Goal: Task Accomplishment & Management: Use online tool/utility

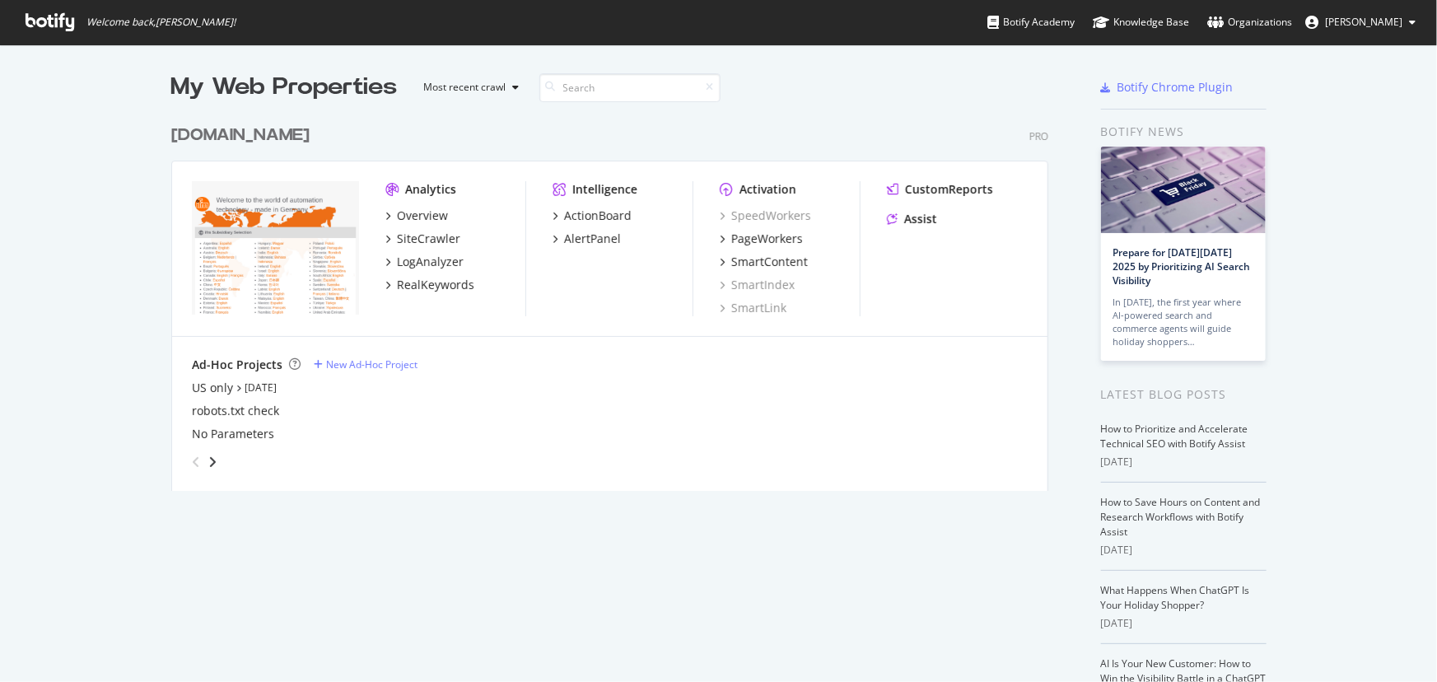
scroll to position [670, 1415]
click at [923, 224] on div "Assist" at bounding box center [920, 219] width 33 height 16
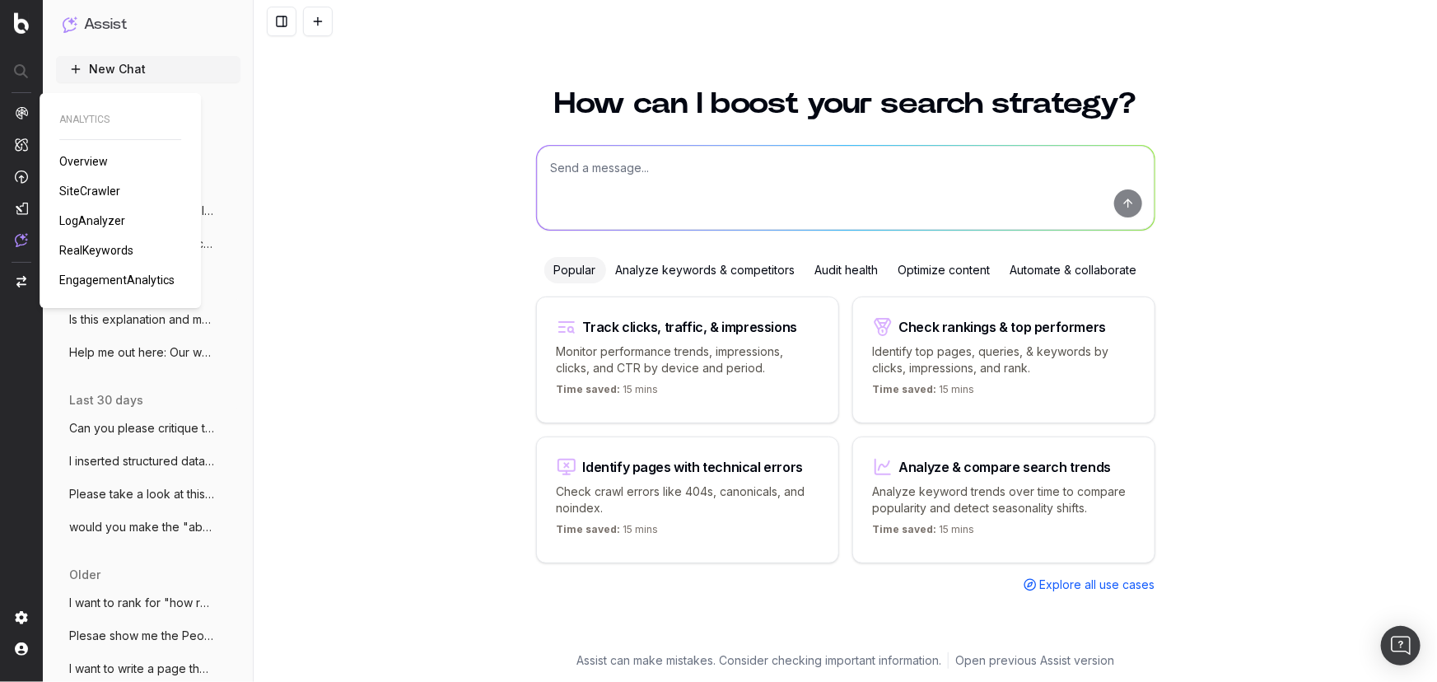
click at [73, 158] on span "Overview" at bounding box center [83, 161] width 49 height 13
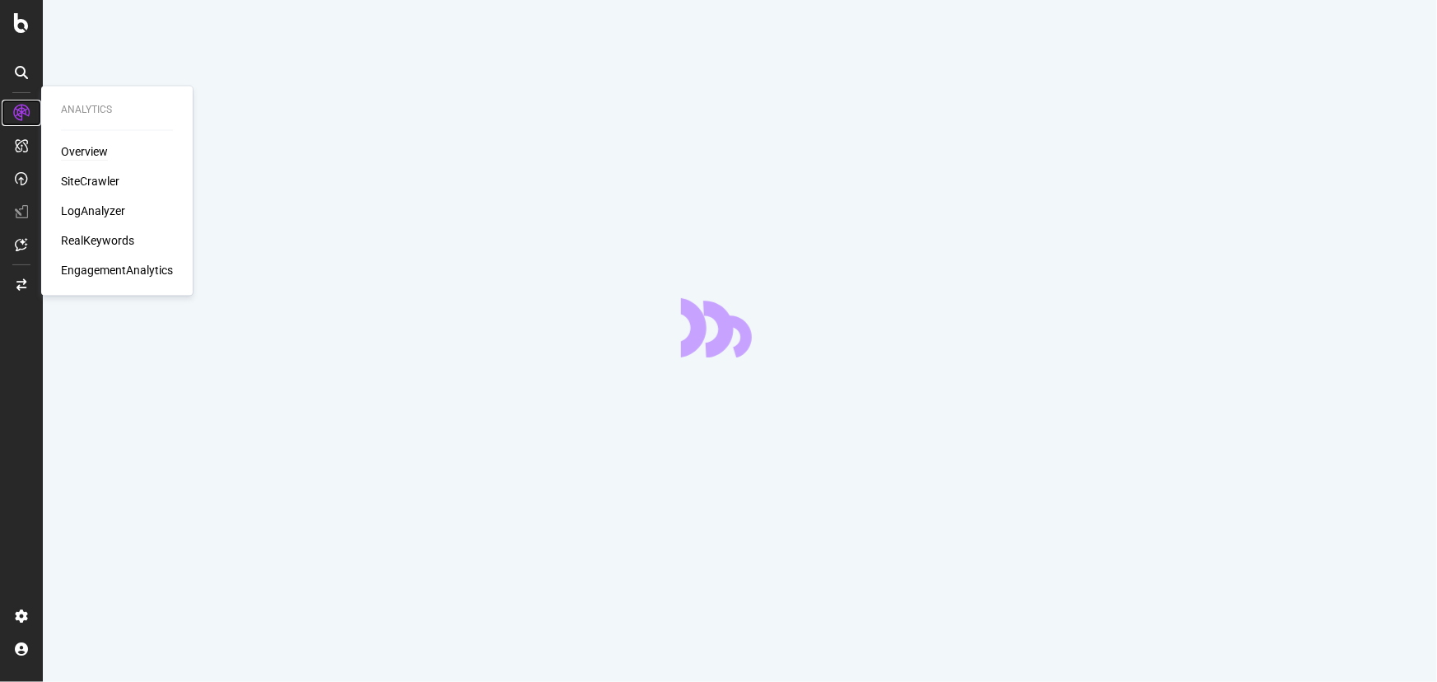
click at [26, 113] on icon at bounding box center [21, 113] width 16 height 16
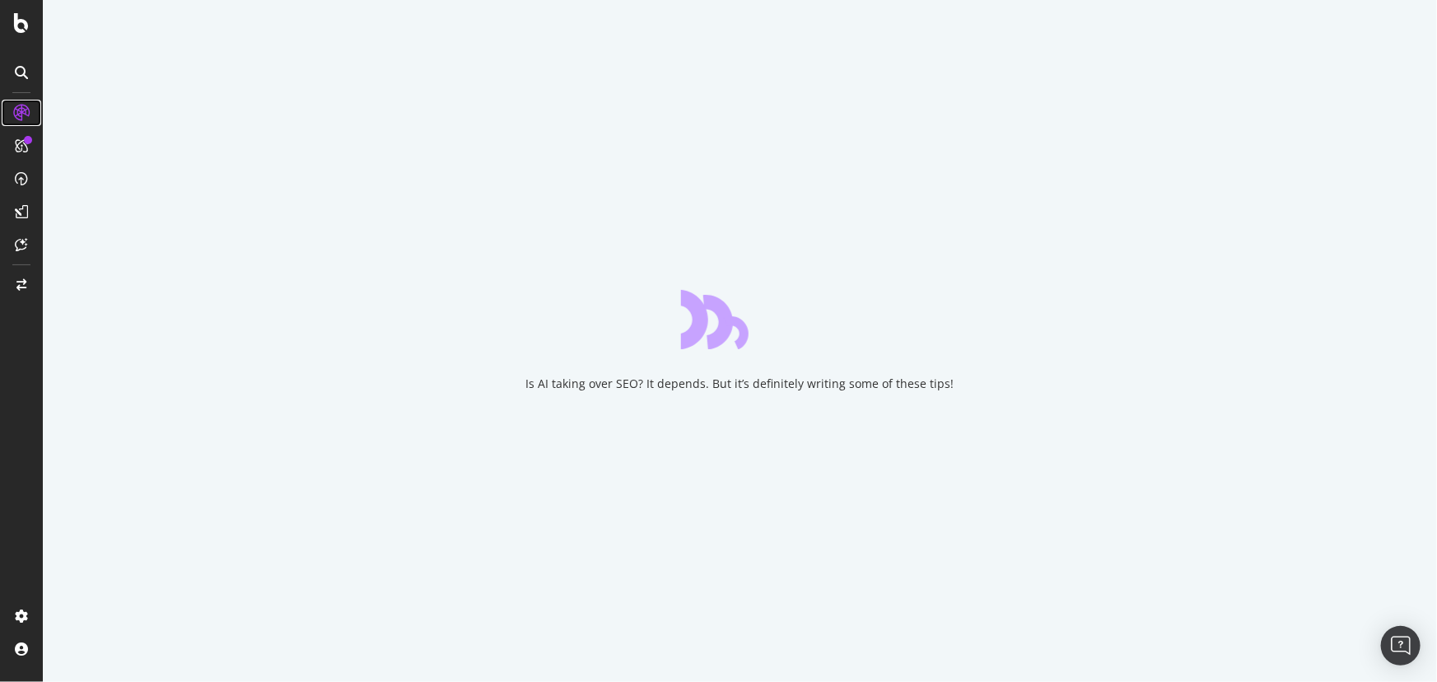
click at [26, 115] on icon at bounding box center [21, 113] width 16 height 16
click at [21, 111] on icon at bounding box center [21, 113] width 16 height 16
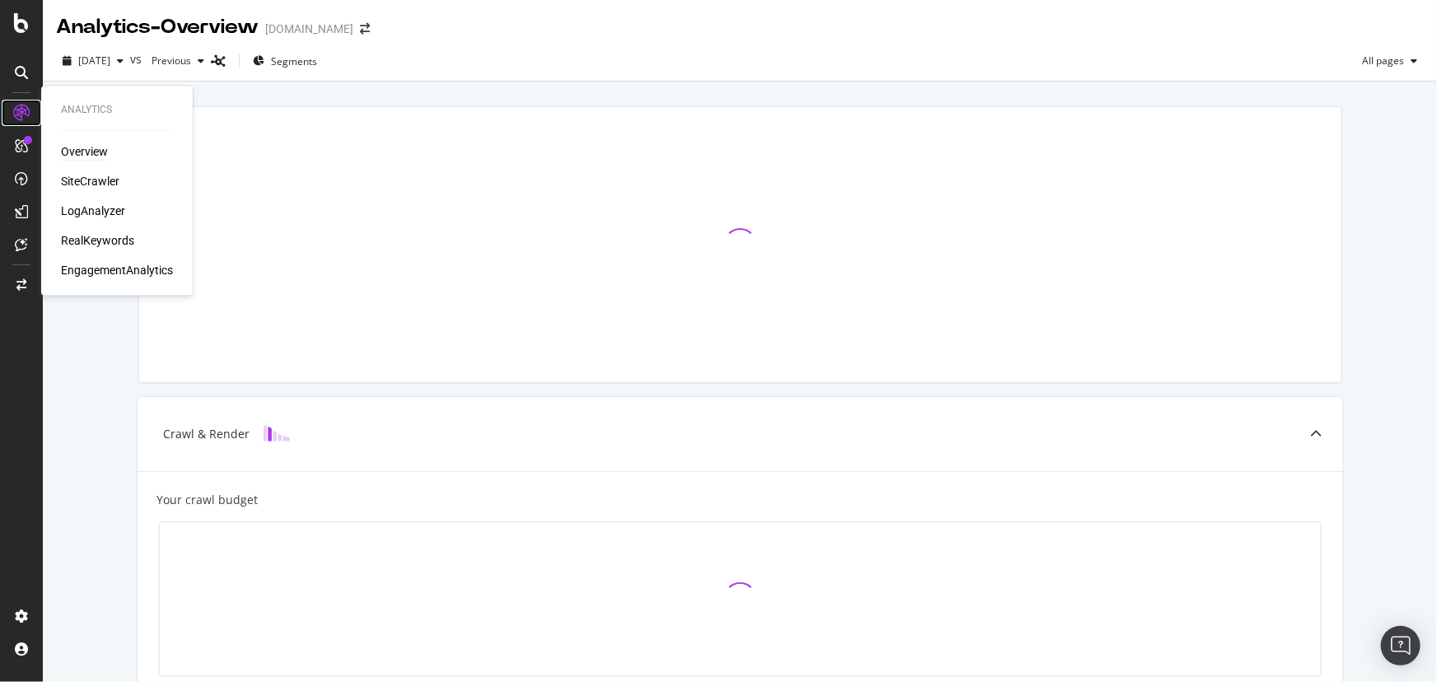
click at [24, 114] on icon at bounding box center [21, 113] width 16 height 16
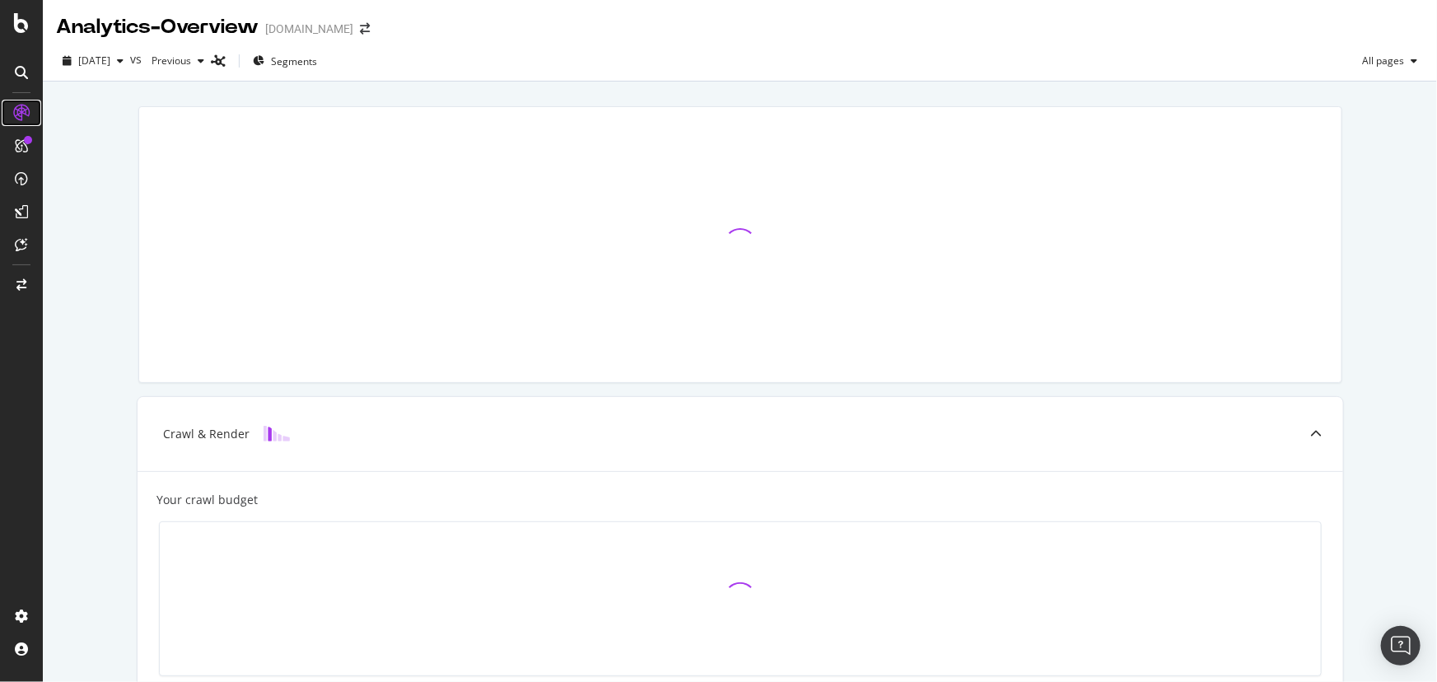
click at [24, 114] on icon at bounding box center [21, 113] width 16 height 16
click at [22, 112] on icon at bounding box center [21, 113] width 16 height 16
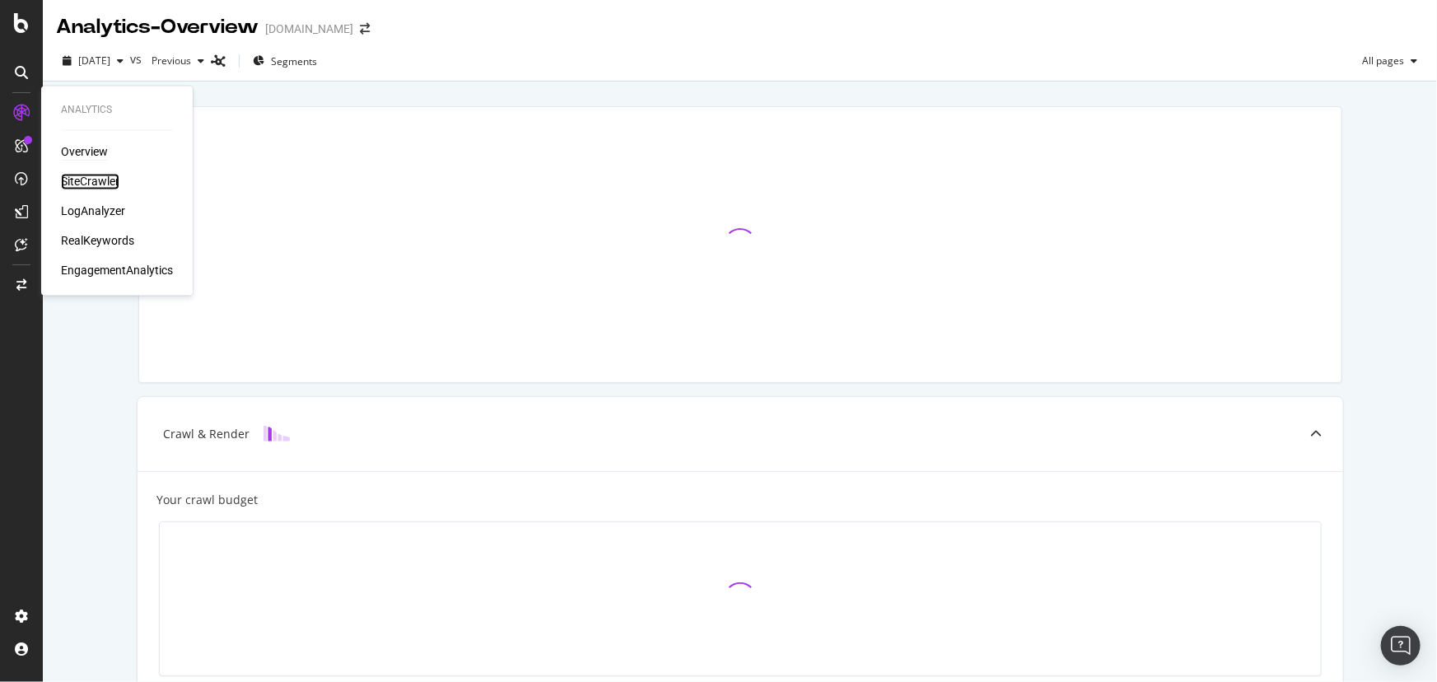
click at [96, 180] on div "SiteCrawler" at bounding box center [90, 182] width 58 height 16
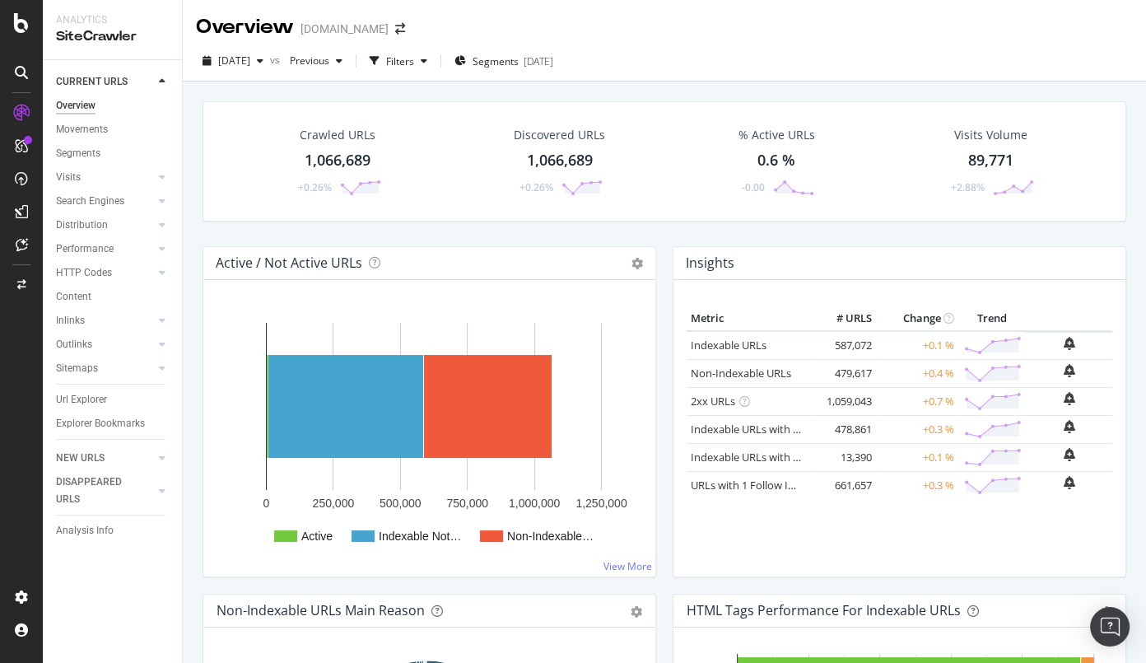
drag, startPoint x: 82, startPoint y: 401, endPoint x: 187, endPoint y: 115, distance: 304.3
click at [187, 115] on div "Crawled URLs 1,066,689 +0.26% Discovered URLs 1,066,689 +0.26% % Active URLs 0.…" at bounding box center [664, 413] width 963 height 663
click at [83, 324] on div "Inlinks" at bounding box center [70, 320] width 29 height 17
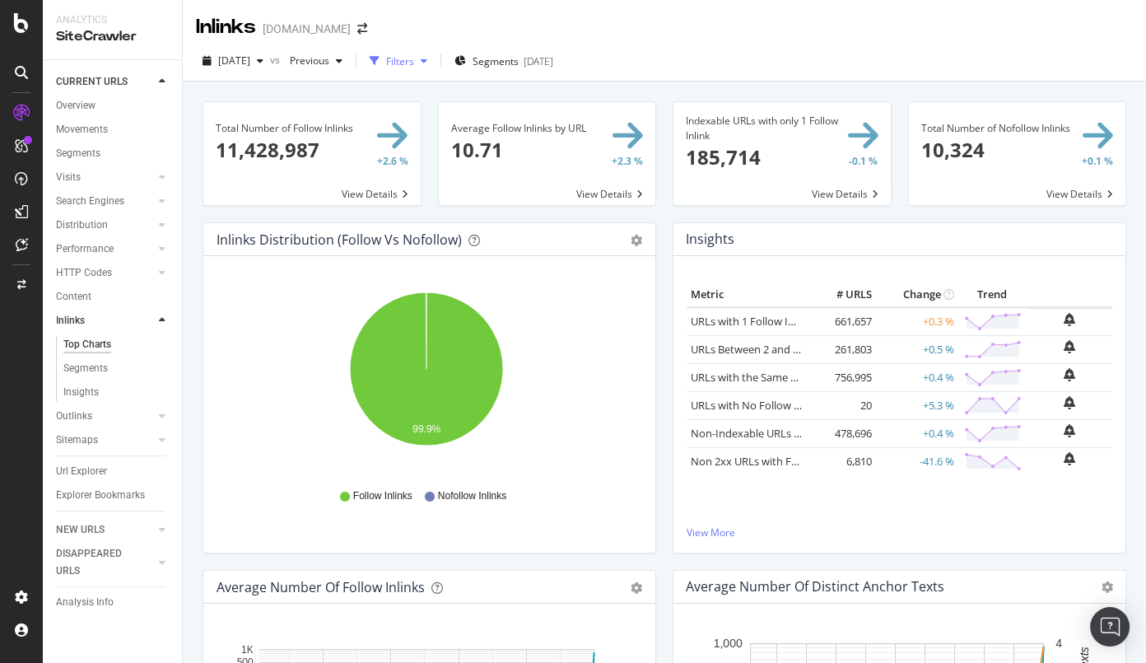
click at [414, 58] on div "Filters" at bounding box center [400, 61] width 28 height 14
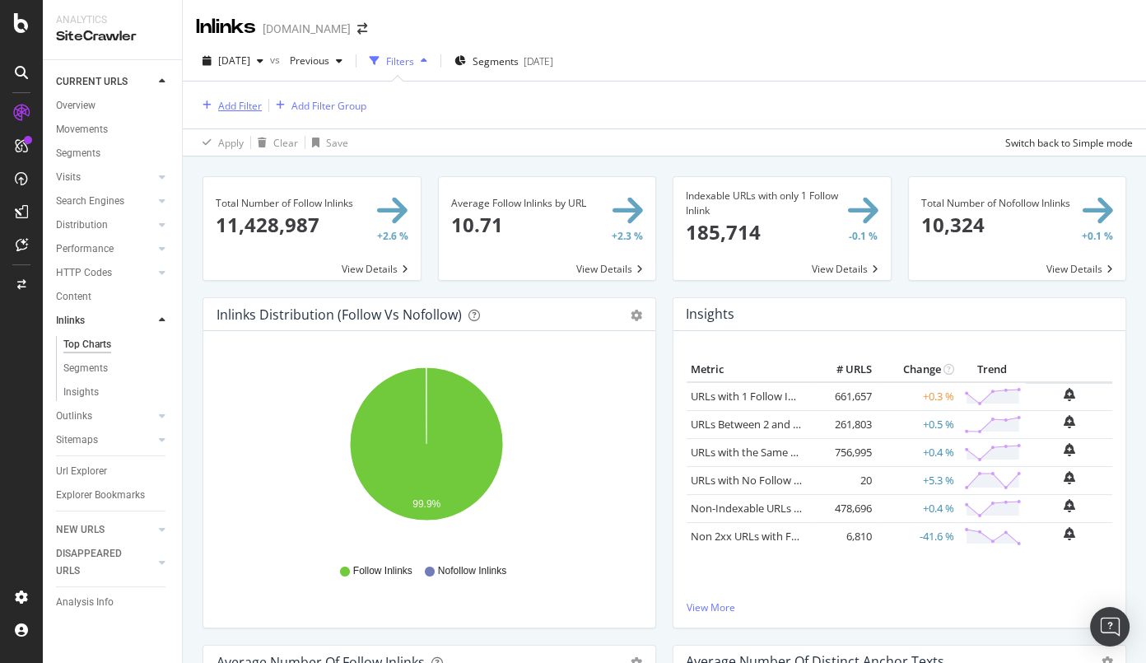
click at [240, 106] on div "Add Filter" at bounding box center [240, 106] width 44 height 14
click at [519, 61] on span "Segments" at bounding box center [496, 61] width 46 height 14
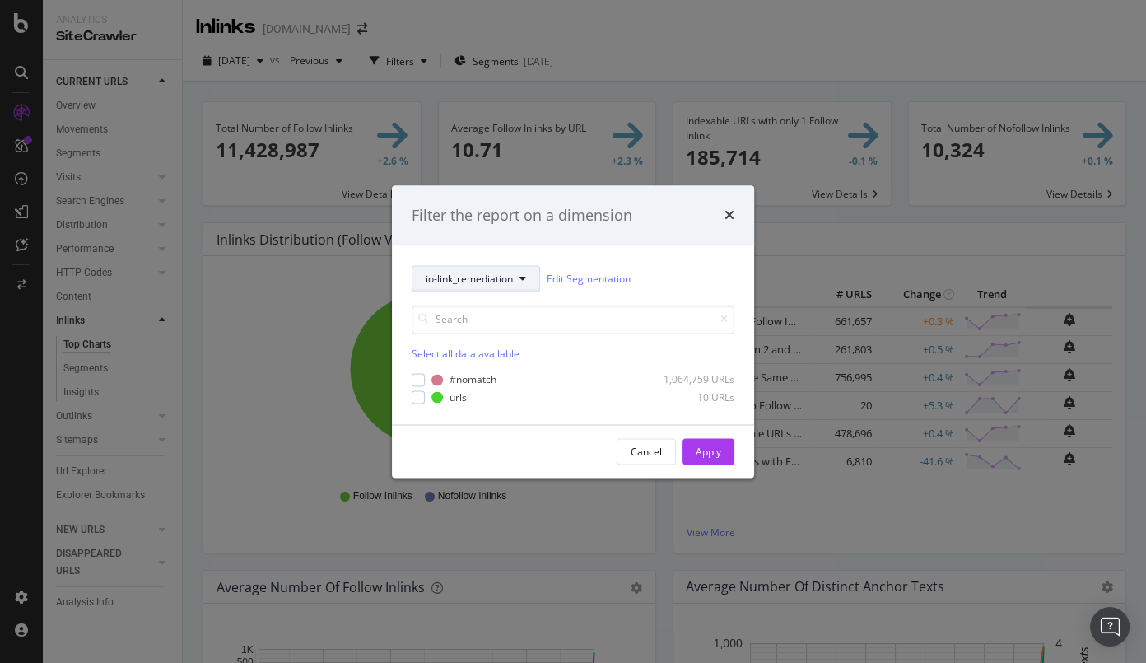
click at [480, 287] on button "io-link_remediation" at bounding box center [476, 279] width 128 height 26
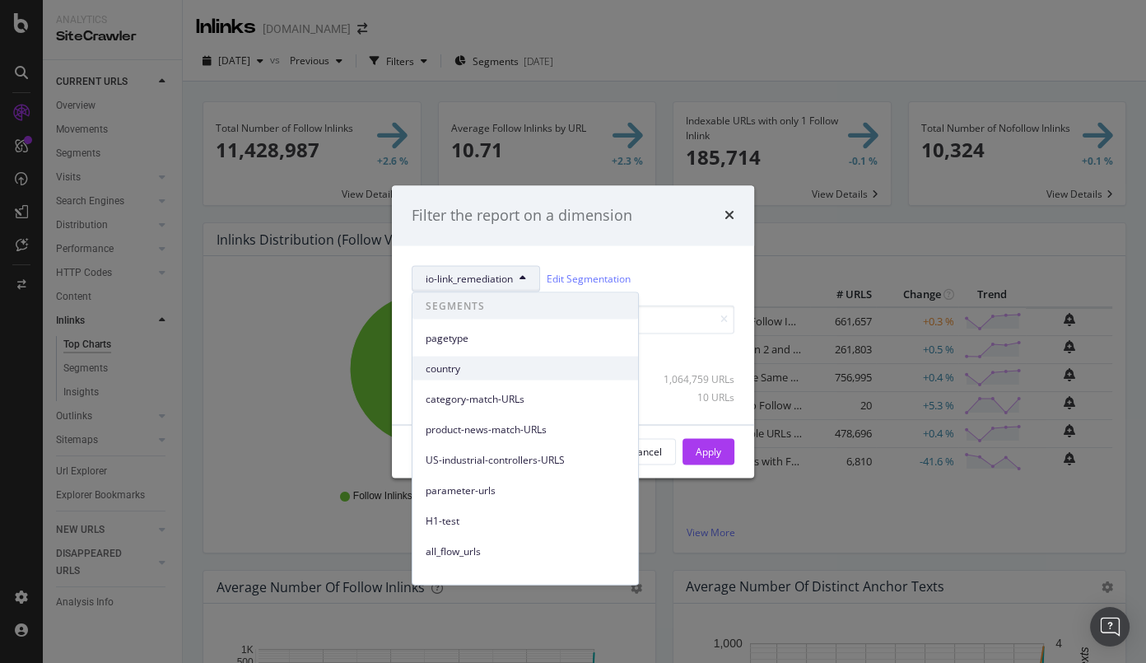
click at [506, 361] on span "country" at bounding box center [525, 368] width 199 height 15
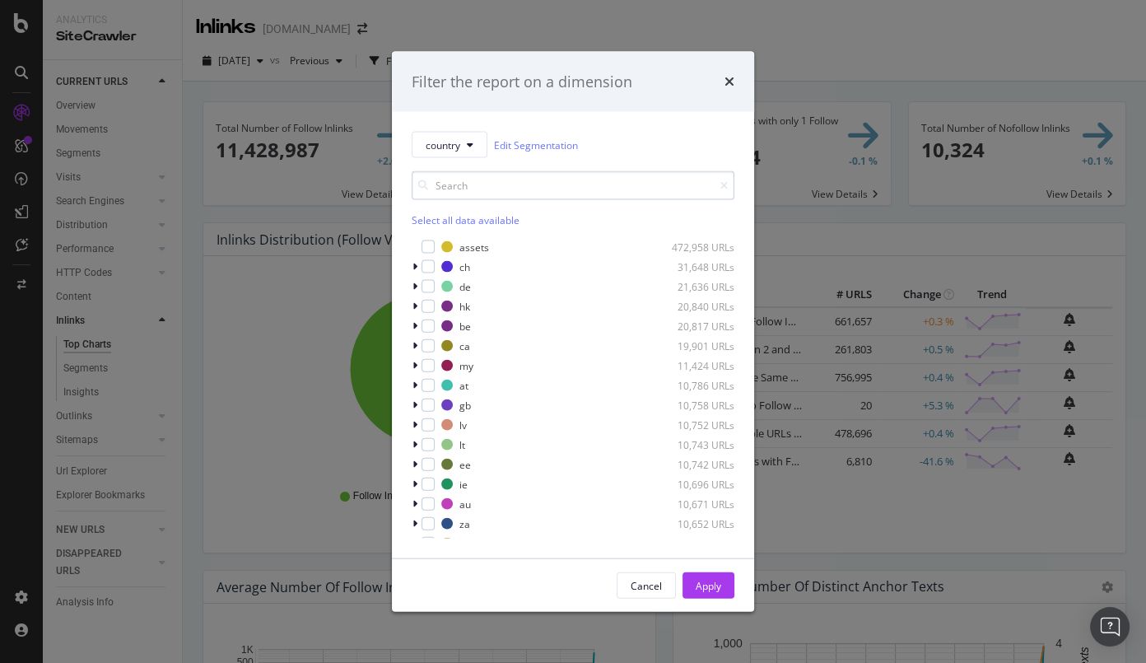
click at [474, 191] on input "modal" at bounding box center [573, 185] width 323 height 29
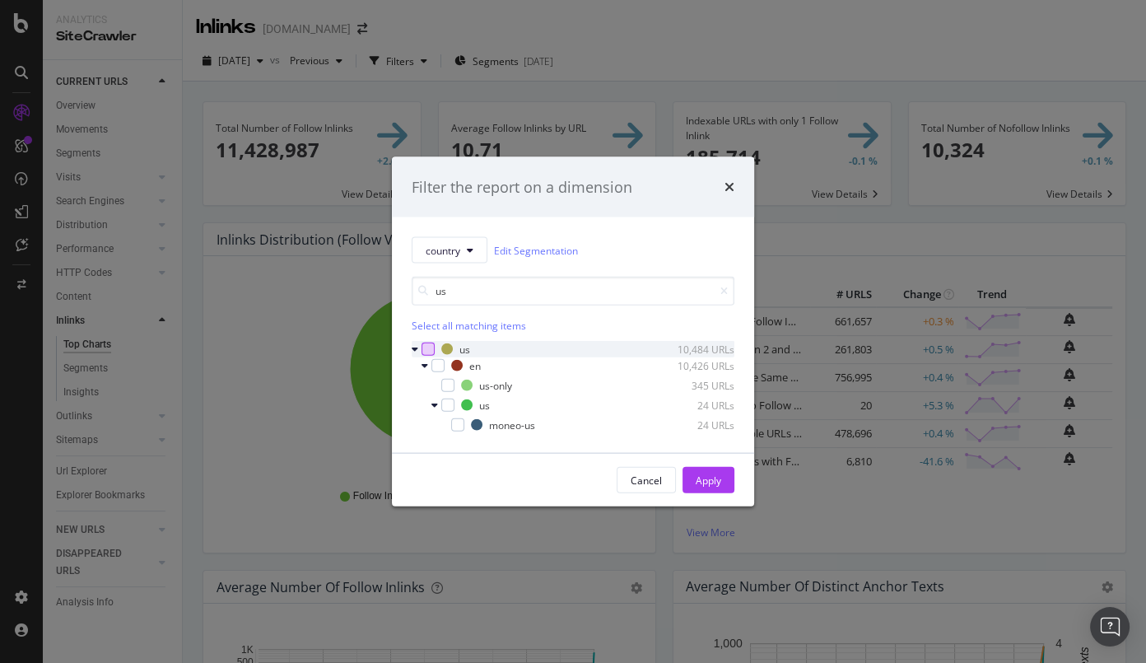
type input "us"
click at [428, 345] on div "modal" at bounding box center [428, 349] width 13 height 13
click at [721, 469] on div "Apply" at bounding box center [709, 480] width 26 height 25
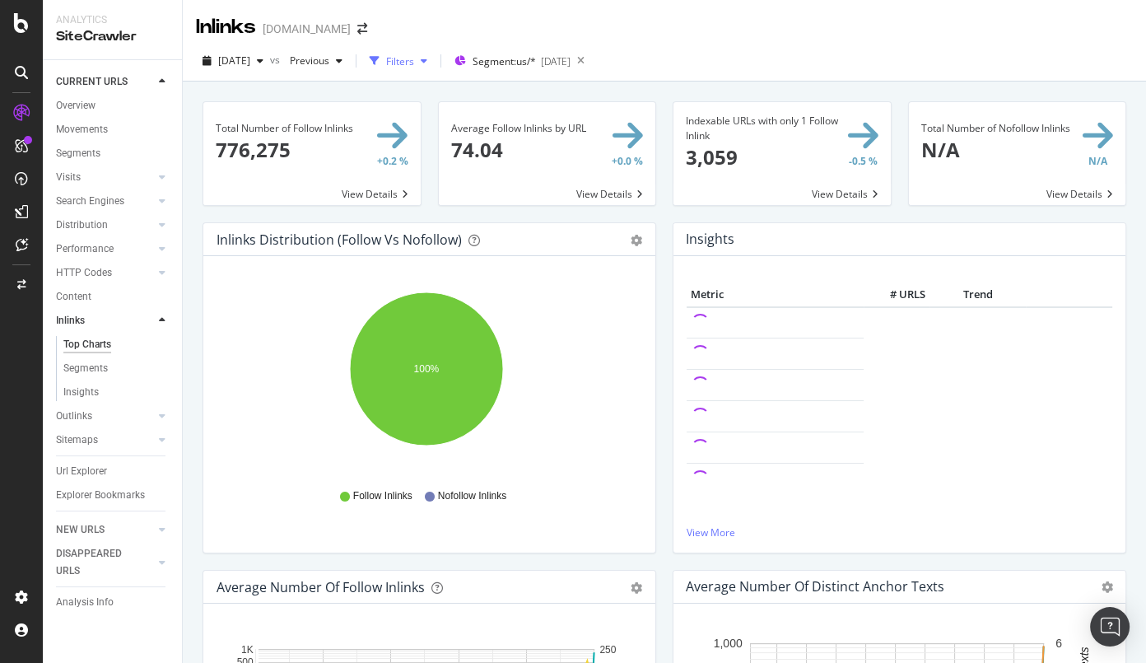
click at [434, 70] on div "Filters" at bounding box center [398, 61] width 71 height 25
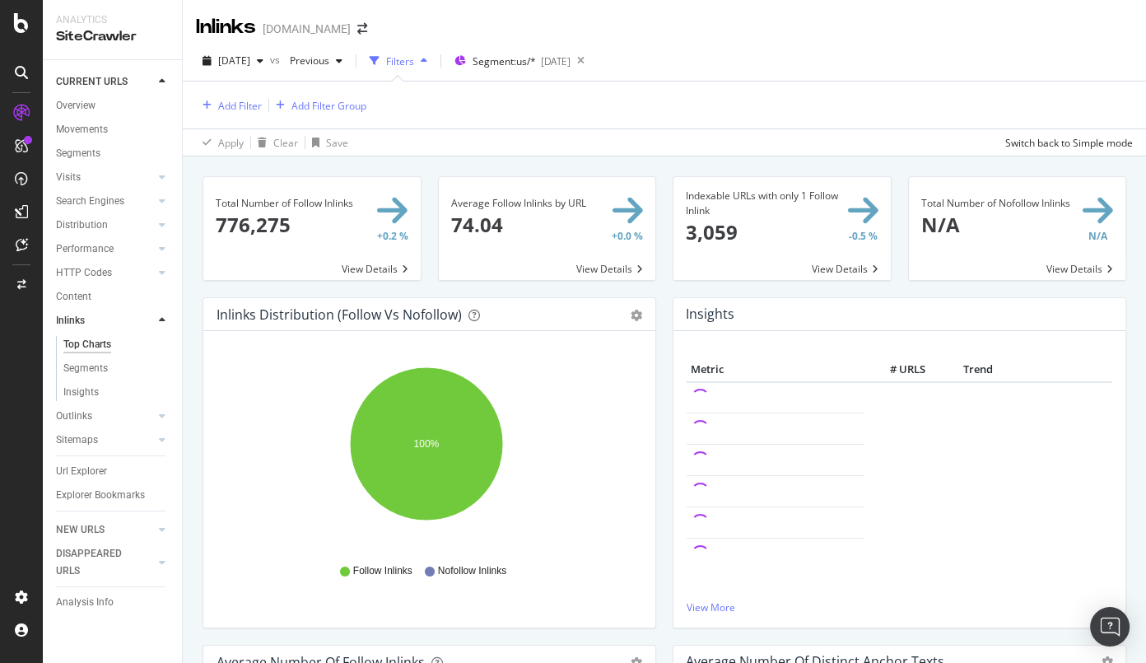
click at [231, 115] on div "Add Filter Add Filter Group" at bounding box center [281, 105] width 170 height 21
click at [241, 105] on div "Add Filter" at bounding box center [240, 106] width 44 height 14
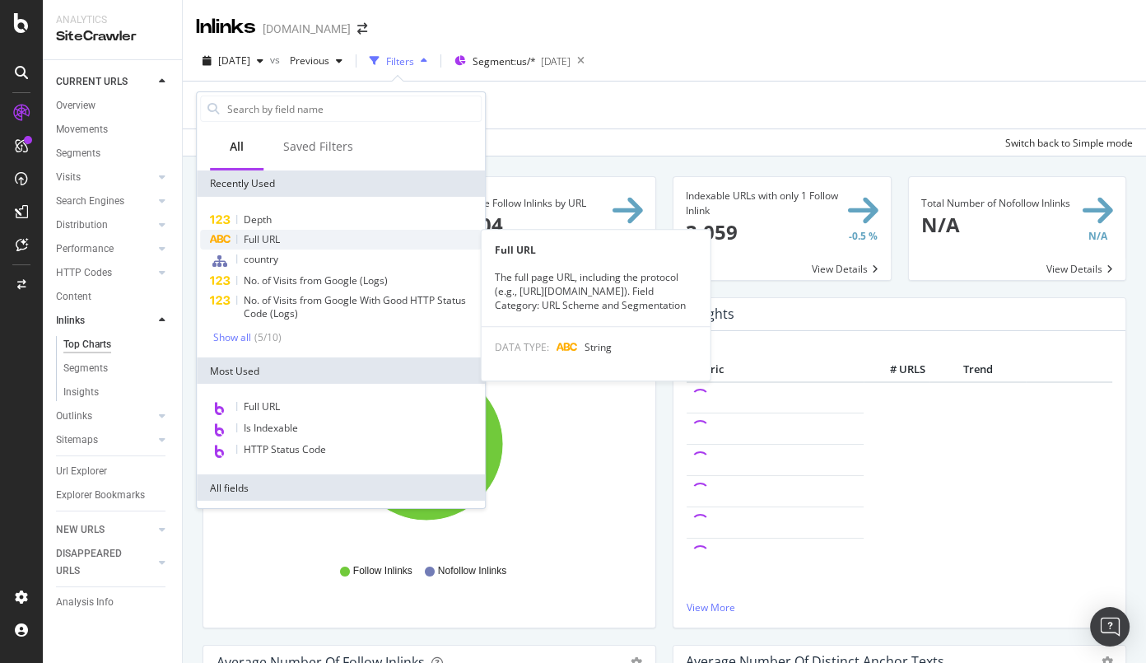
click at [336, 232] on div "Full URL" at bounding box center [341, 240] width 282 height 20
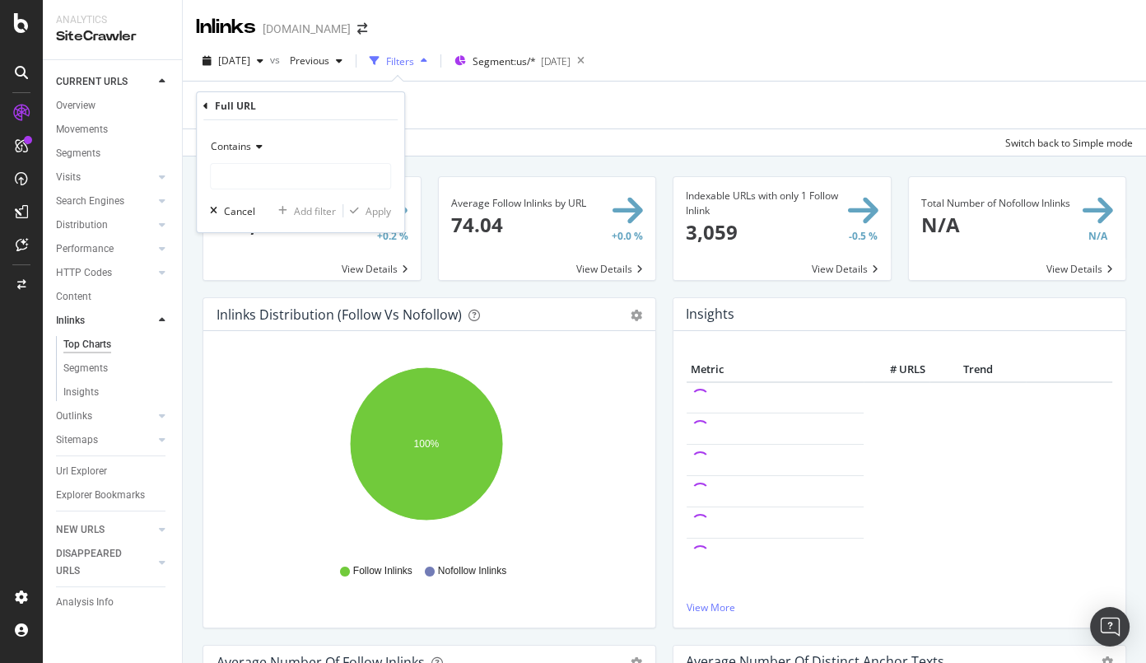
click at [268, 138] on div "Contains" at bounding box center [300, 146] width 181 height 26
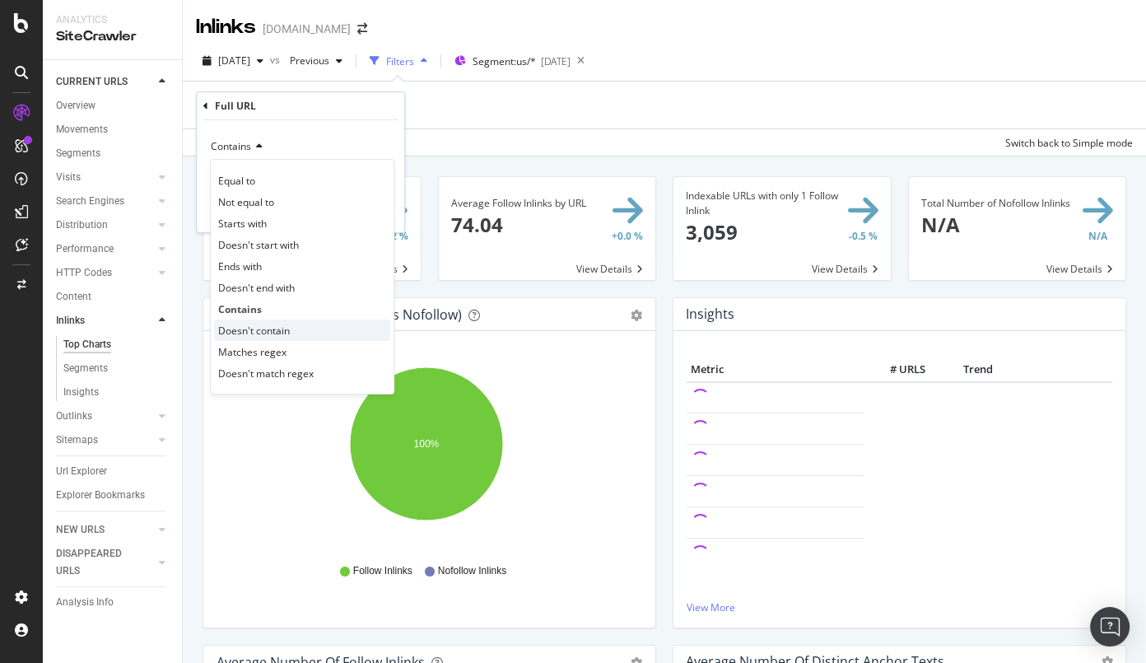
click at [281, 329] on span "Doesn't contain" at bounding box center [254, 330] width 72 height 14
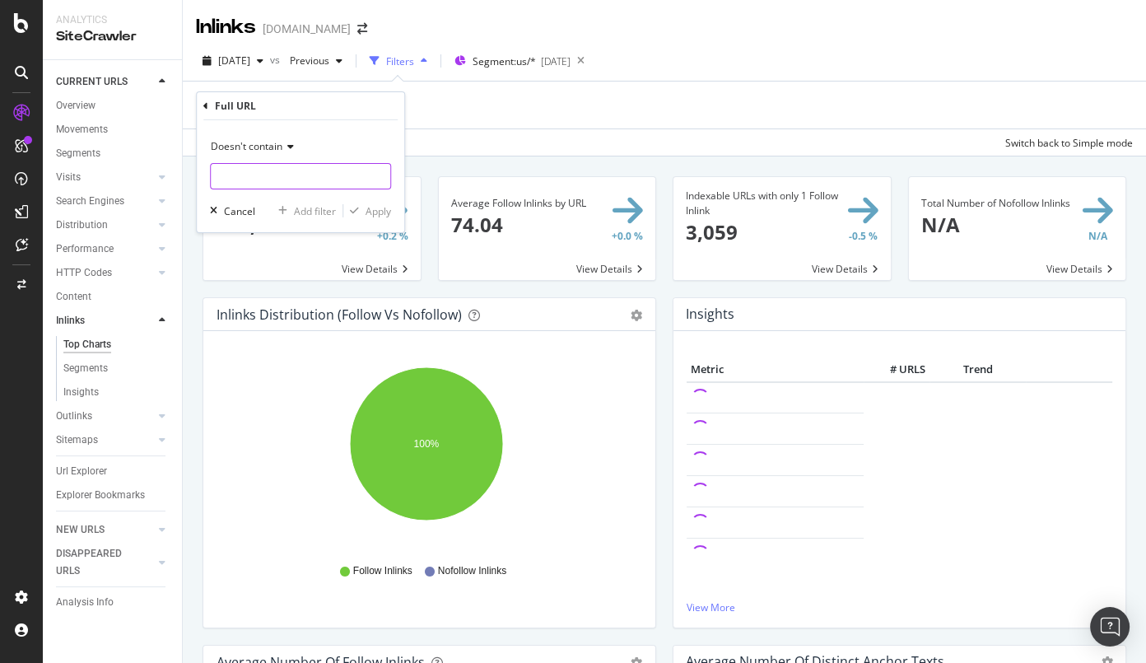
click at [291, 173] on input "text" at bounding box center [301, 176] width 180 height 26
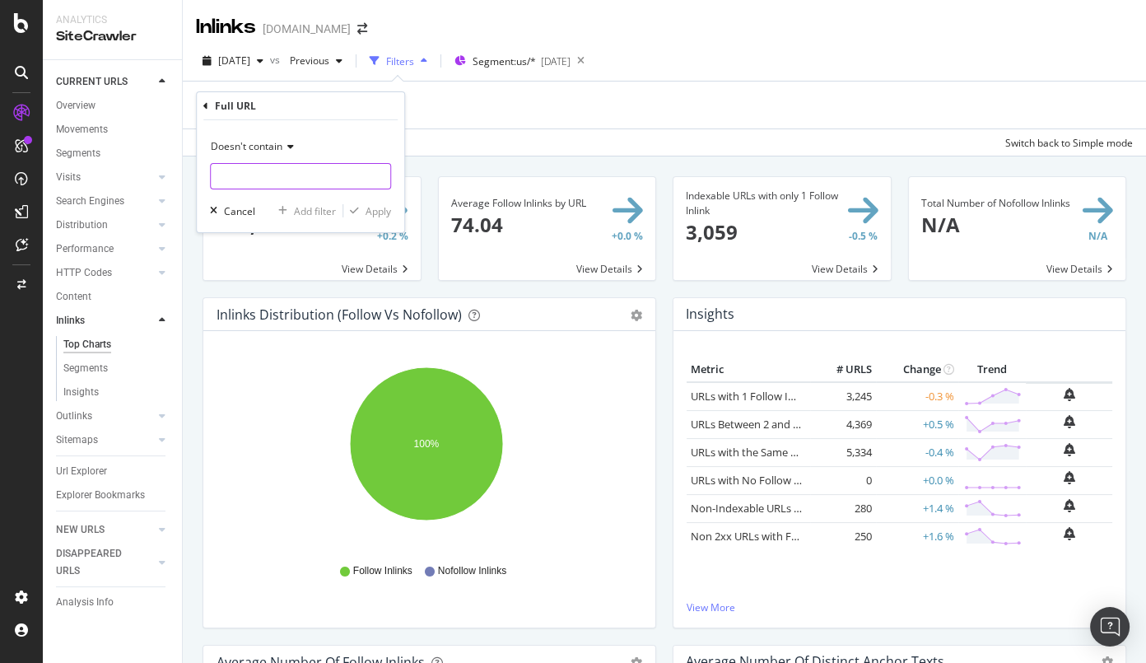
type input "("
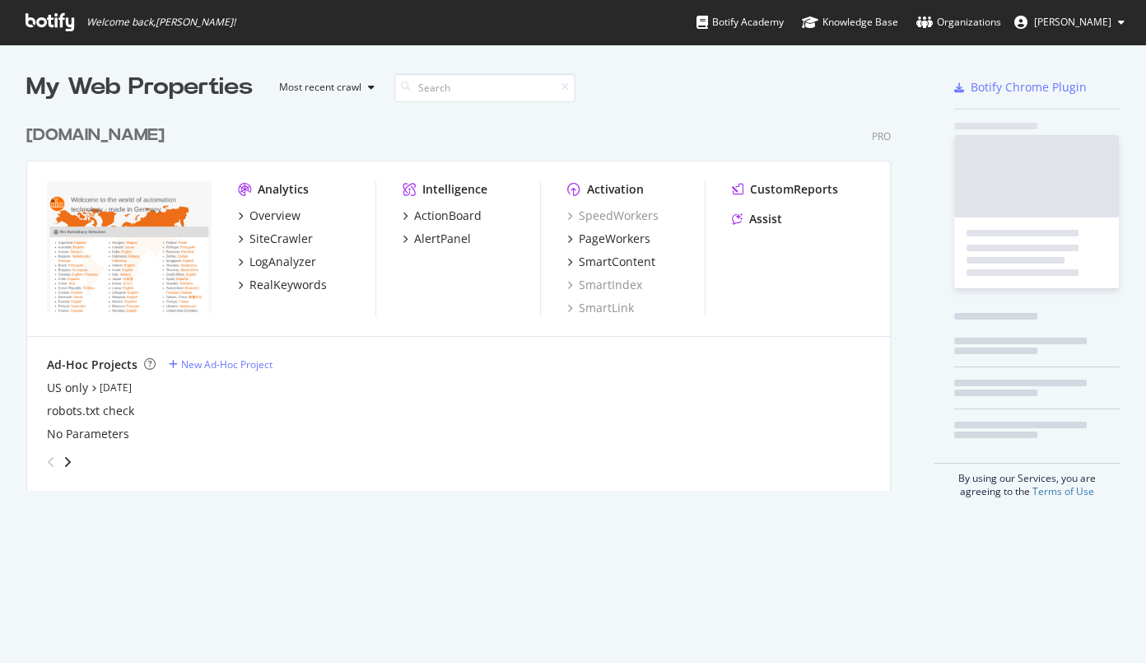
scroll to position [375, 866]
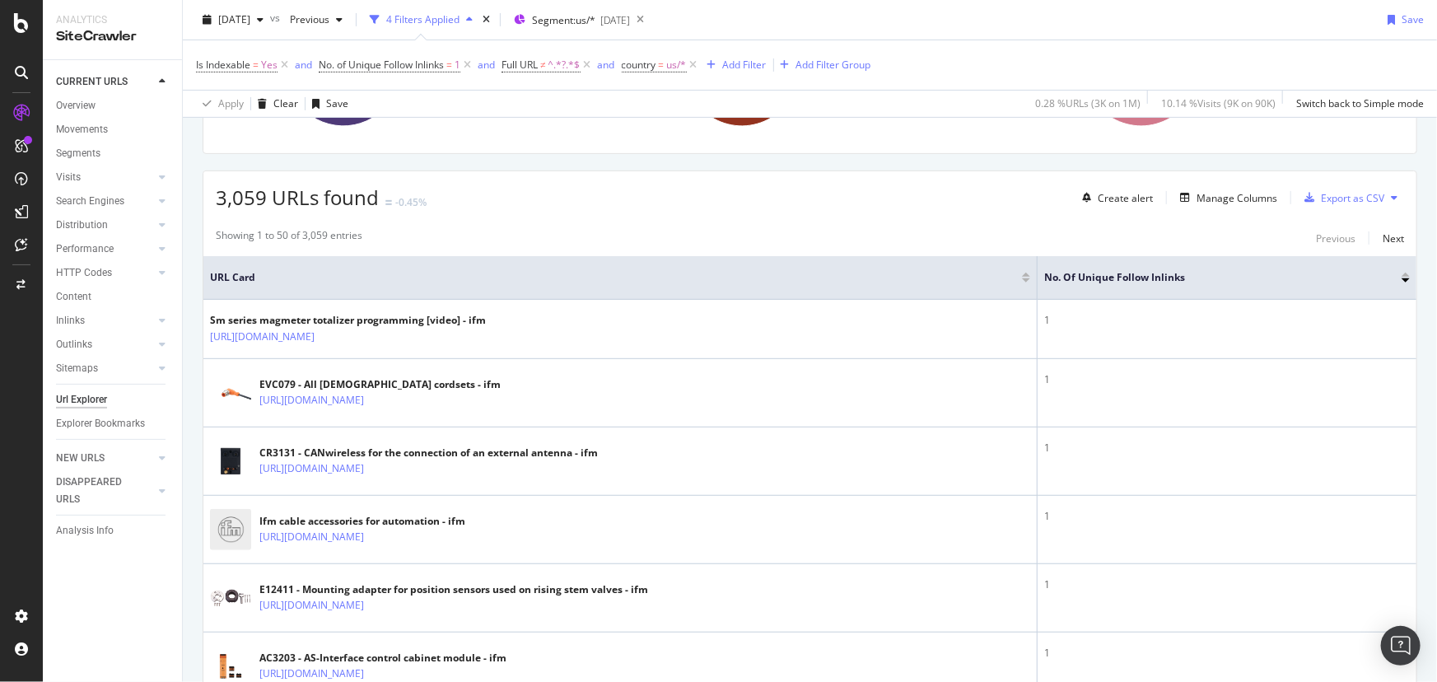
scroll to position [74, 0]
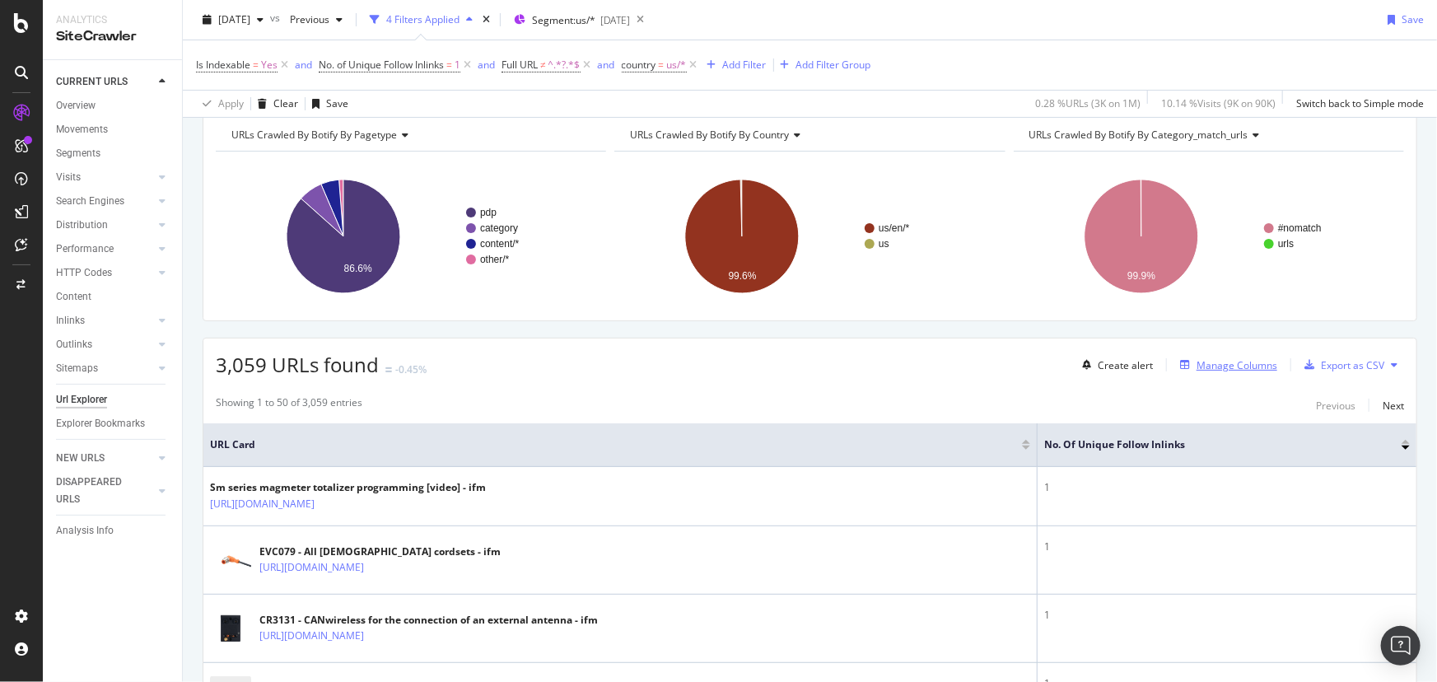
click at [1219, 363] on div "Manage Columns" at bounding box center [1236, 365] width 81 height 14
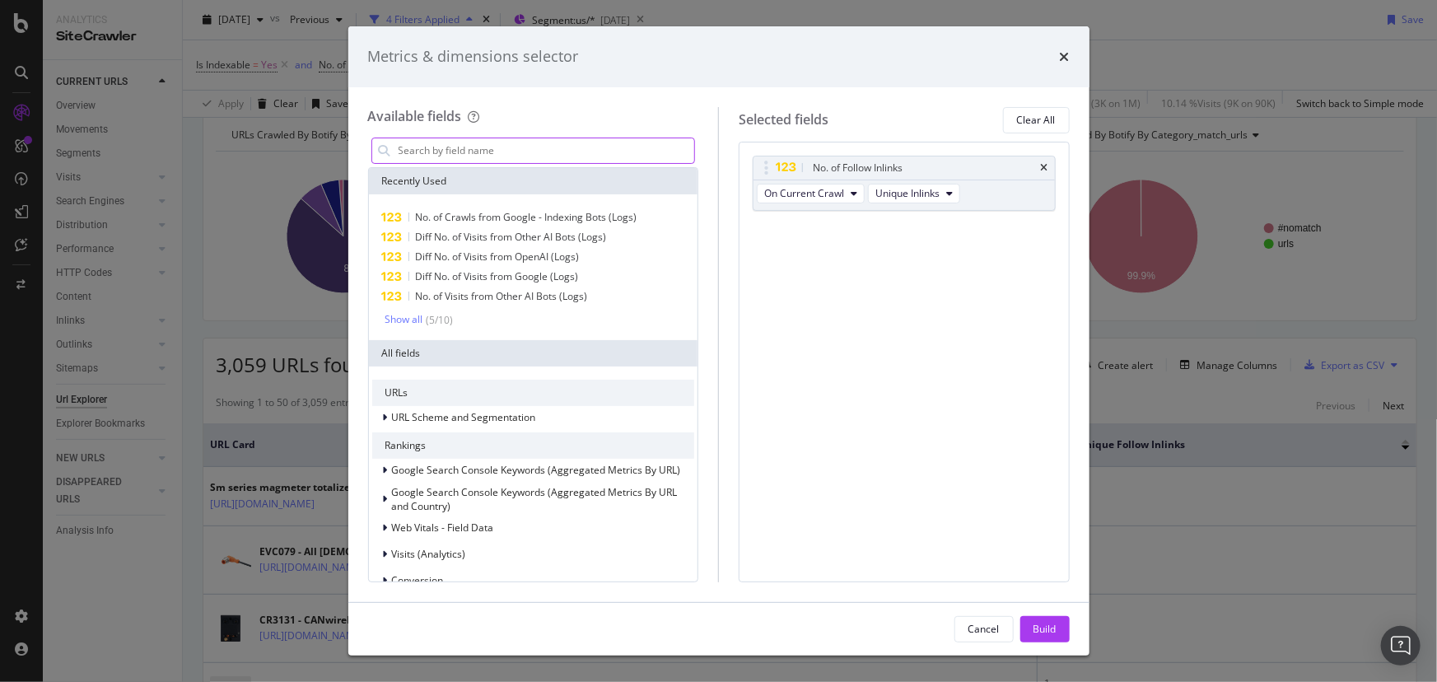
click at [486, 145] on input "modal" at bounding box center [546, 150] width 298 height 25
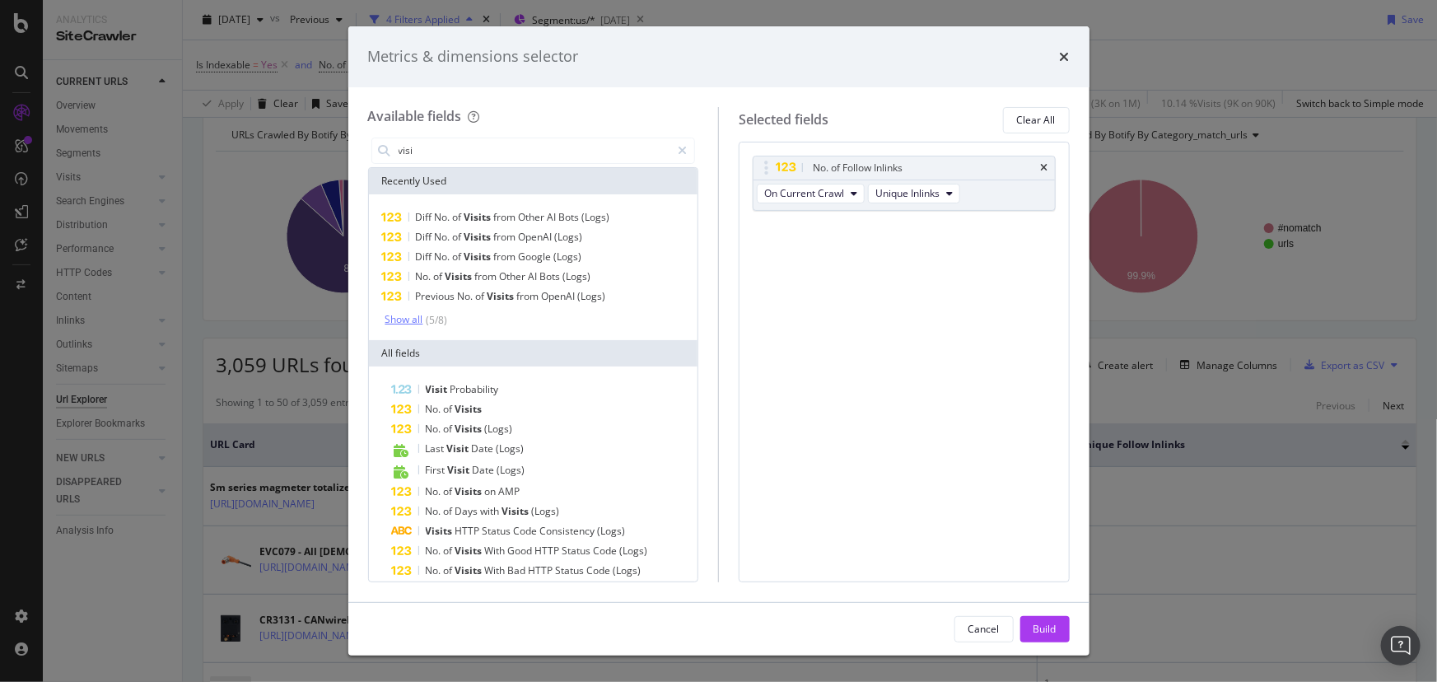
click at [412, 321] on div "Show all" at bounding box center [404, 320] width 38 height 12
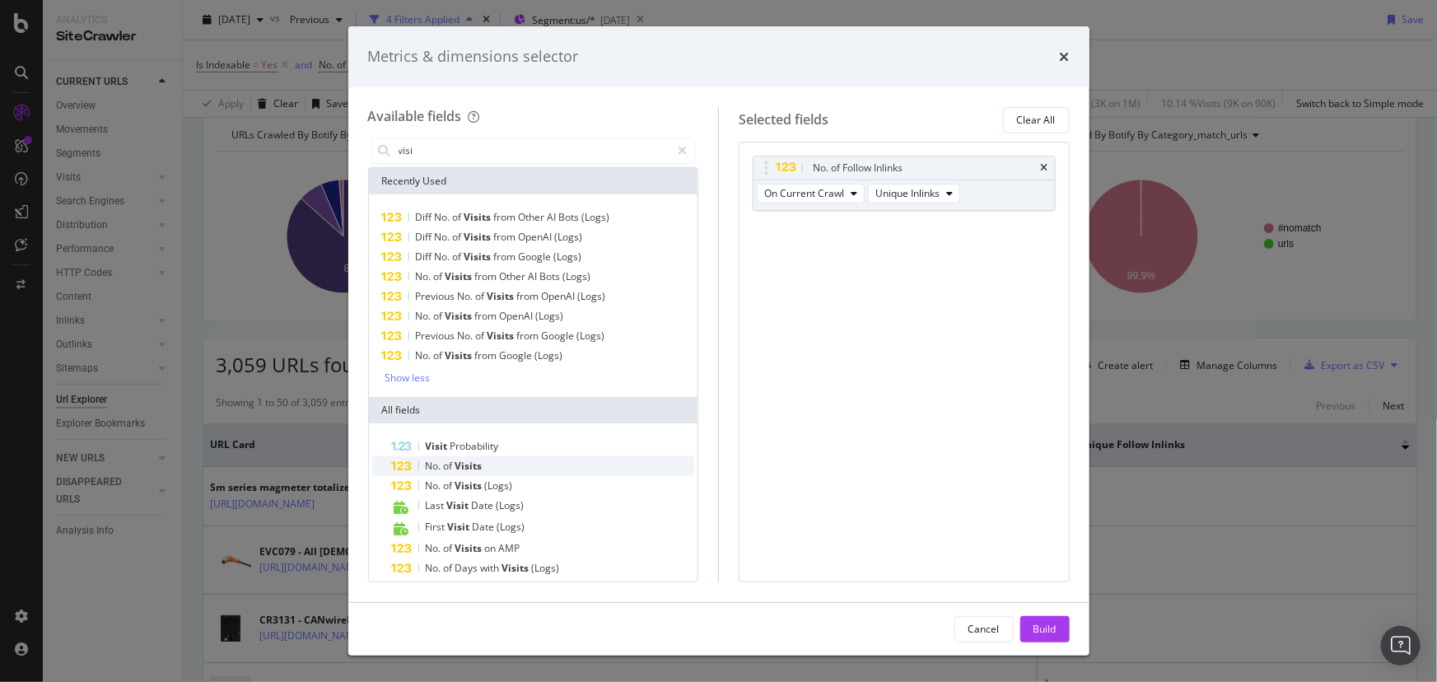
click at [450, 469] on span "of" at bounding box center [450, 466] width 12 height 14
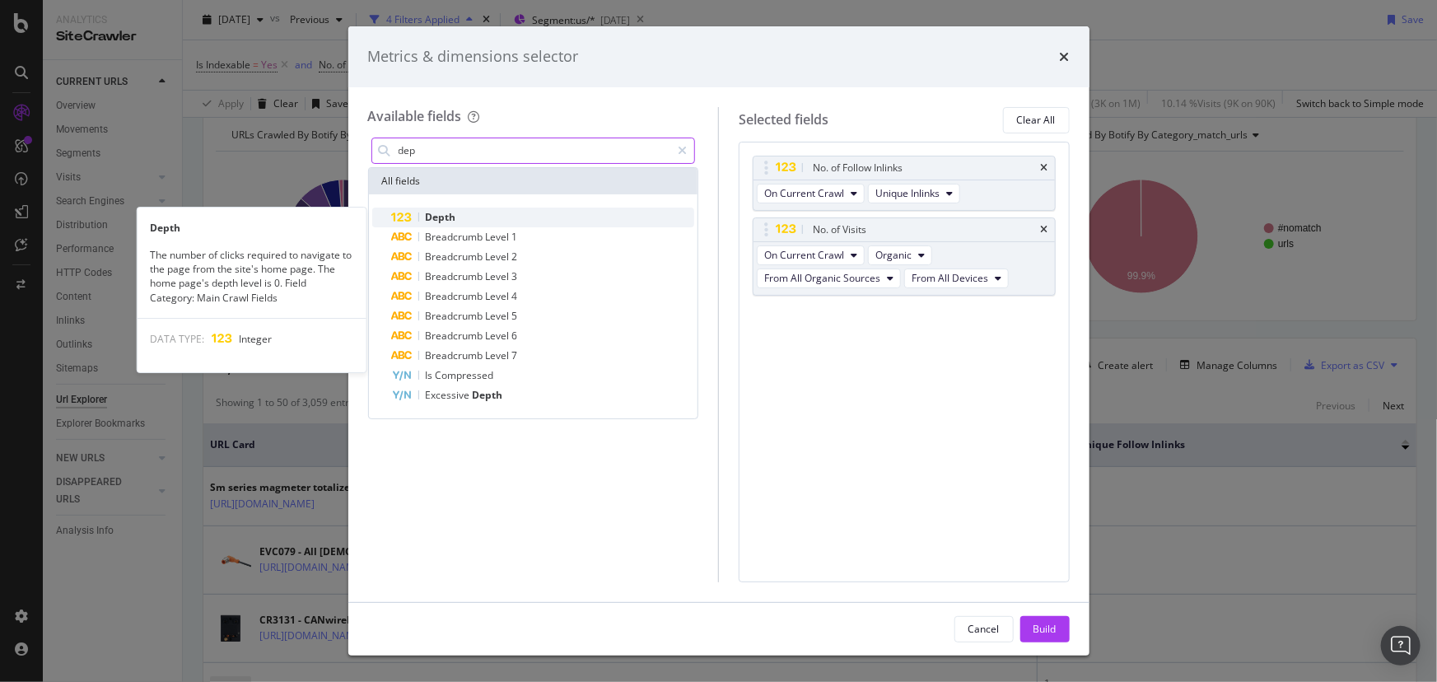
type input "dep"
click at [412, 209] on div "Depth" at bounding box center [543, 218] width 303 height 20
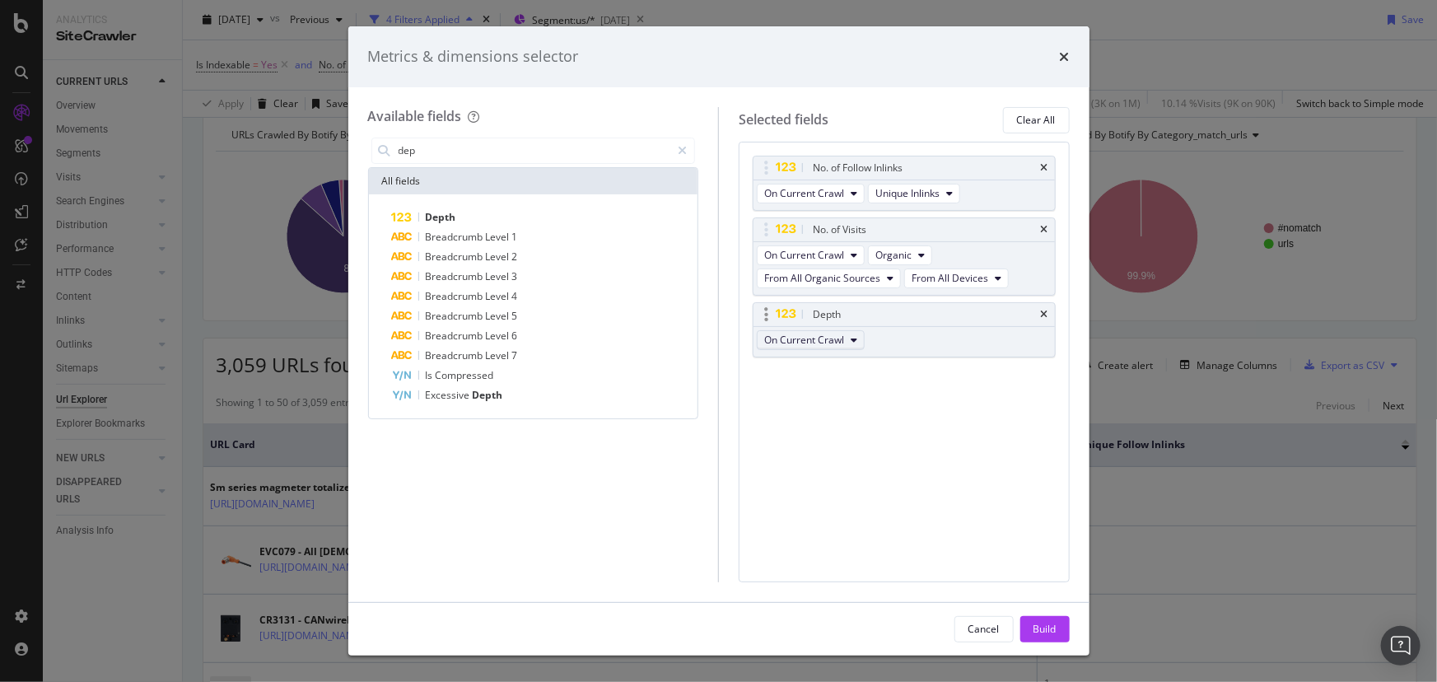
click at [847, 338] on button "On Current Crawl" at bounding box center [811, 340] width 108 height 20
click at [1046, 632] on div "Build" at bounding box center [1044, 629] width 23 height 14
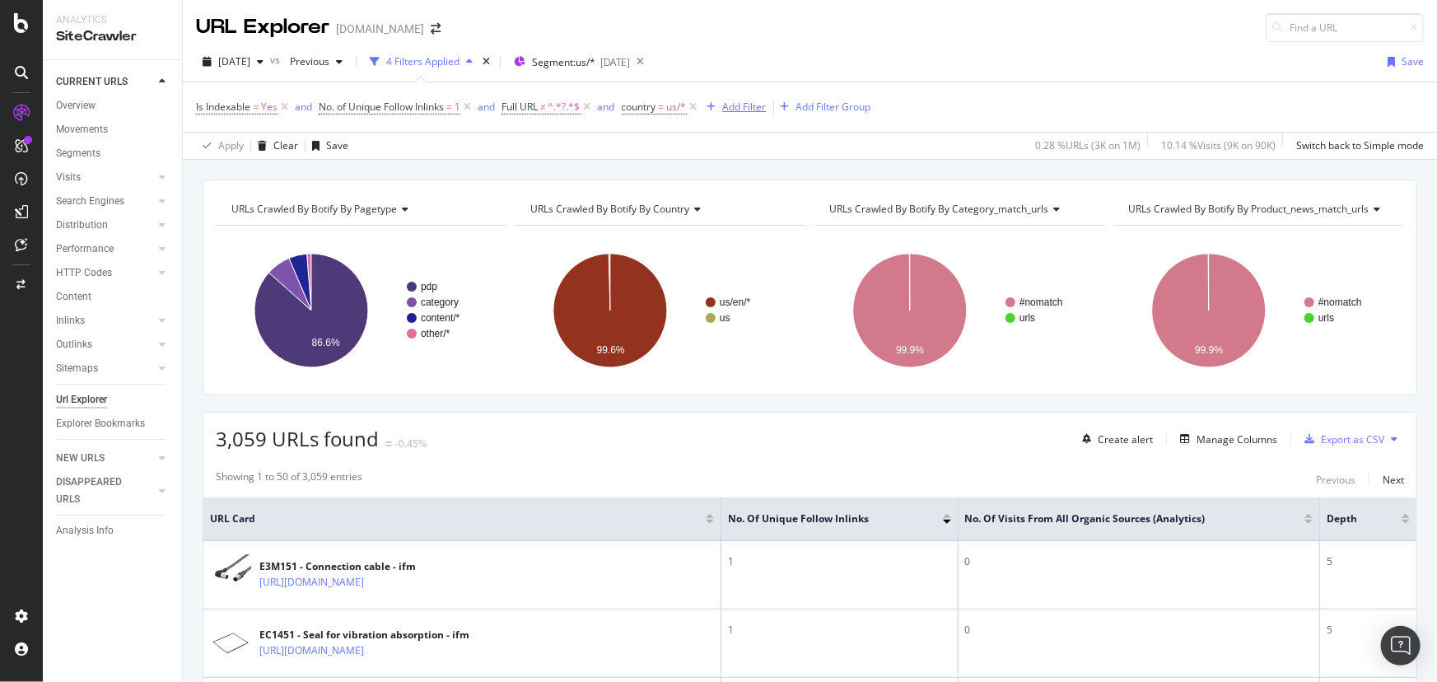
click at [735, 107] on div "Add Filter" at bounding box center [745, 107] width 44 height 14
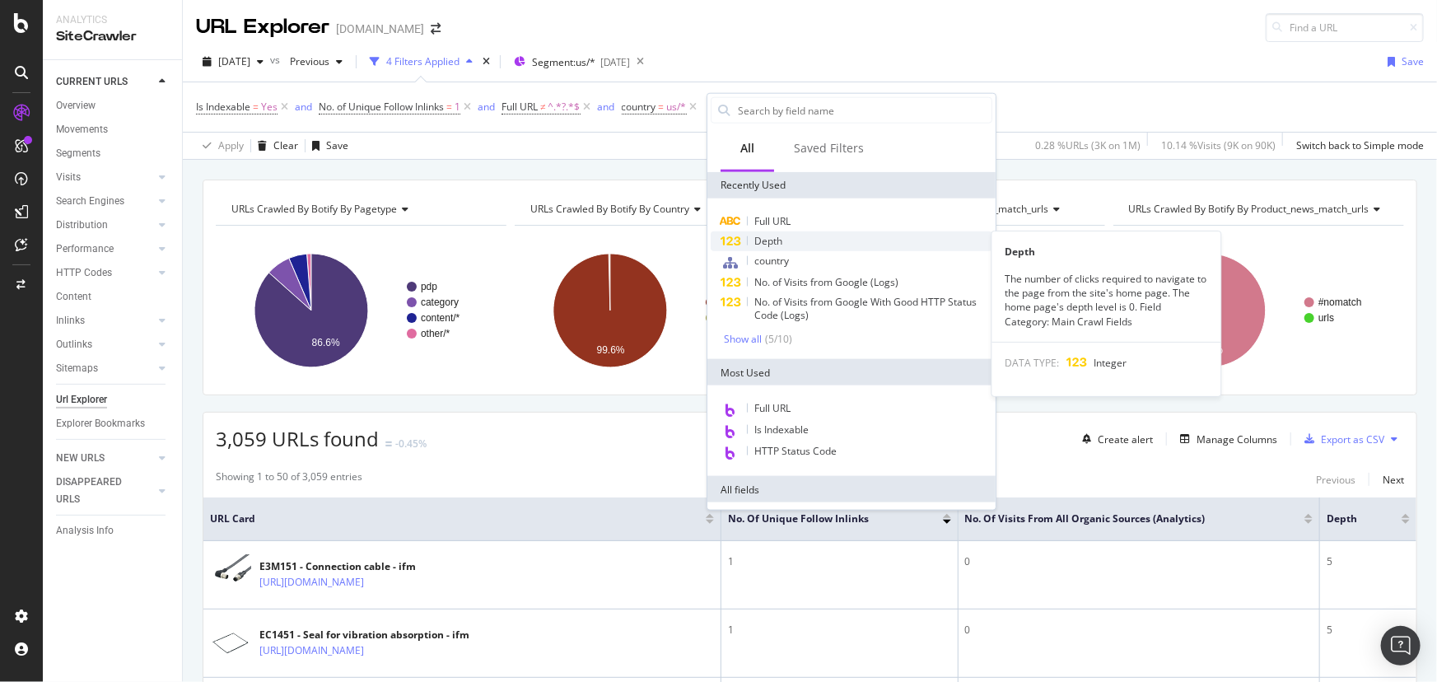
click at [795, 242] on div "Depth" at bounding box center [852, 241] width 282 height 20
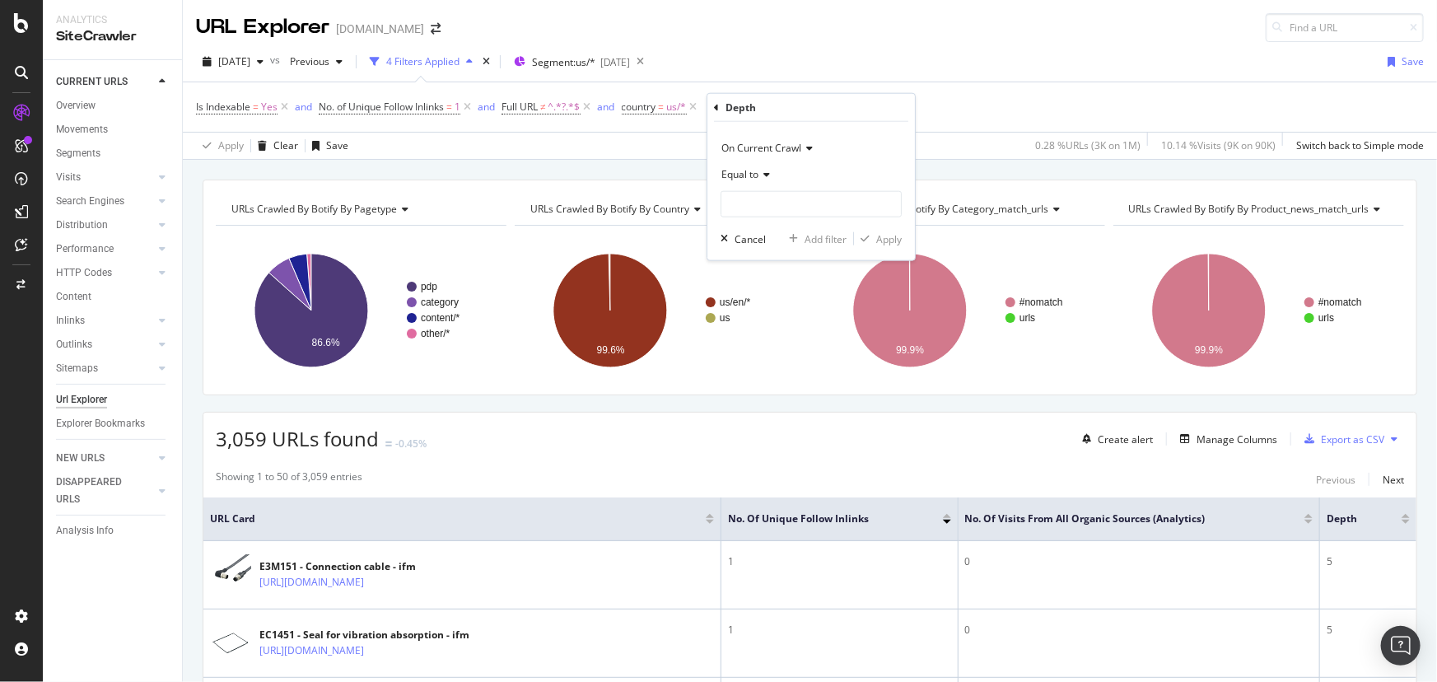
click at [749, 173] on span "Equal to" at bounding box center [739, 174] width 37 height 14
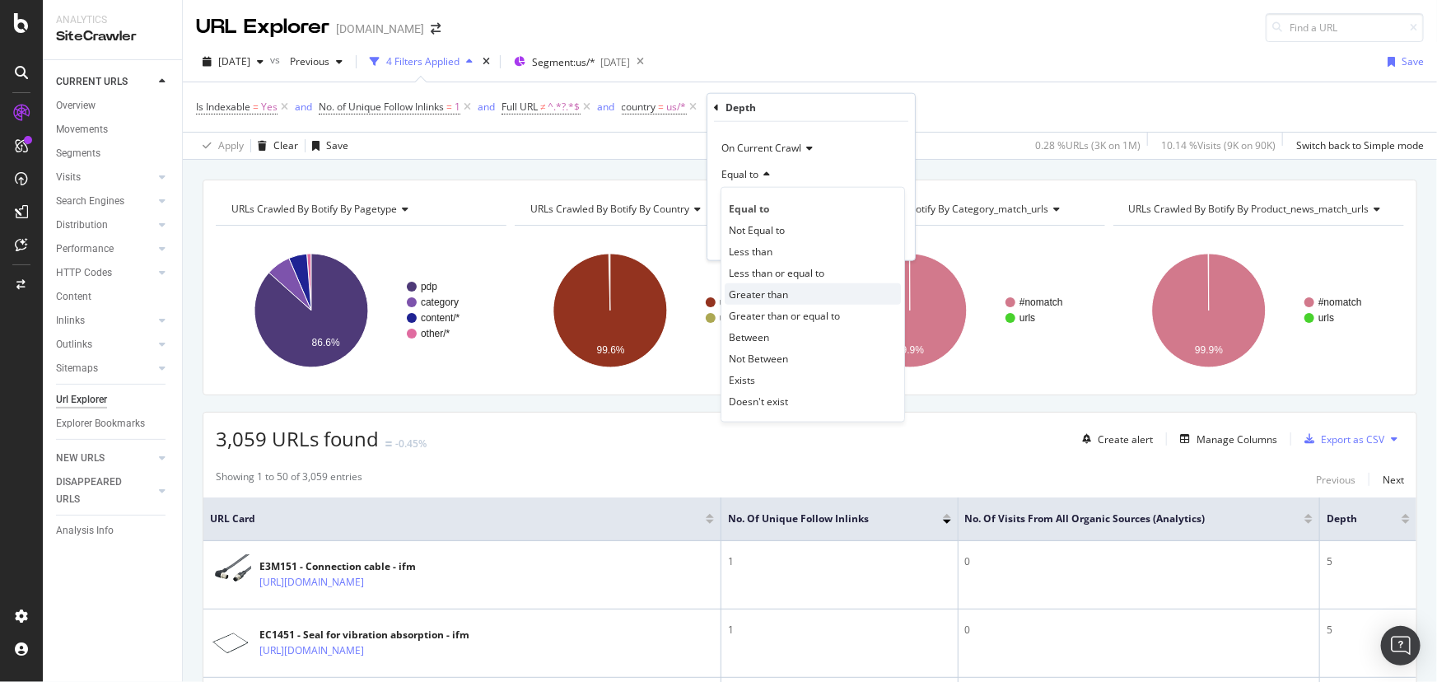
click at [790, 288] on div "Greater than" at bounding box center [813, 293] width 176 height 21
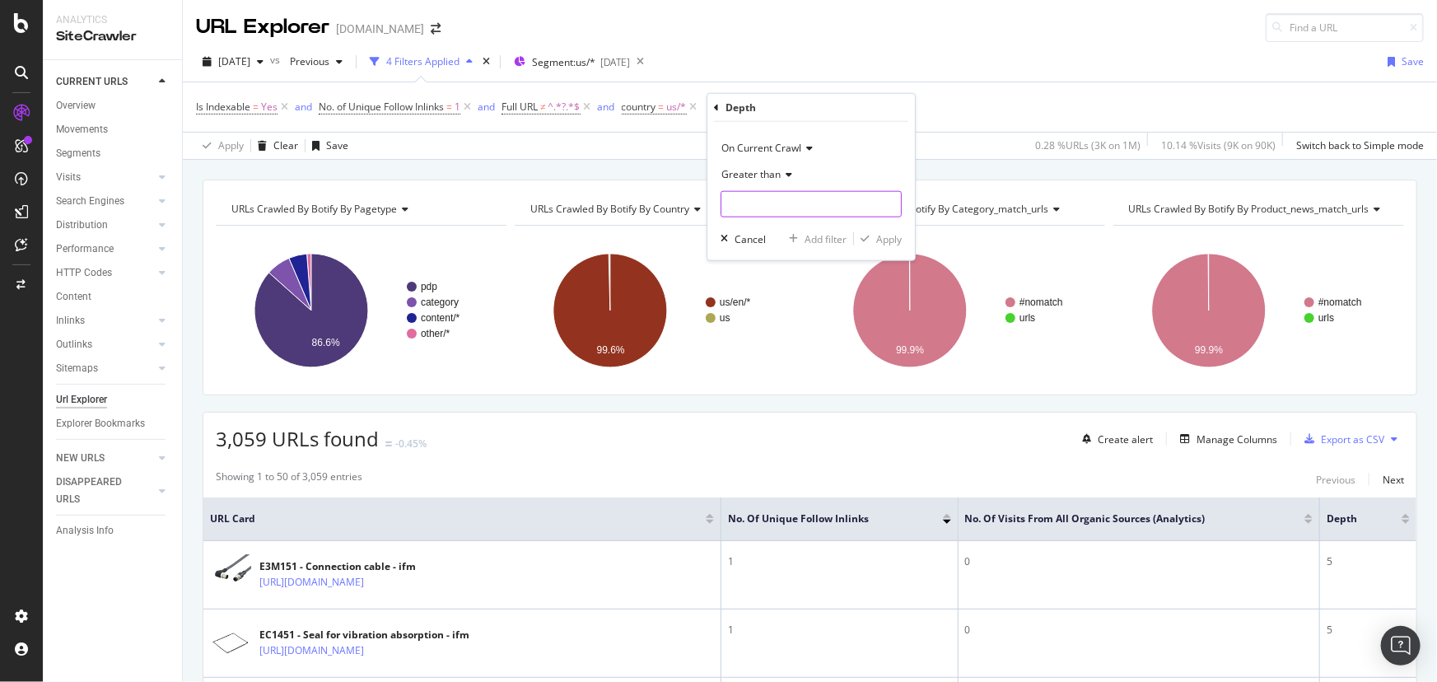
click at [786, 208] on input "number" at bounding box center [811, 204] width 181 height 26
type input "4"
click at [876, 236] on div "Apply" at bounding box center [889, 238] width 26 height 14
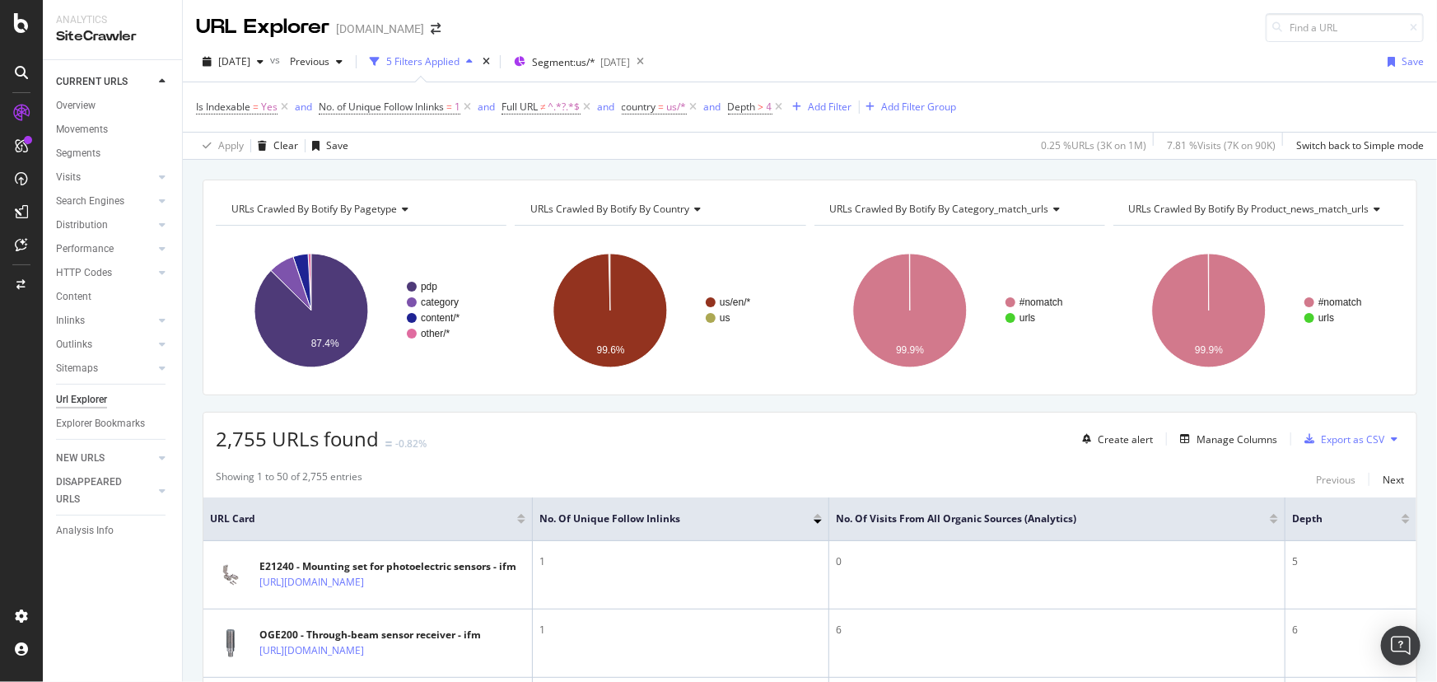
click at [459, 58] on div "5 Filters Applied" at bounding box center [422, 61] width 73 height 14
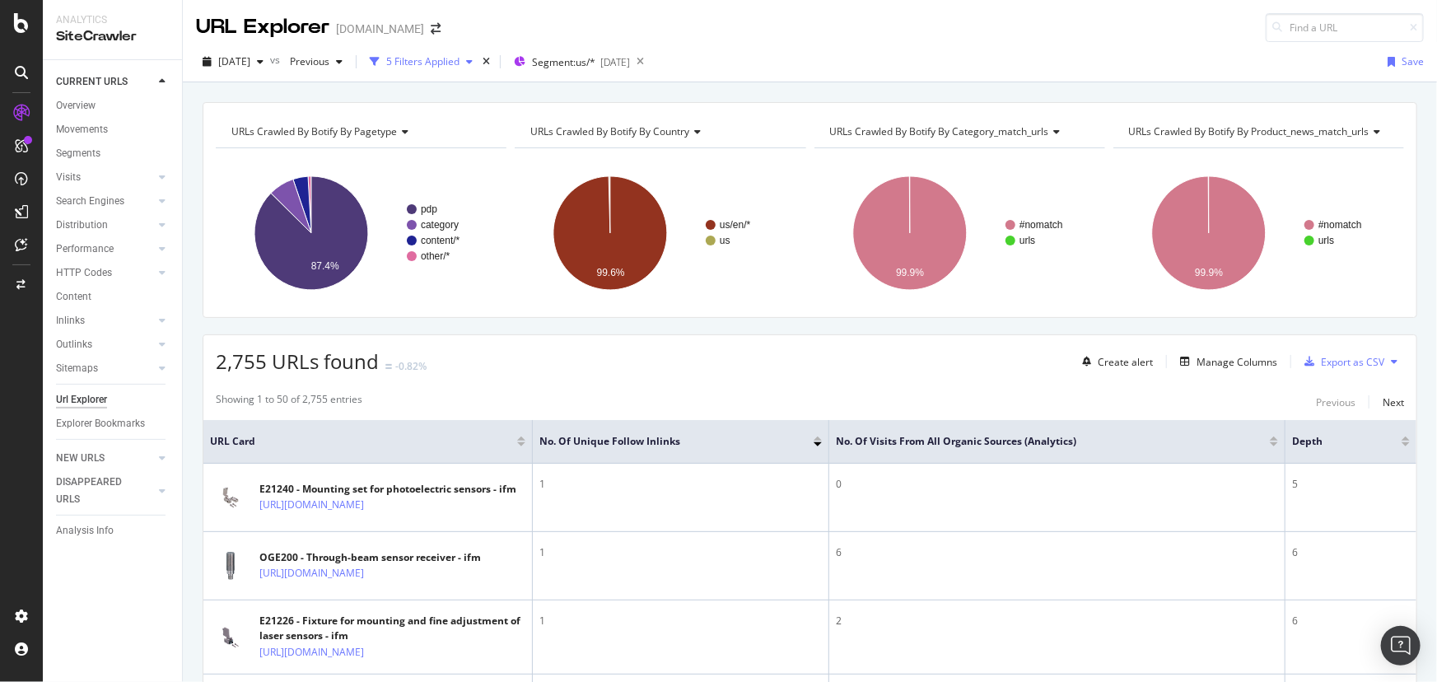
click at [459, 58] on div "5 Filters Applied" at bounding box center [422, 61] width 73 height 14
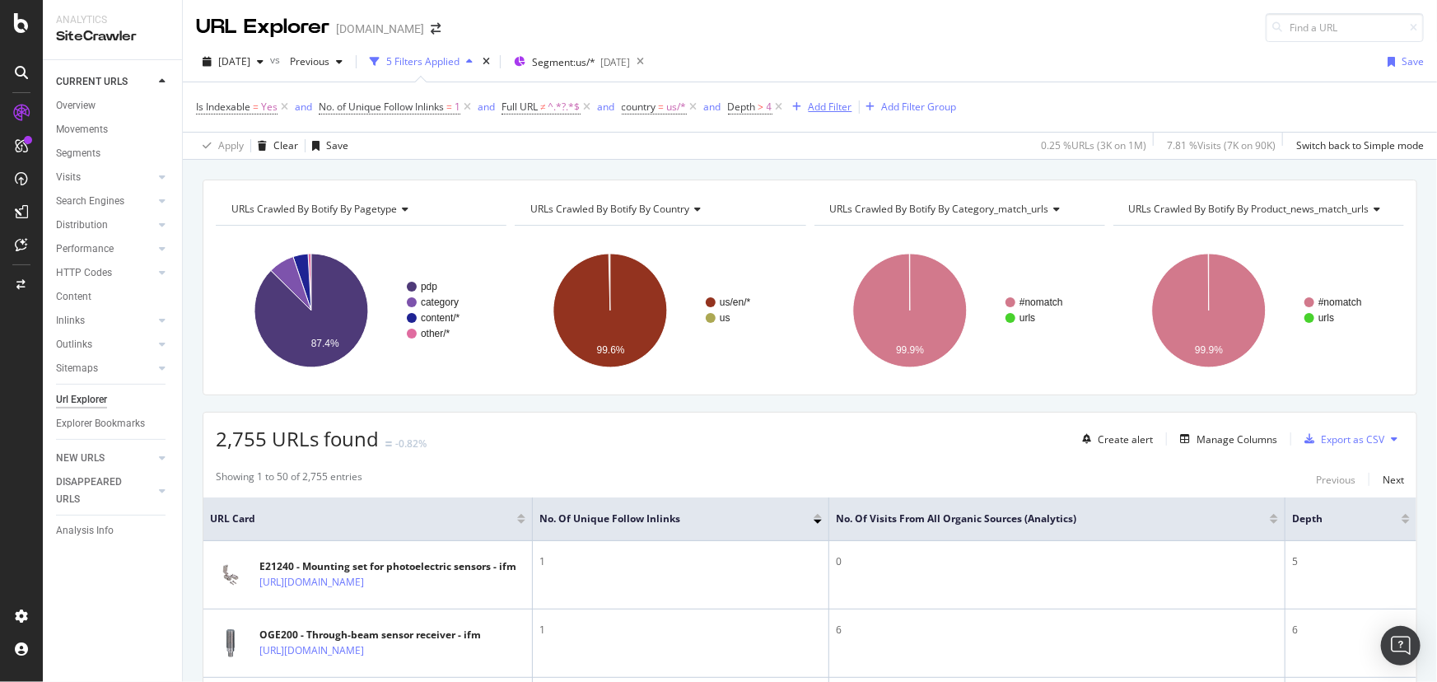
click at [842, 104] on div "Add Filter" at bounding box center [831, 107] width 44 height 14
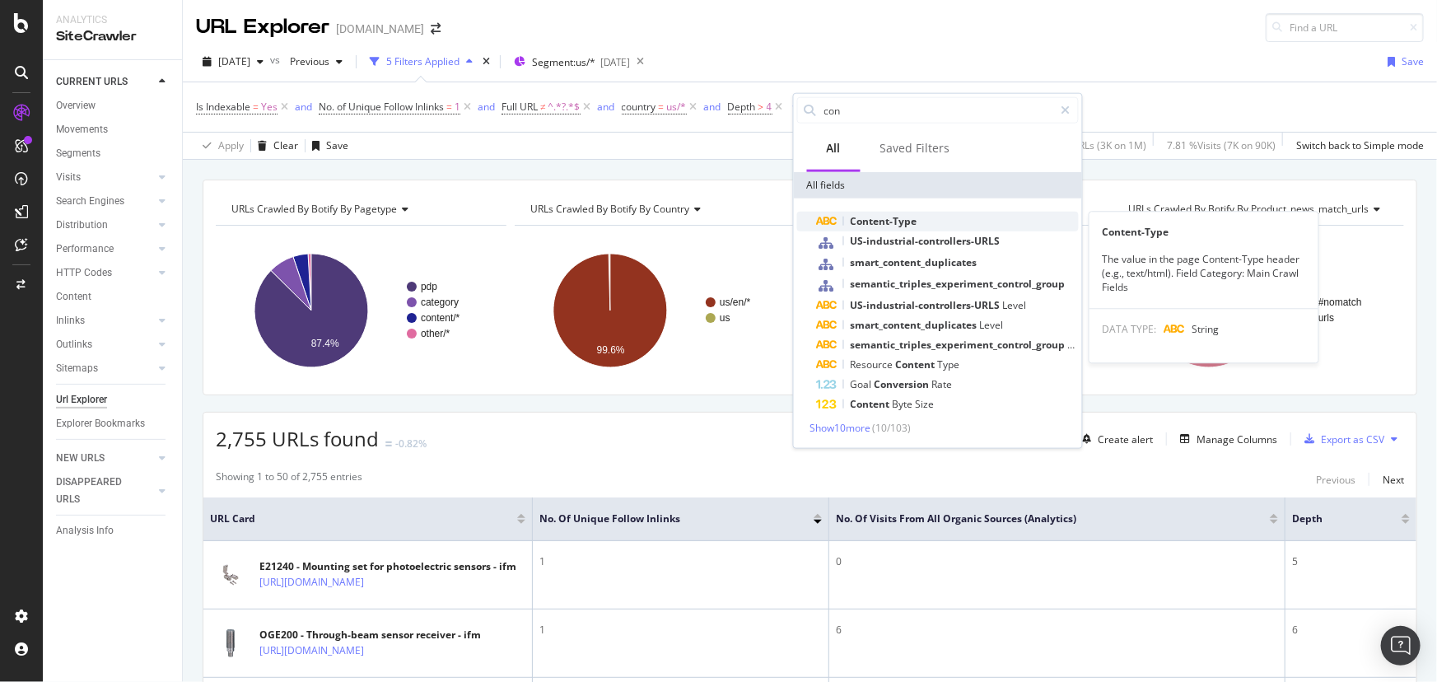
type input "con"
click at [898, 224] on span "Content-Type" at bounding box center [884, 221] width 67 height 14
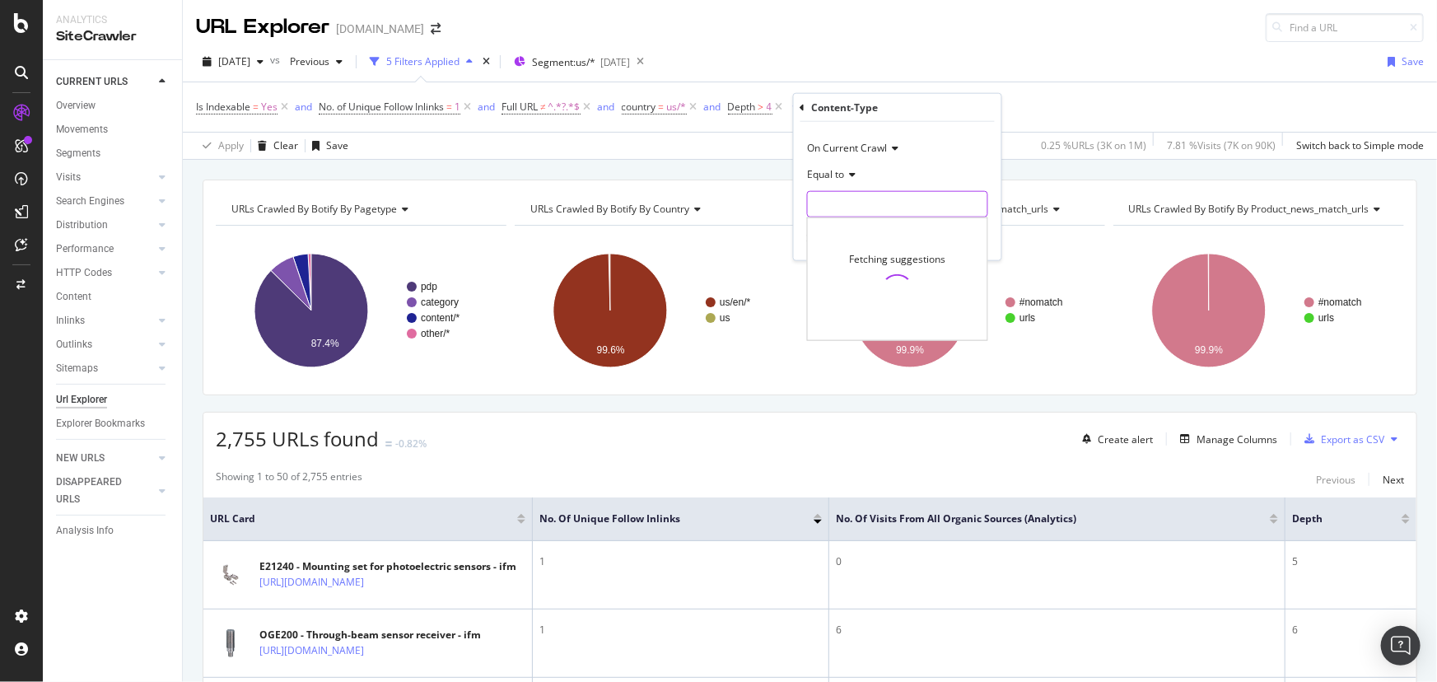
click at [846, 203] on input "text" at bounding box center [898, 204] width 180 height 26
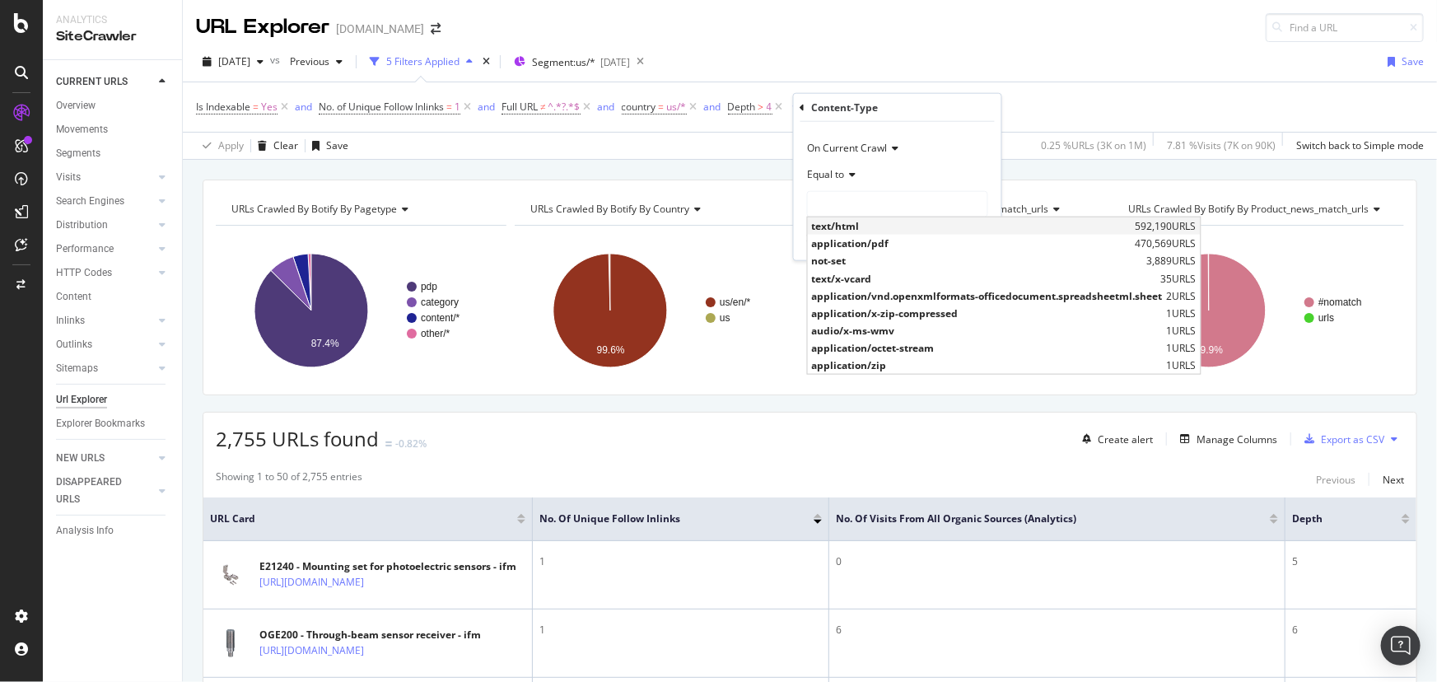
click at [849, 223] on span "text/html" at bounding box center [971, 226] width 319 height 14
type input "text/html"
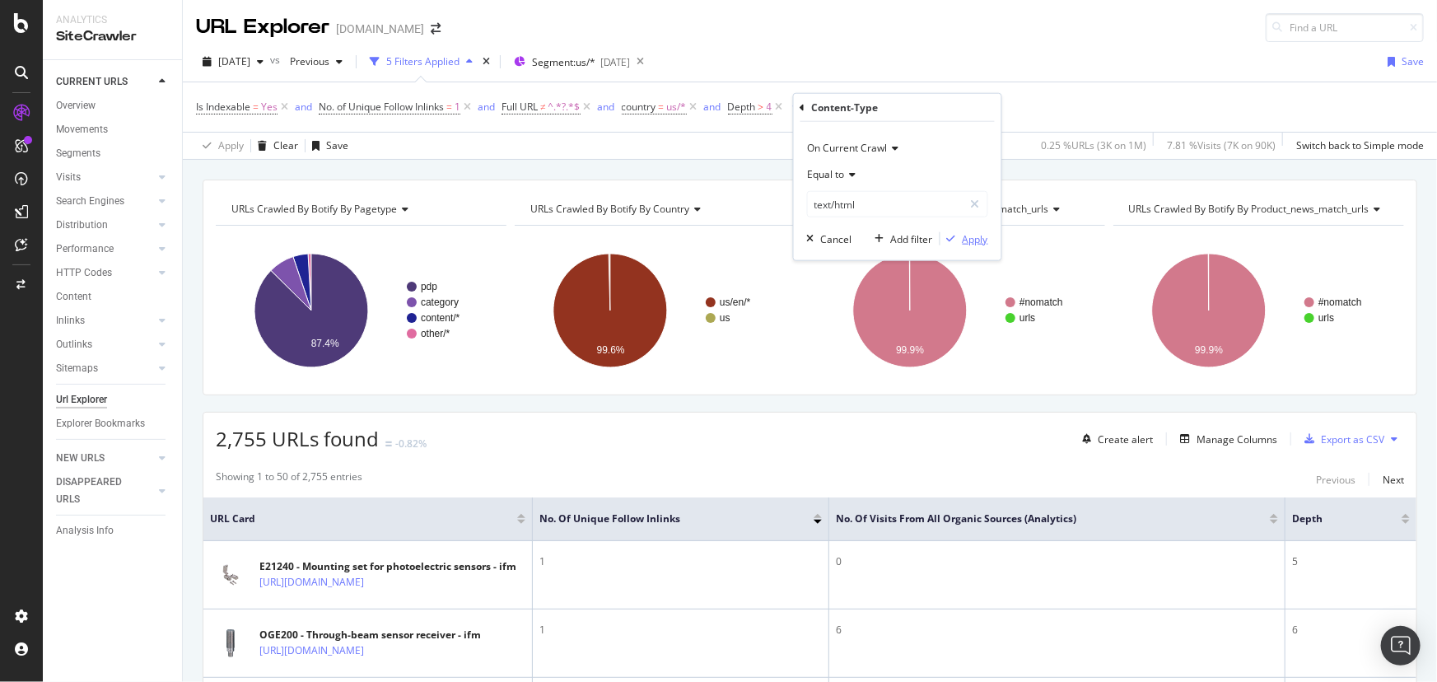
click at [963, 235] on div "Apply" at bounding box center [976, 238] width 26 height 14
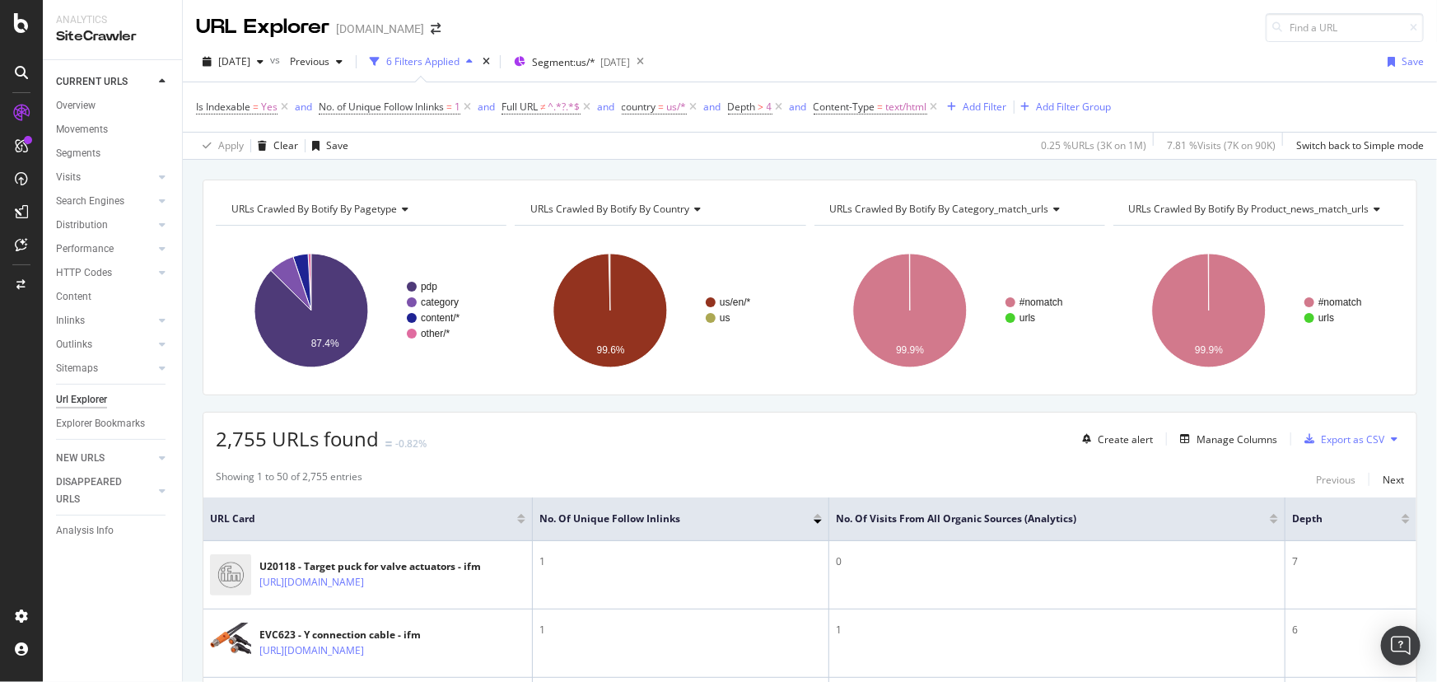
click at [860, 30] on div "URL Explorer www.IFM.com" at bounding box center [810, 21] width 1254 height 42
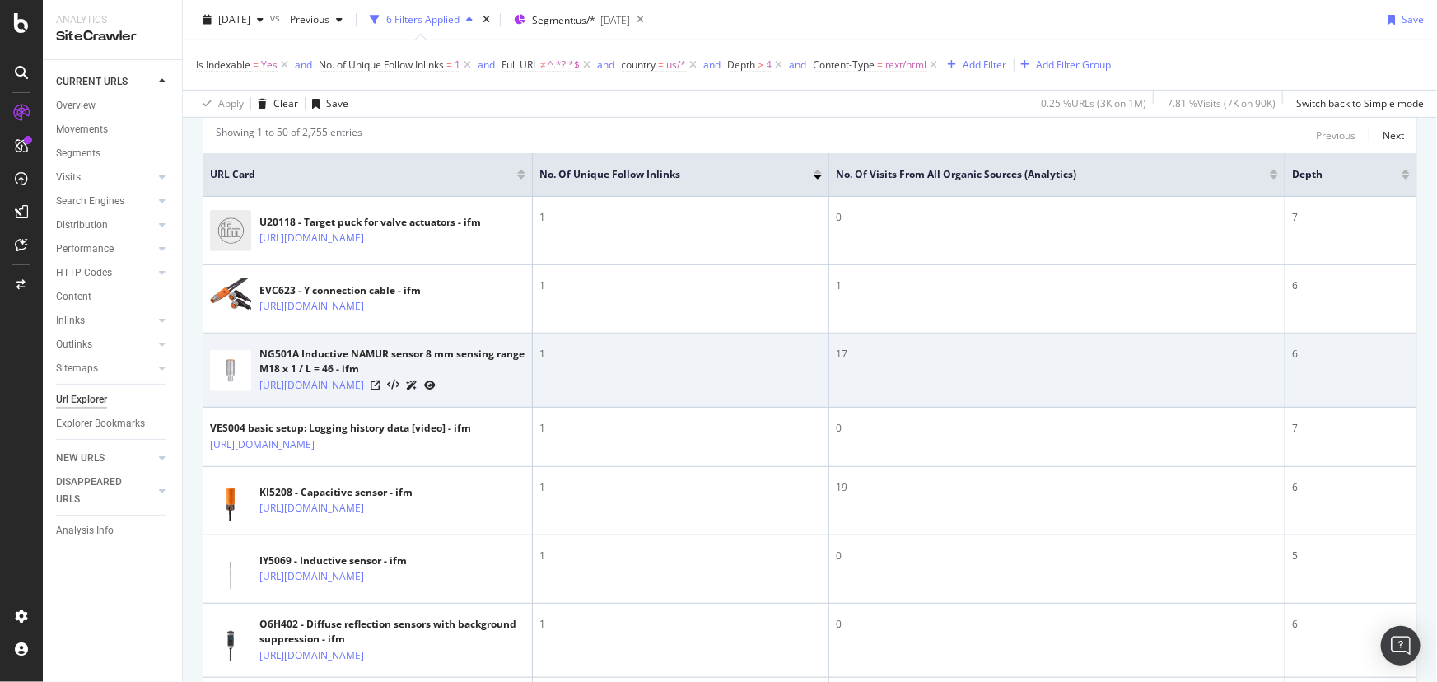
scroll to position [374, 0]
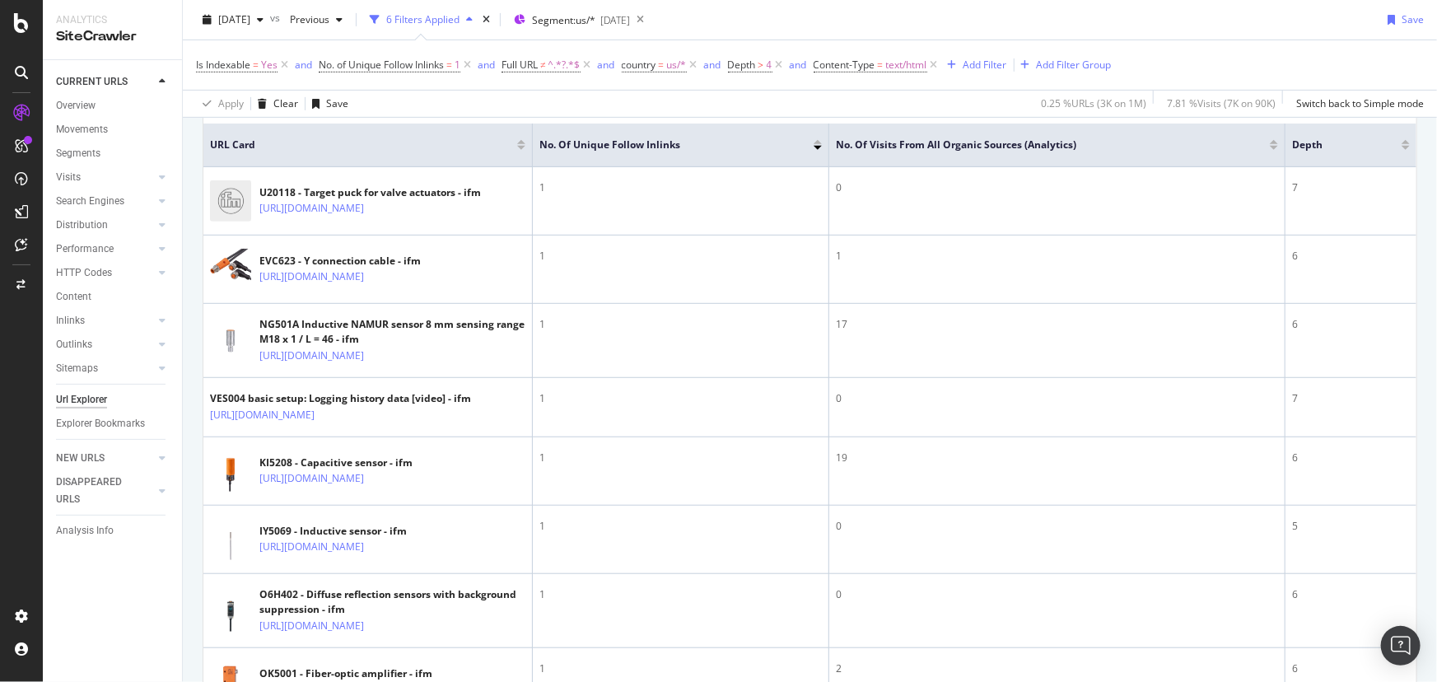
drag, startPoint x: 790, startPoint y: 66, endPoint x: 799, endPoint y: 82, distance: 18.1
click at [799, 82] on div "Is Indexable = Yes and No. of Unique Follow Inlinks = 1 and Full URL ≠ ^.*?.*$ …" at bounding box center [810, 64] width 1228 height 49
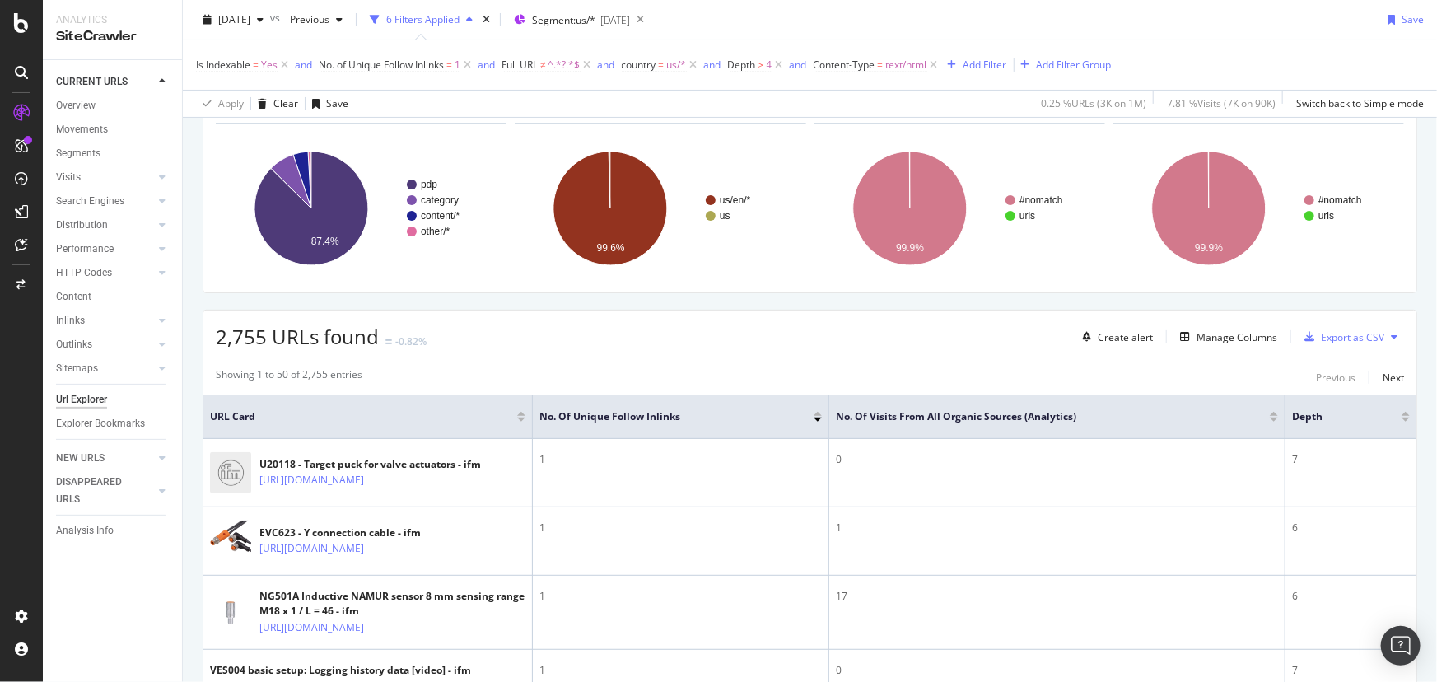
scroll to position [0, 0]
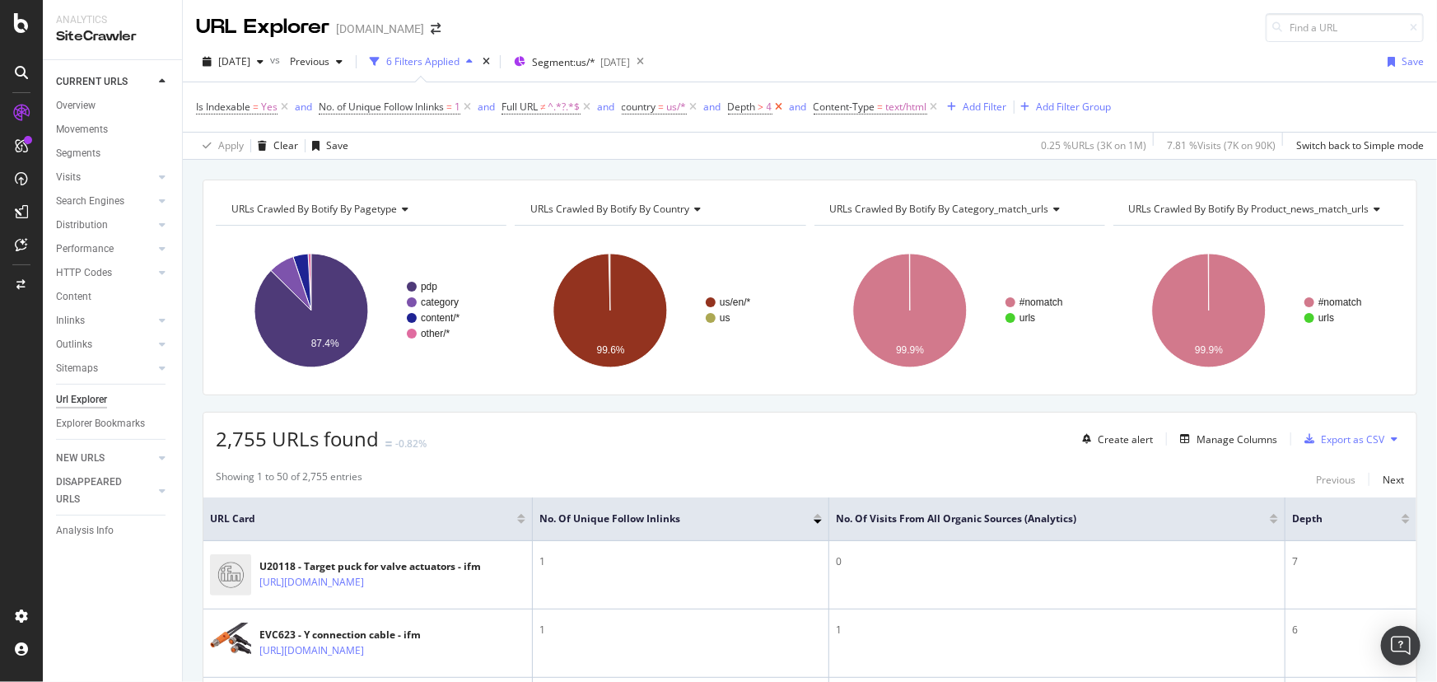
click at [786, 107] on icon at bounding box center [779, 107] width 14 height 16
click at [918, 105] on div "Add Filter" at bounding box center [900, 107] width 44 height 14
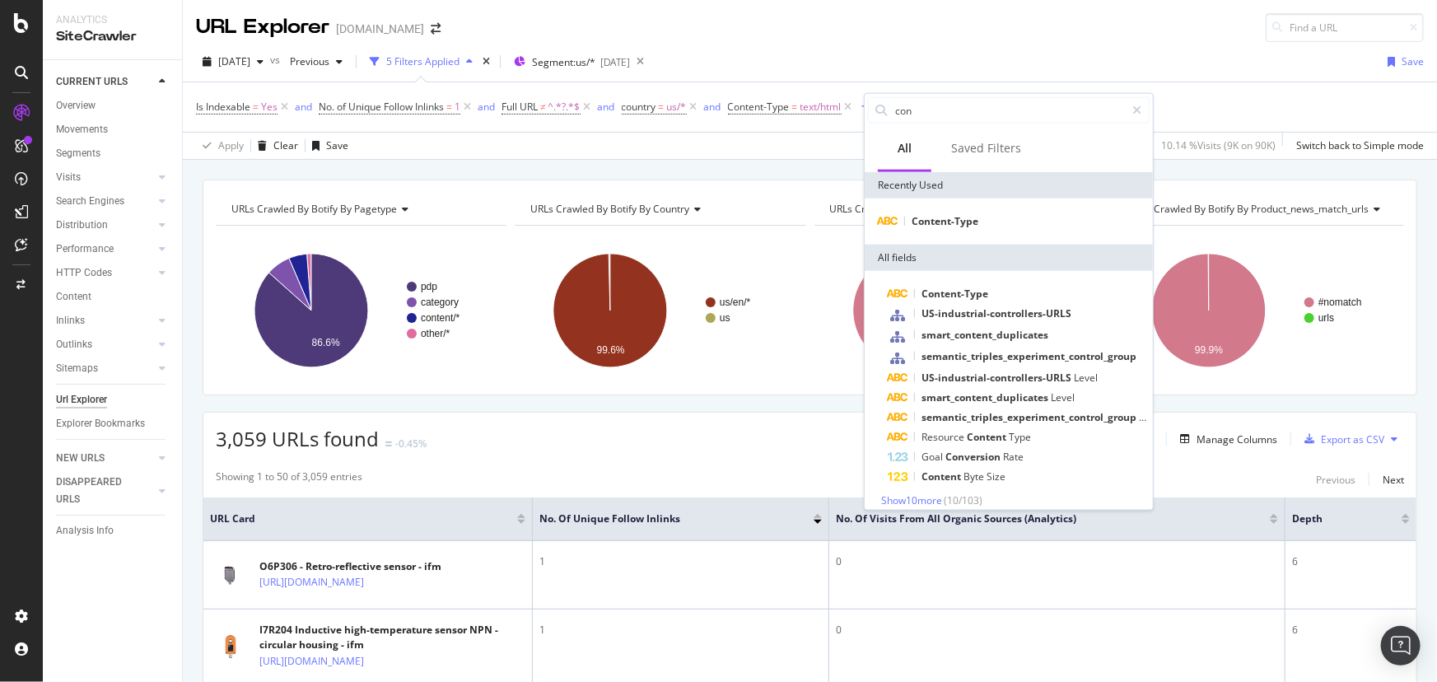
type input "p"
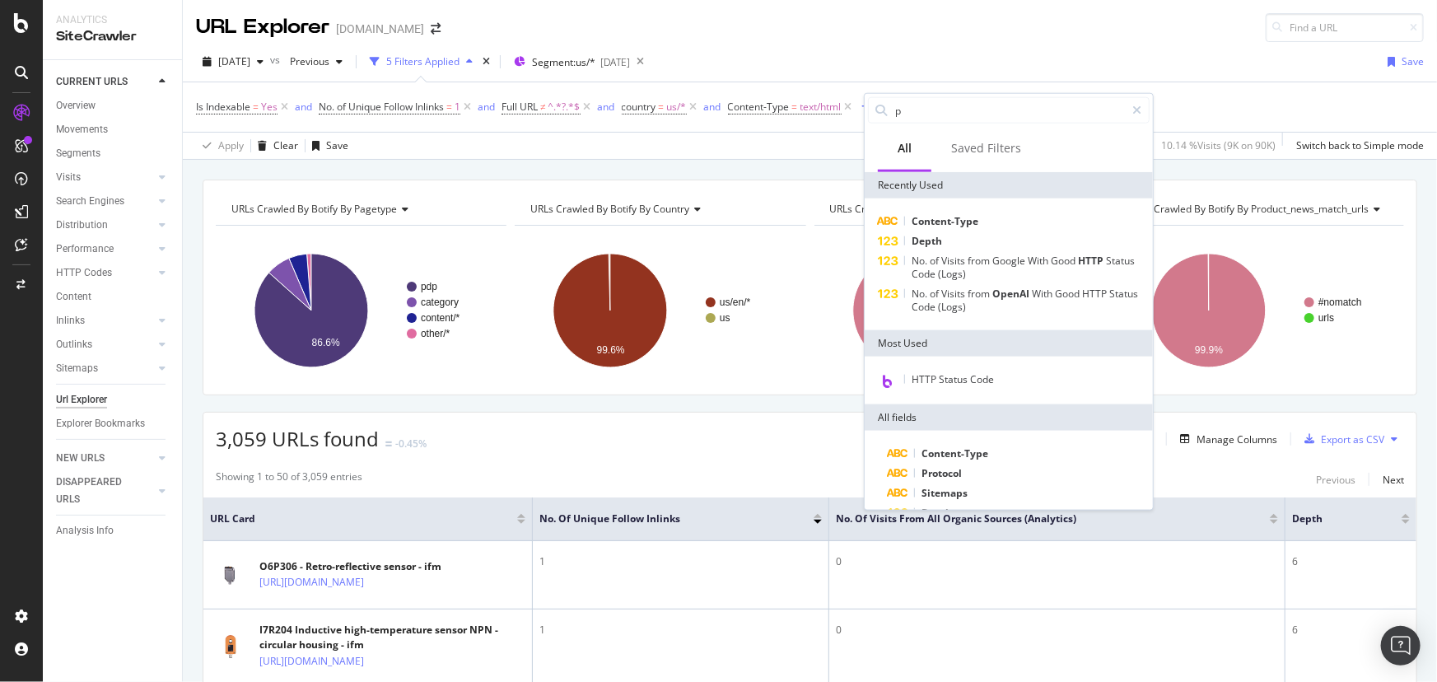
click at [957, 30] on div "URL Explorer www.IFM.com" at bounding box center [810, 21] width 1254 height 42
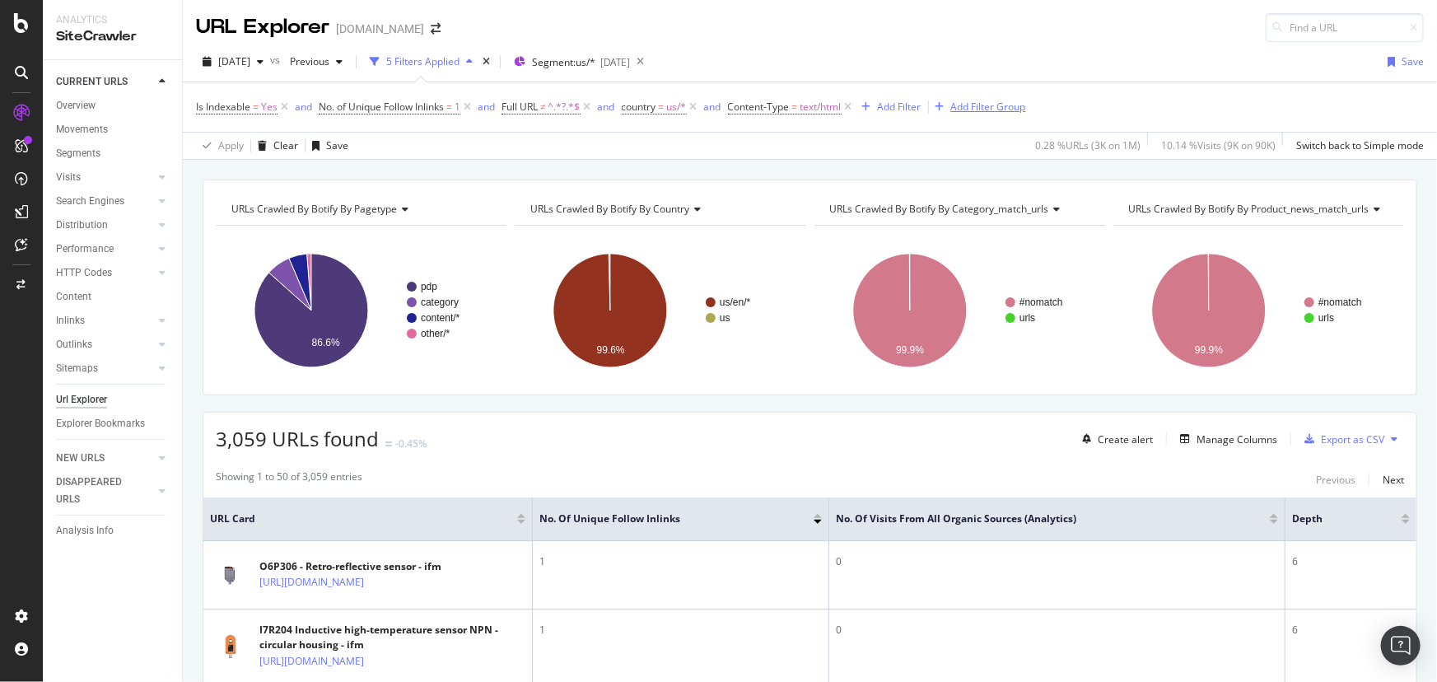
click at [982, 113] on div "Add Filter Group" at bounding box center [988, 107] width 75 height 14
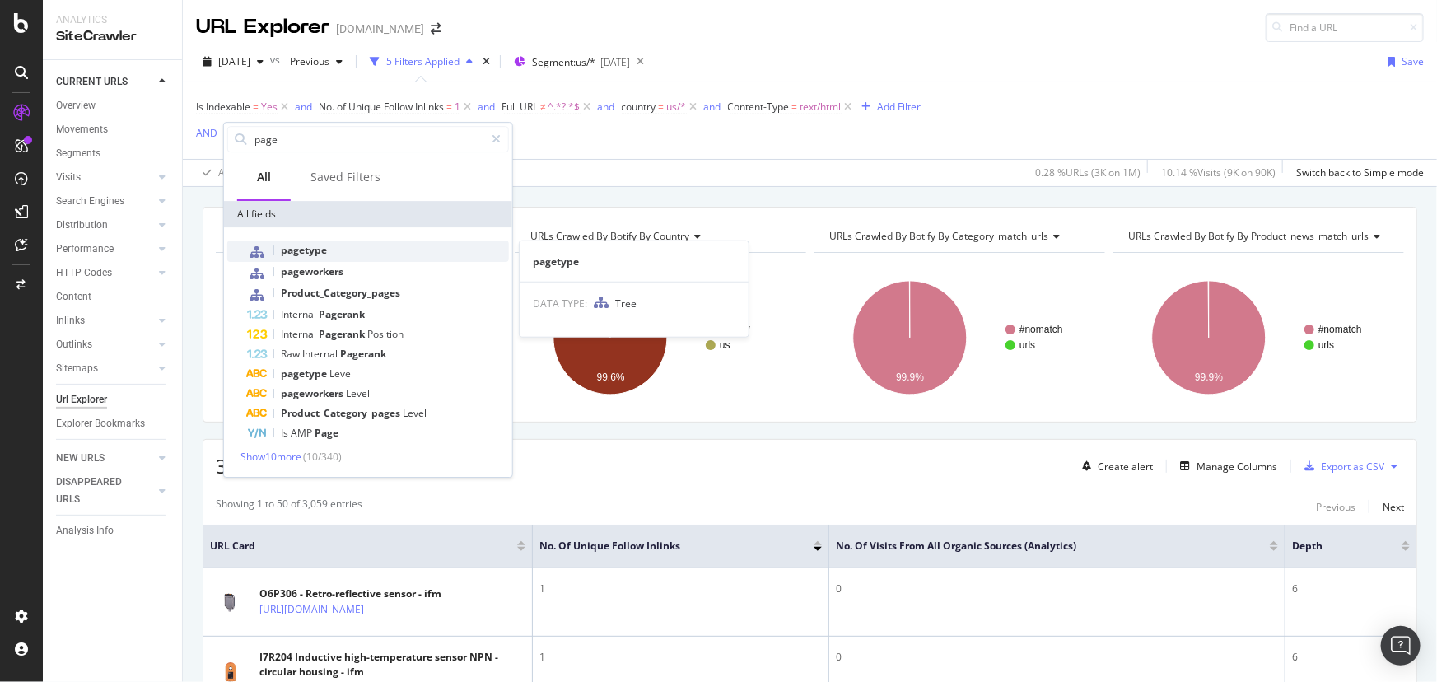
type input "page"
click at [415, 250] on div "pagetype" at bounding box center [378, 250] width 262 height 21
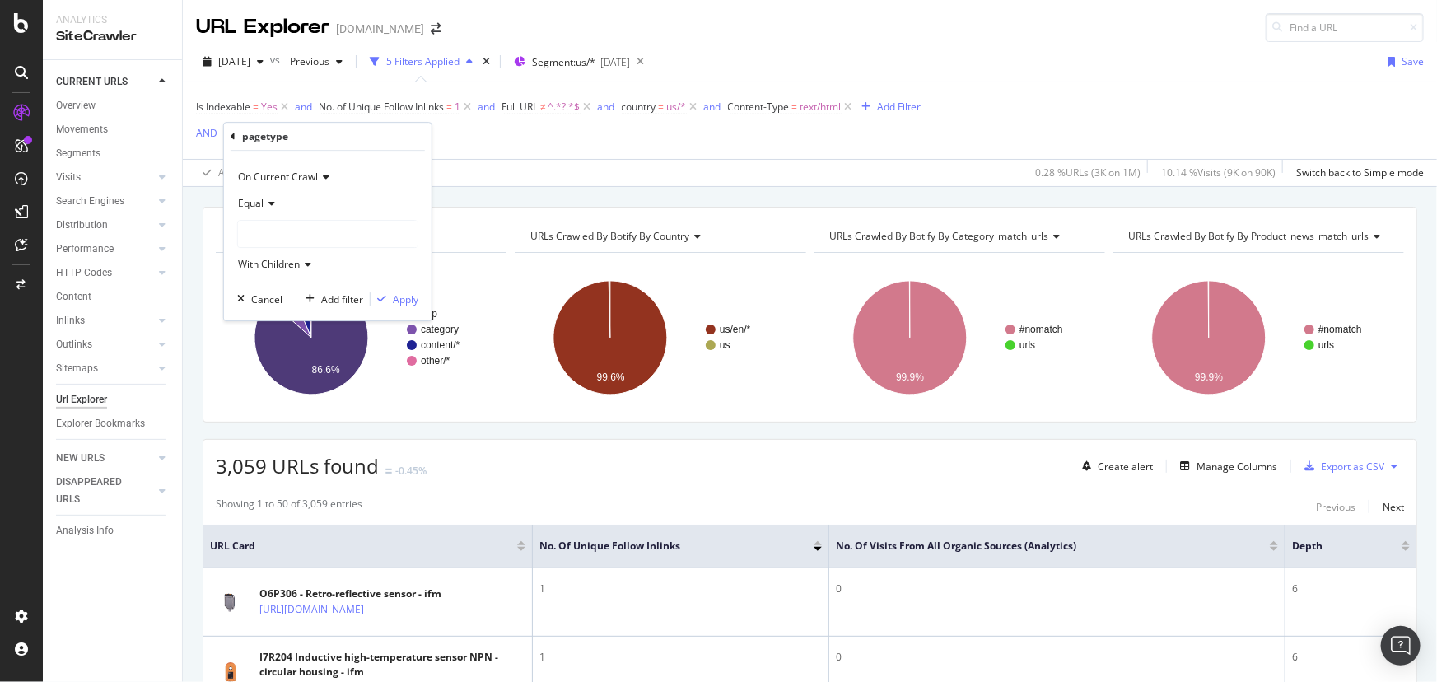
click at [348, 231] on div at bounding box center [328, 234] width 180 height 26
click at [277, 200] on div "Equal" at bounding box center [327, 203] width 181 height 26
click at [291, 251] on div "Not Equal" at bounding box center [329, 258] width 176 height 21
click at [296, 235] on div at bounding box center [328, 234] width 180 height 26
click at [305, 268] on span "478,407 URLS" at bounding box center [310, 268] width 68 height 14
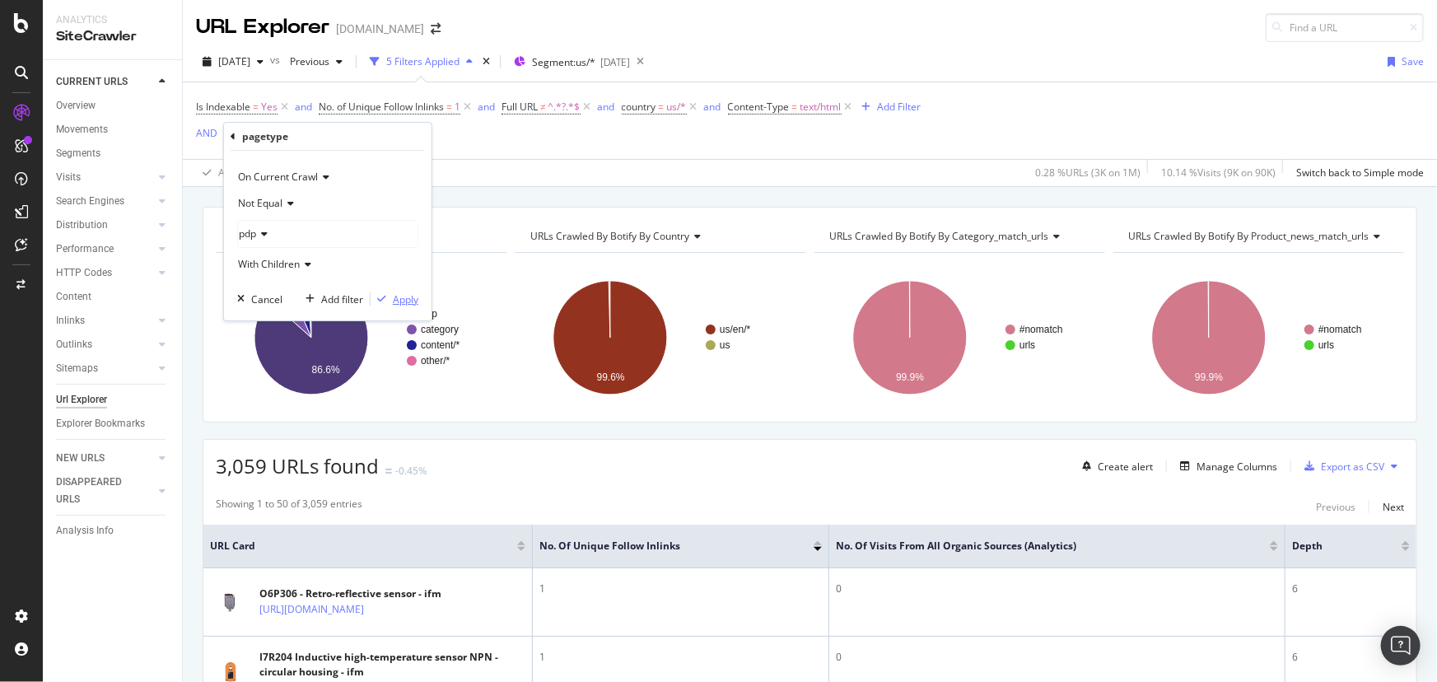
click at [390, 298] on div "button" at bounding box center [382, 299] width 22 height 10
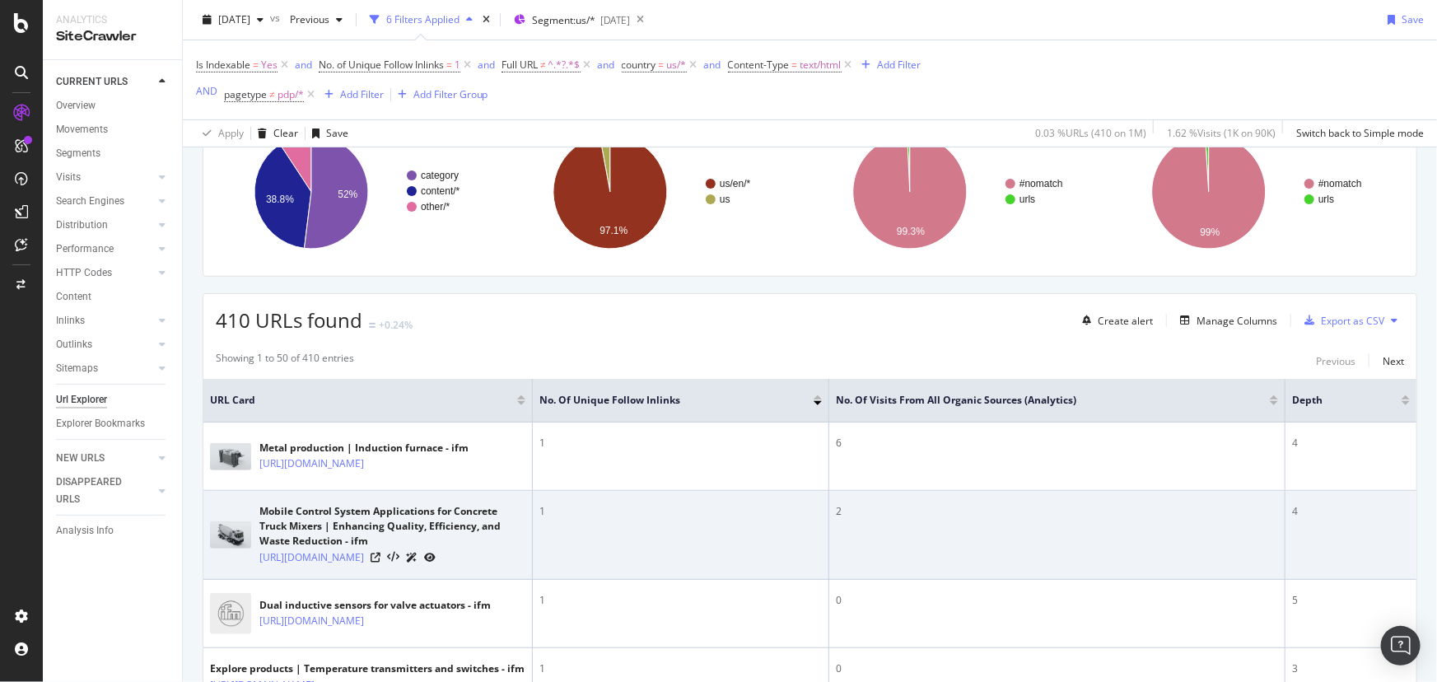
scroll to position [149, 0]
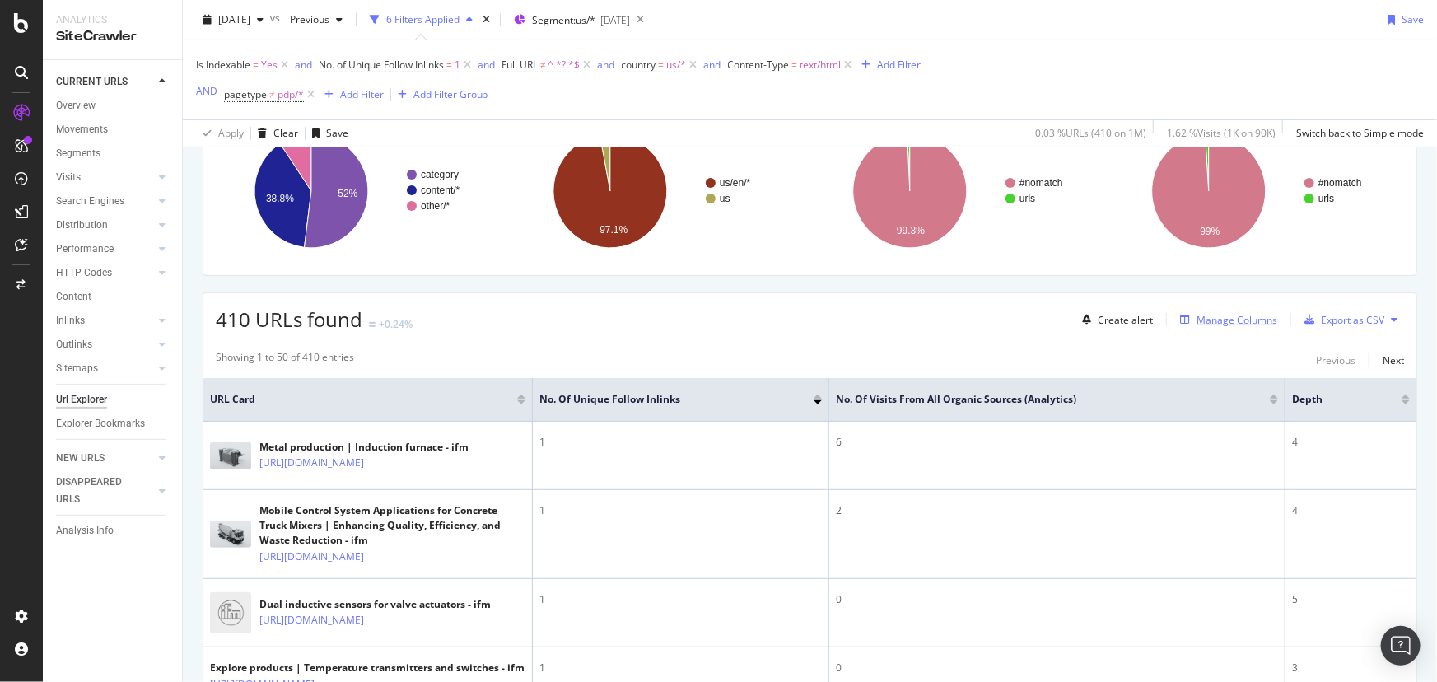
click at [1229, 320] on div "Manage Columns" at bounding box center [1236, 320] width 81 height 14
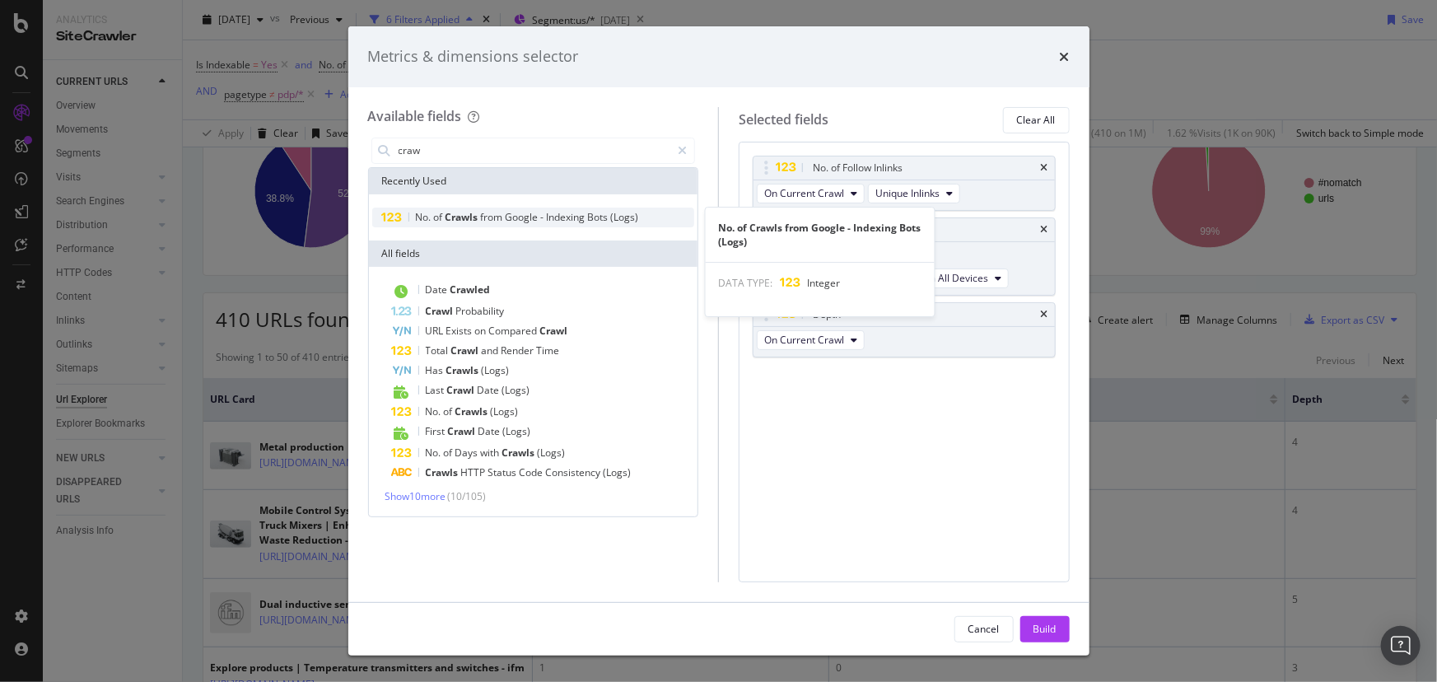
type input "craw"
click at [492, 222] on span "from" at bounding box center [493, 217] width 25 height 14
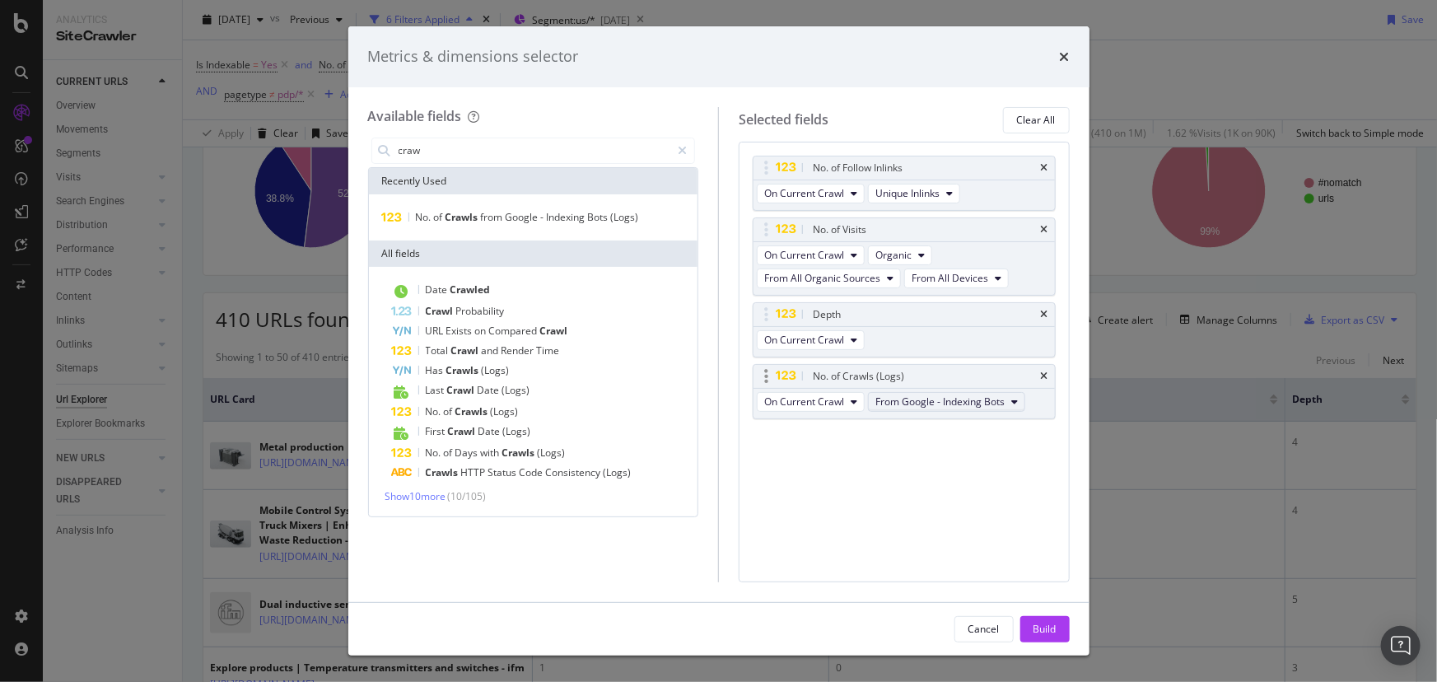
click at [939, 406] on span "From Google - Indexing Bots" at bounding box center [939, 401] width 129 height 14
click at [776, 493] on div "No. of Follow Inlinks On Current Crawl Unique Inlinks No. of Visits On Current …" at bounding box center [904, 362] width 331 height 441
click at [1048, 629] on div "Build" at bounding box center [1044, 629] width 23 height 14
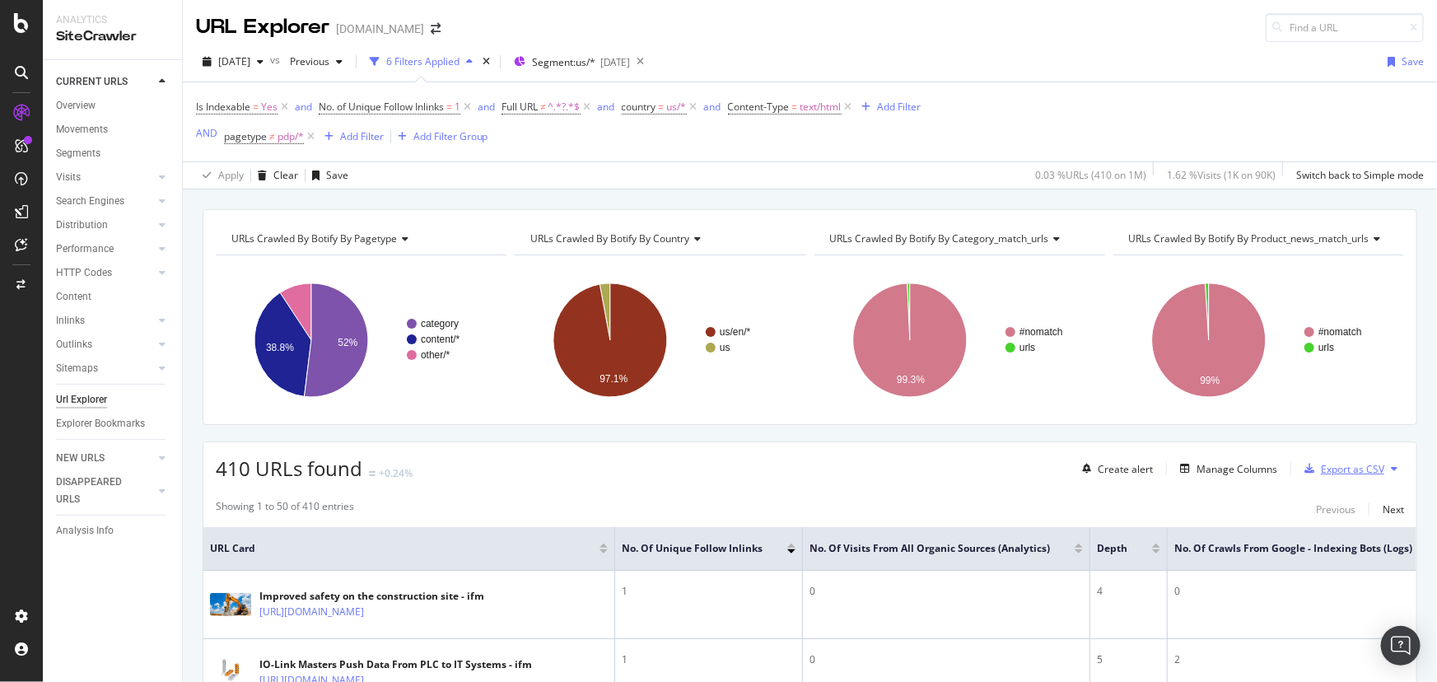
click at [1260, 469] on div "Export as CSV" at bounding box center [1352, 469] width 63 height 14
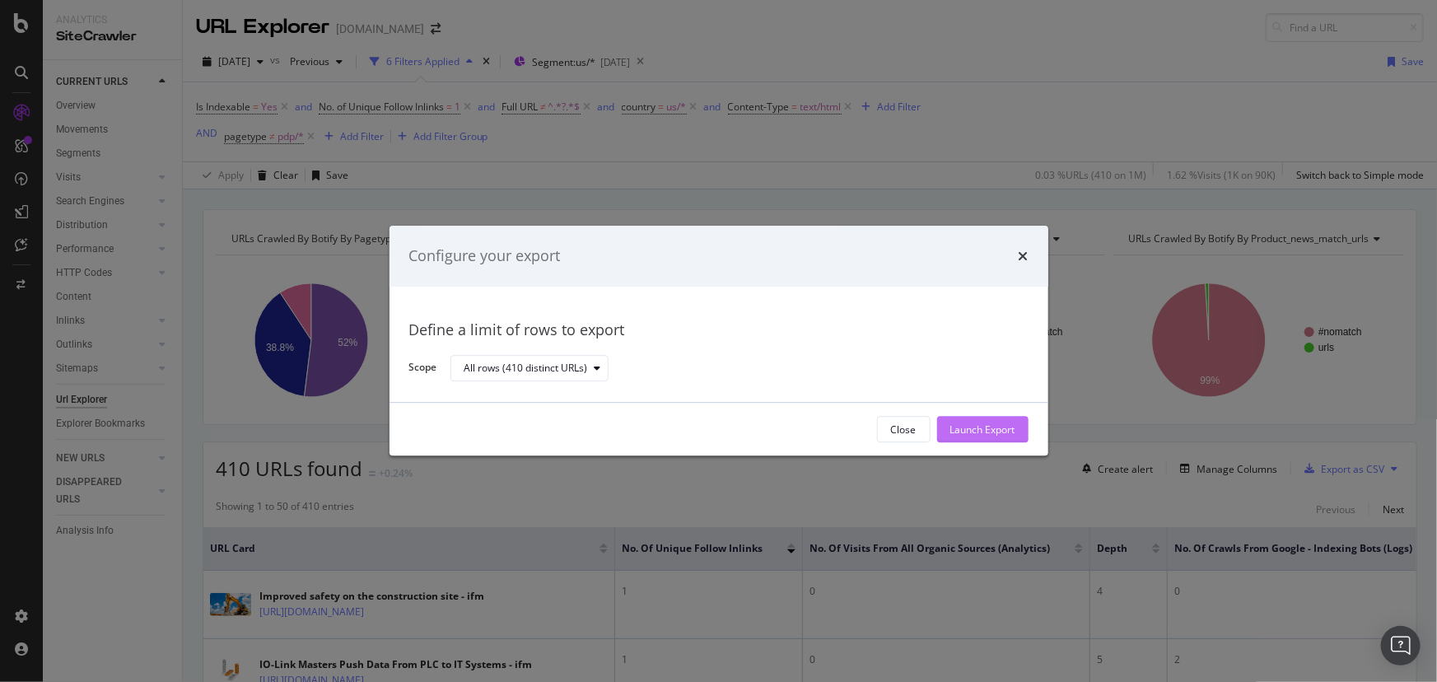
click at [980, 429] on div "Launch Export" at bounding box center [982, 429] width 65 height 14
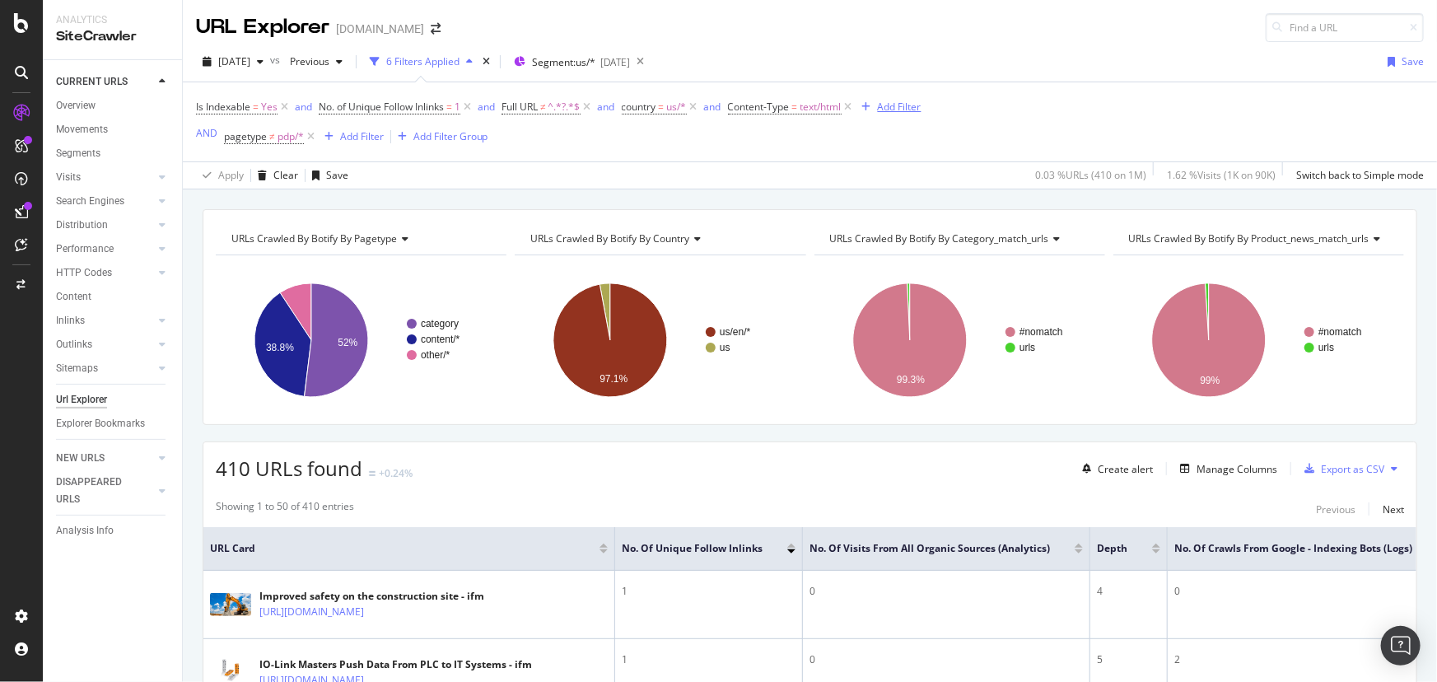
click at [902, 105] on div "Add Filter" at bounding box center [900, 107] width 44 height 14
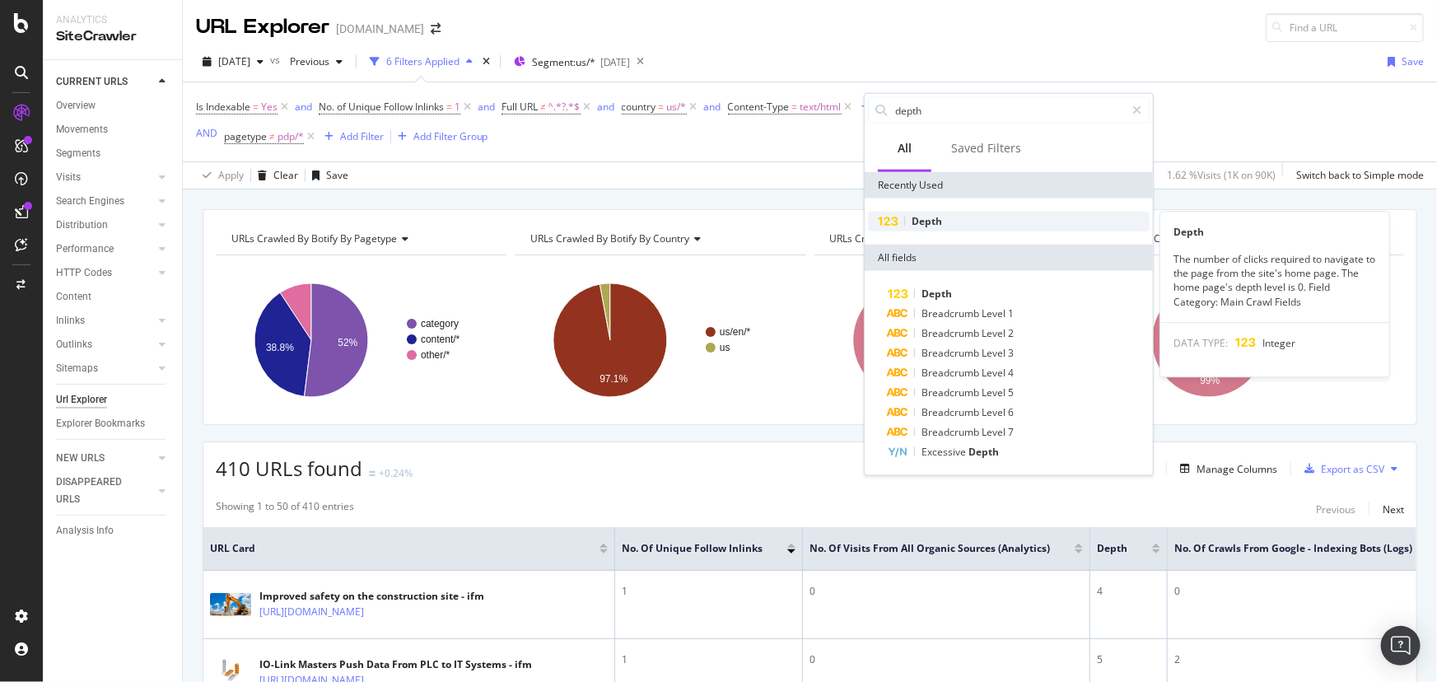
type input "depth"
click at [954, 224] on div "Depth" at bounding box center [1009, 222] width 282 height 20
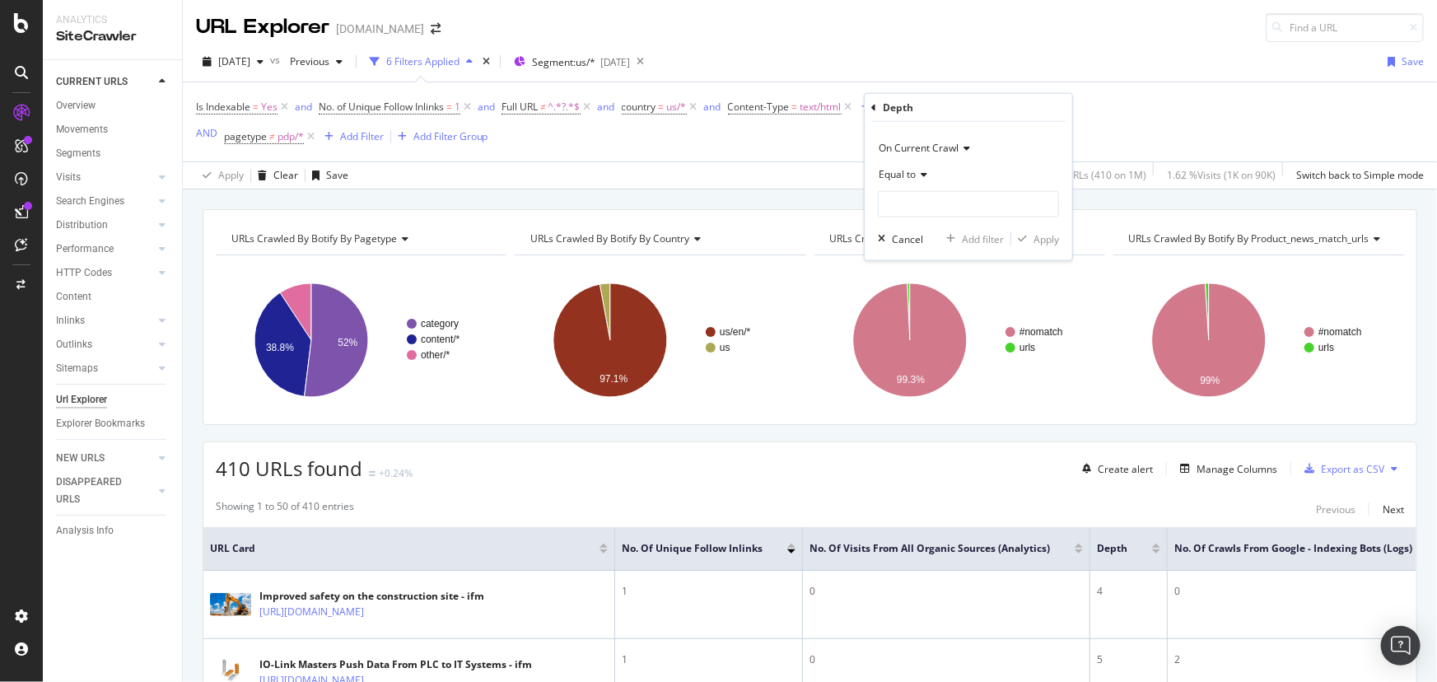
click at [915, 172] on span "Equal to" at bounding box center [897, 174] width 37 height 14
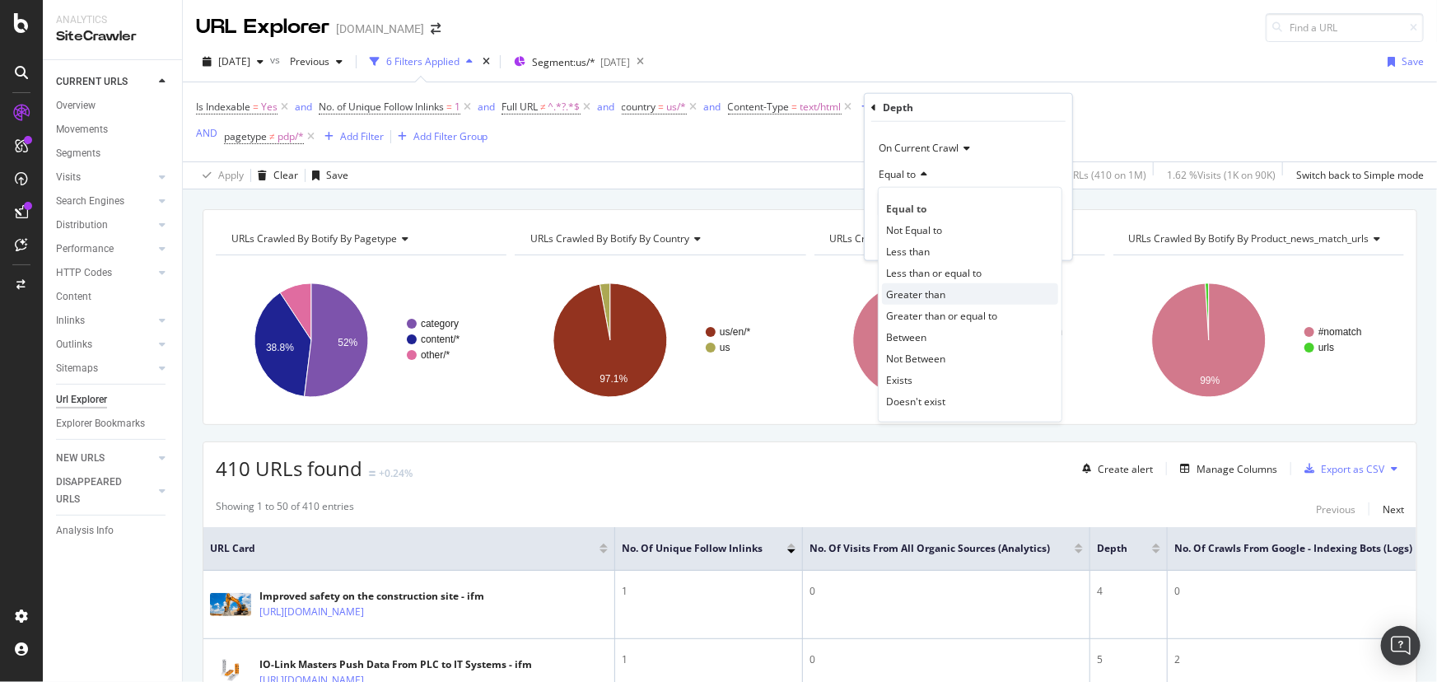
click at [935, 300] on span "Greater than" at bounding box center [915, 294] width 59 height 14
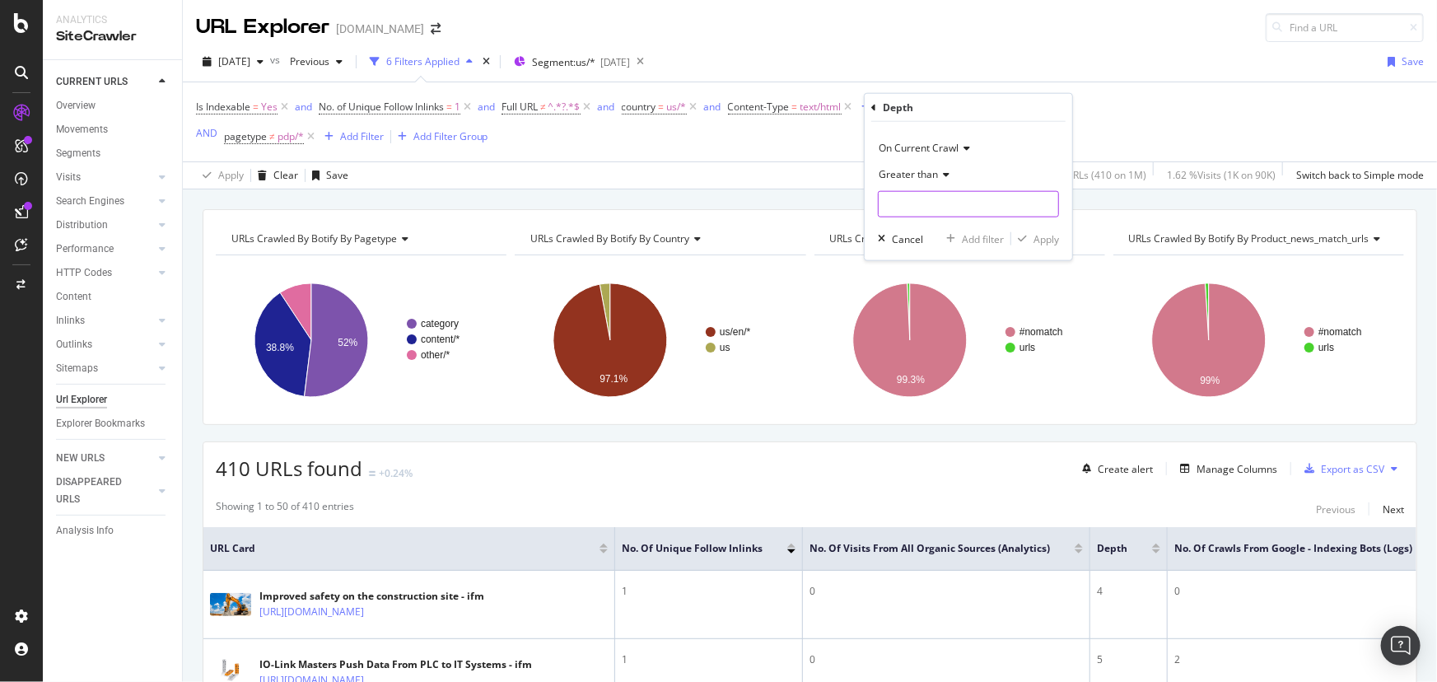
click at [942, 203] on input "number" at bounding box center [968, 204] width 181 height 26
type input "4"
click at [1046, 235] on div "Apply" at bounding box center [1046, 238] width 26 height 14
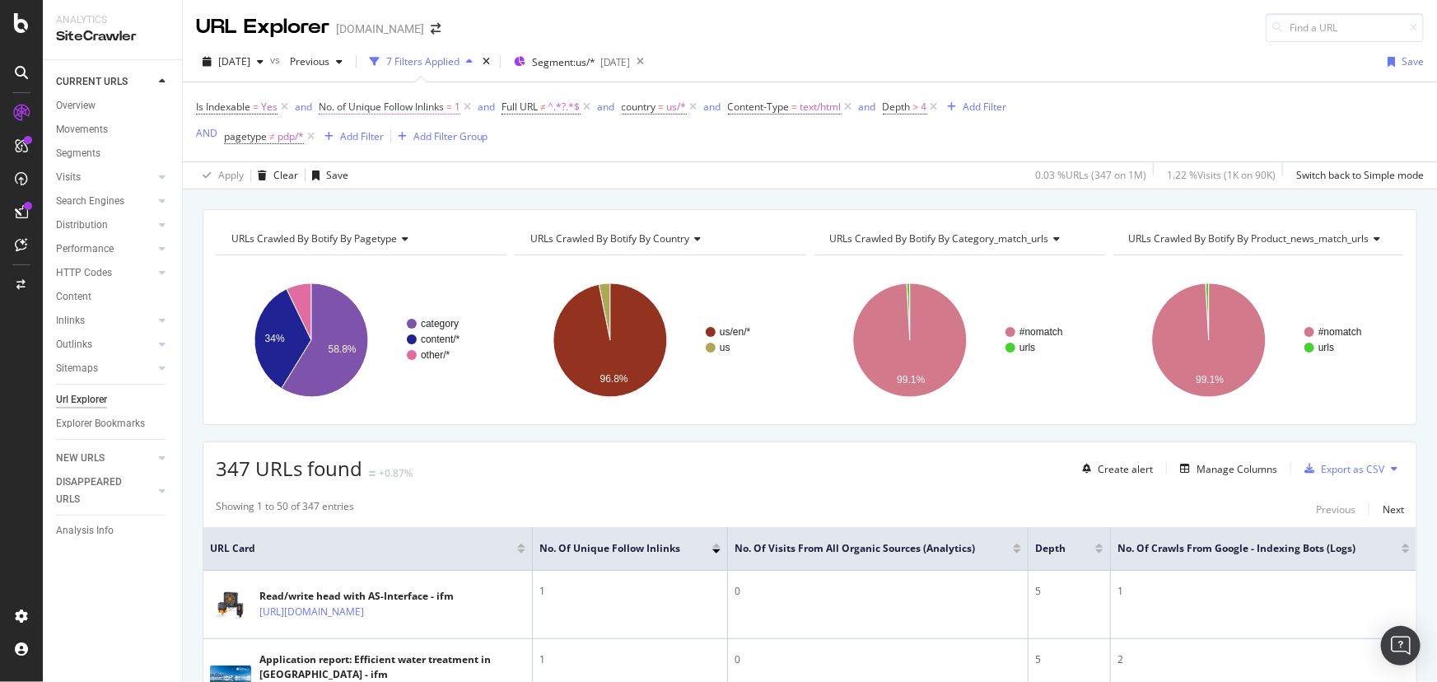
click at [412, 107] on span "No. of Unique Follow Inlinks" at bounding box center [381, 107] width 125 height 14
click at [376, 199] on icon at bounding box center [377, 198] width 12 height 10
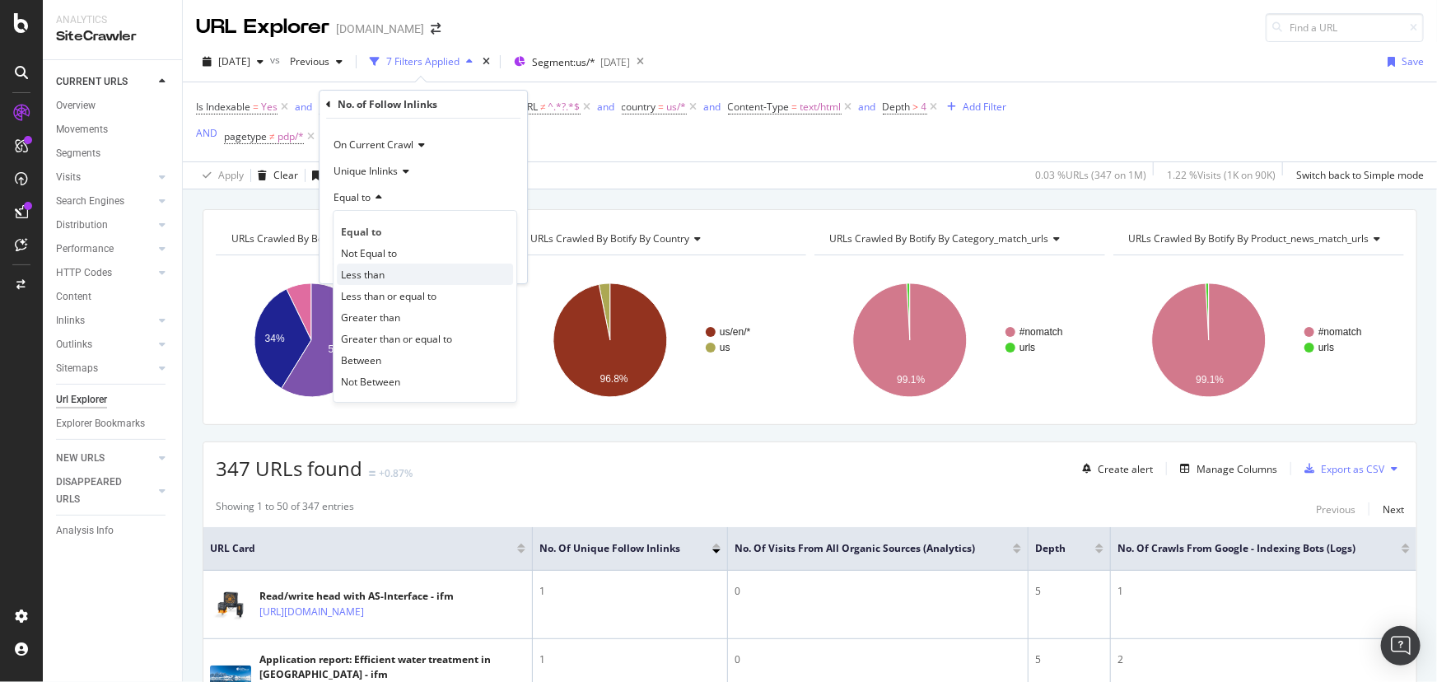
click at [385, 270] on span "Less than" at bounding box center [363, 275] width 44 height 14
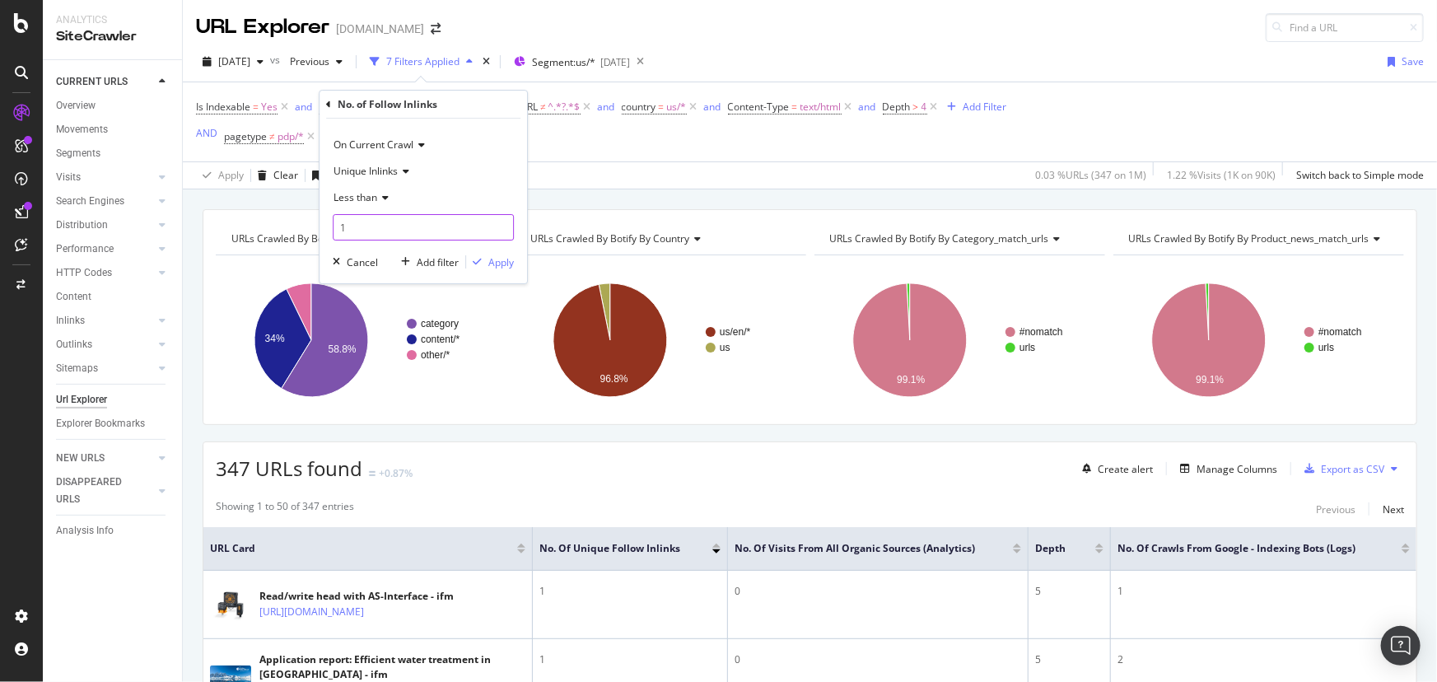
click at [394, 227] on input "1" at bounding box center [423, 227] width 181 height 26
type input "10"
click at [492, 254] on button "Apply" at bounding box center [490, 262] width 48 height 16
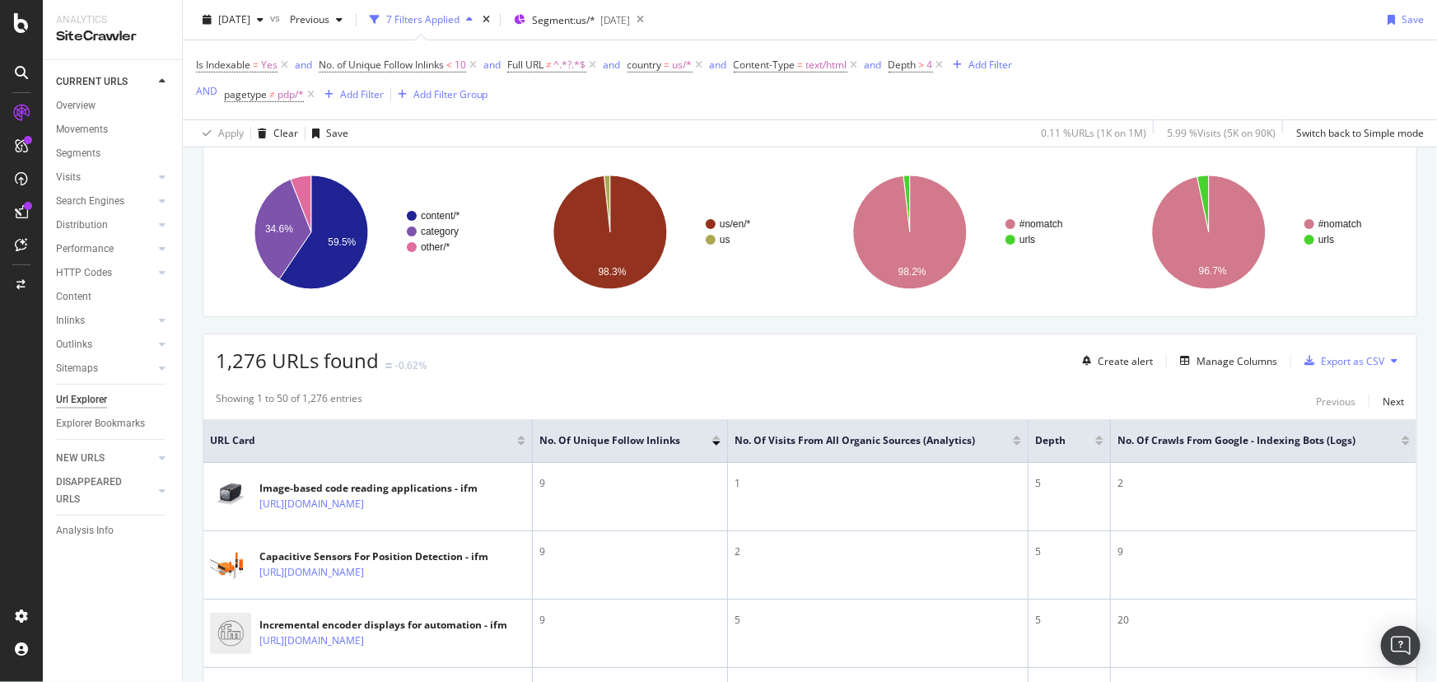
scroll to position [74, 0]
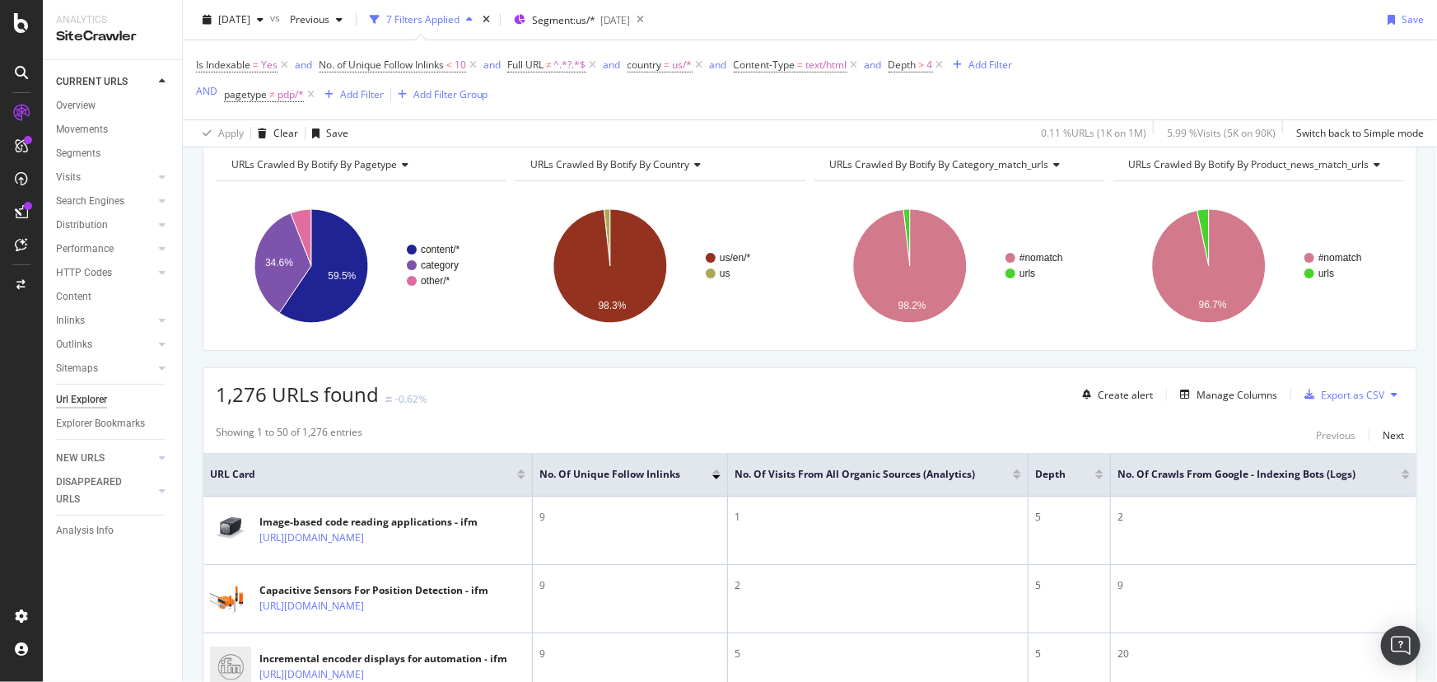
drag, startPoint x: 310, startPoint y: 90, endPoint x: 461, endPoint y: 458, distance: 397.7
click at [310, 90] on icon at bounding box center [311, 94] width 14 height 16
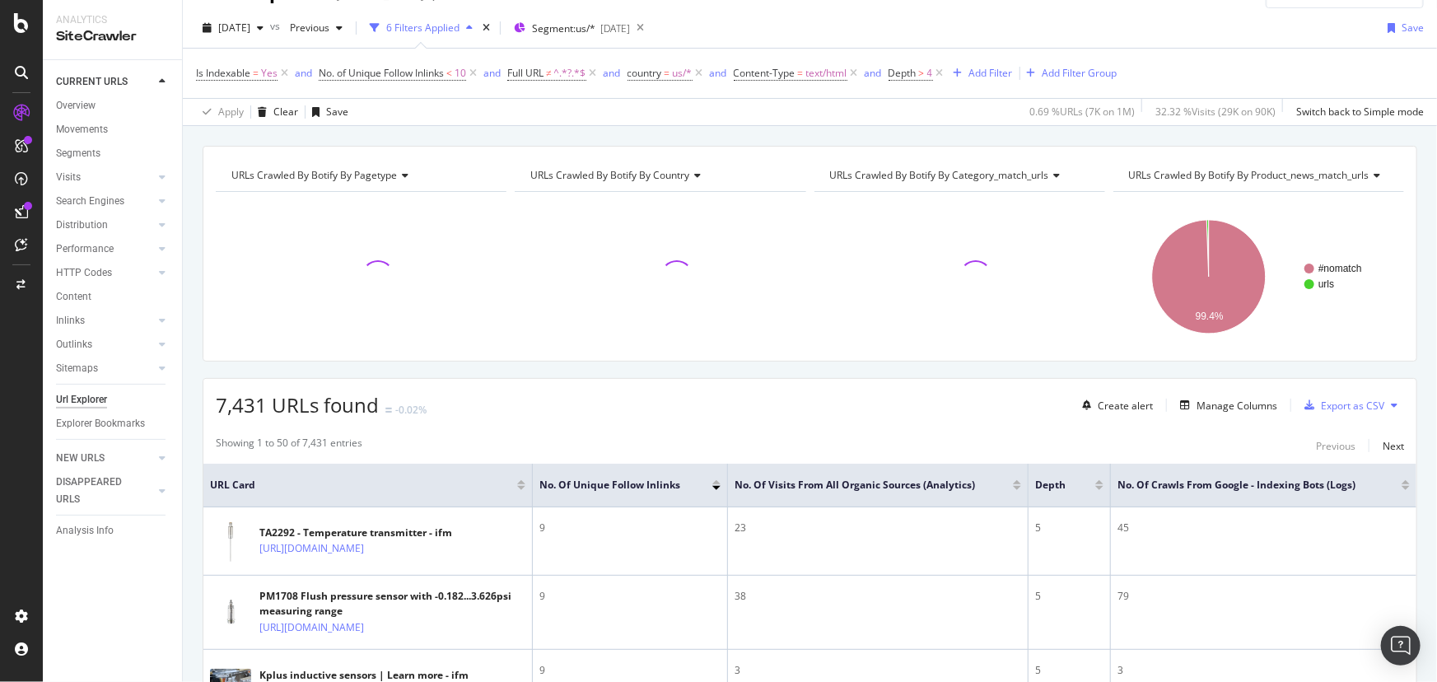
scroll to position [44, 0]
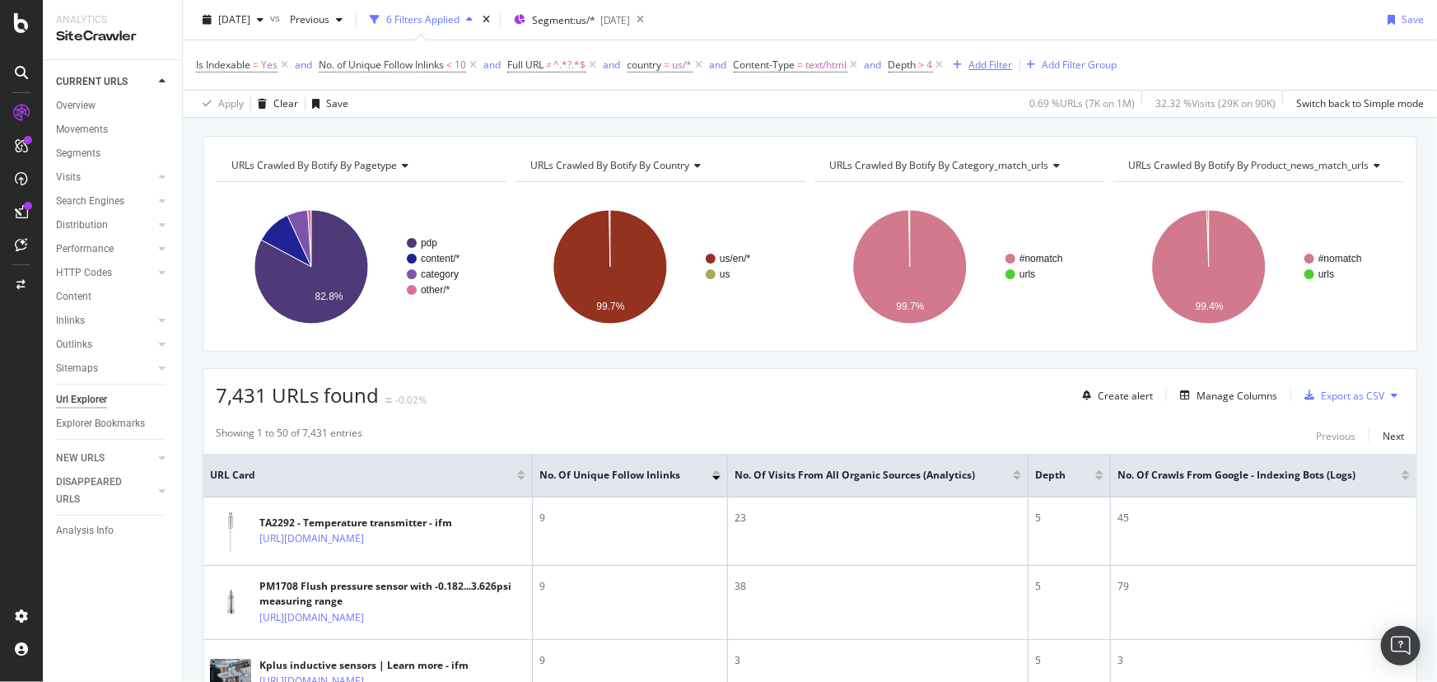
click at [1010, 64] on div "Add Filter" at bounding box center [991, 65] width 44 height 14
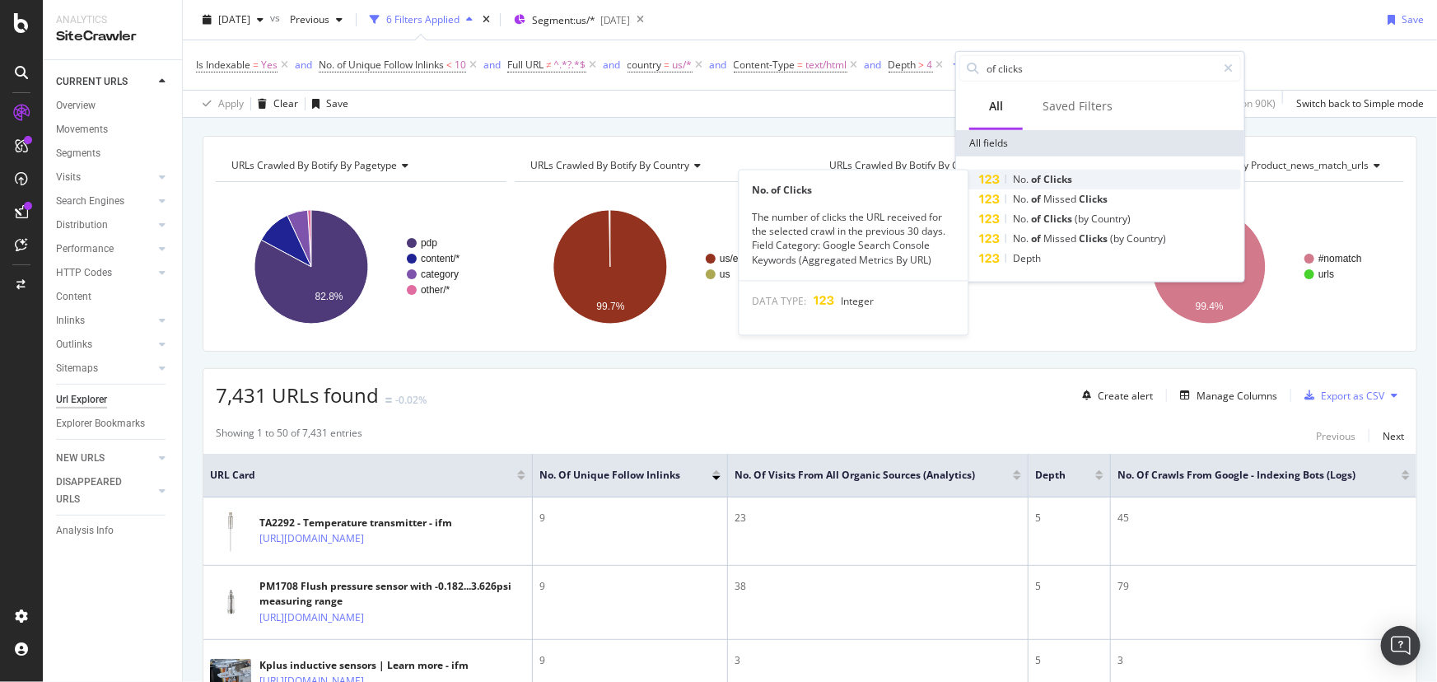
type input "of clicks"
click at [1063, 184] on span "Clicks" at bounding box center [1057, 179] width 29 height 14
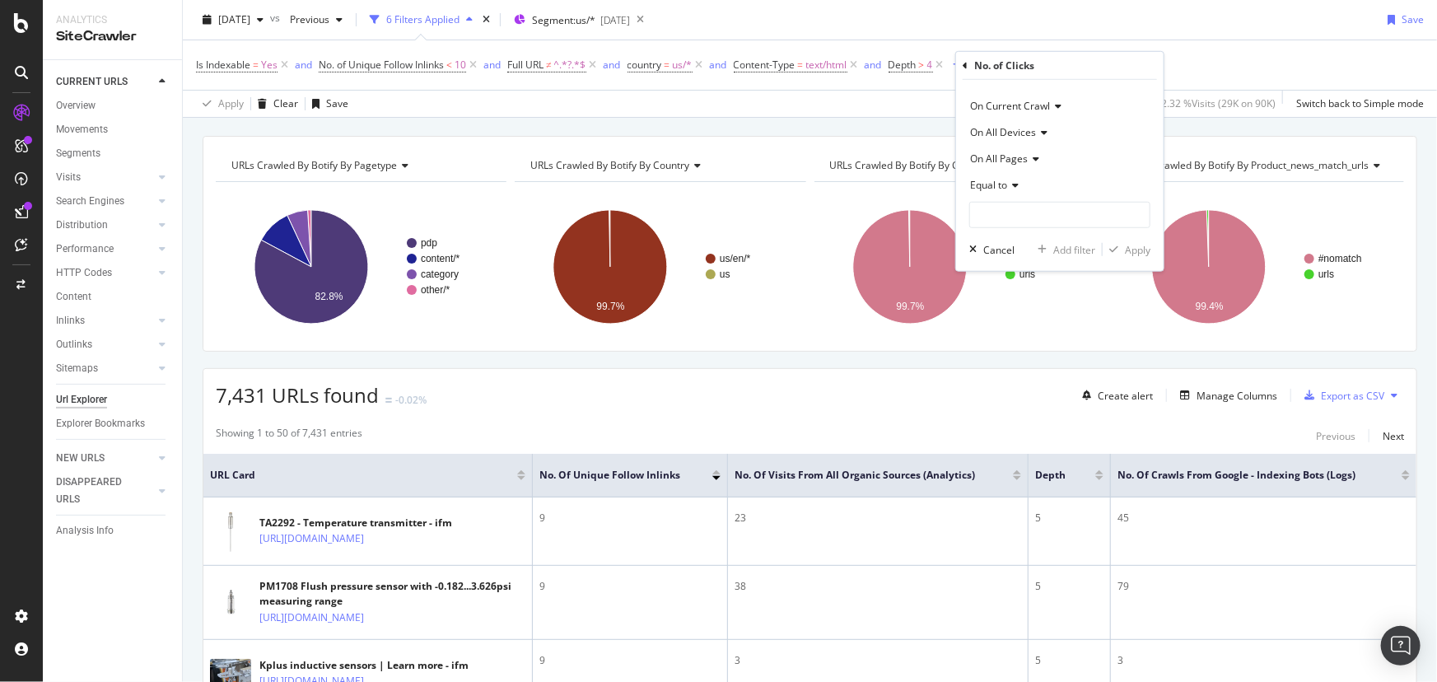
click at [1013, 165] on div "On All Pages" at bounding box center [1059, 159] width 181 height 26
click at [1012, 184] on icon at bounding box center [1013, 185] width 12 height 10
click at [1015, 302] on span "Greater than" at bounding box center [1006, 304] width 59 height 14
click at [1021, 214] on input "number" at bounding box center [1059, 215] width 181 height 26
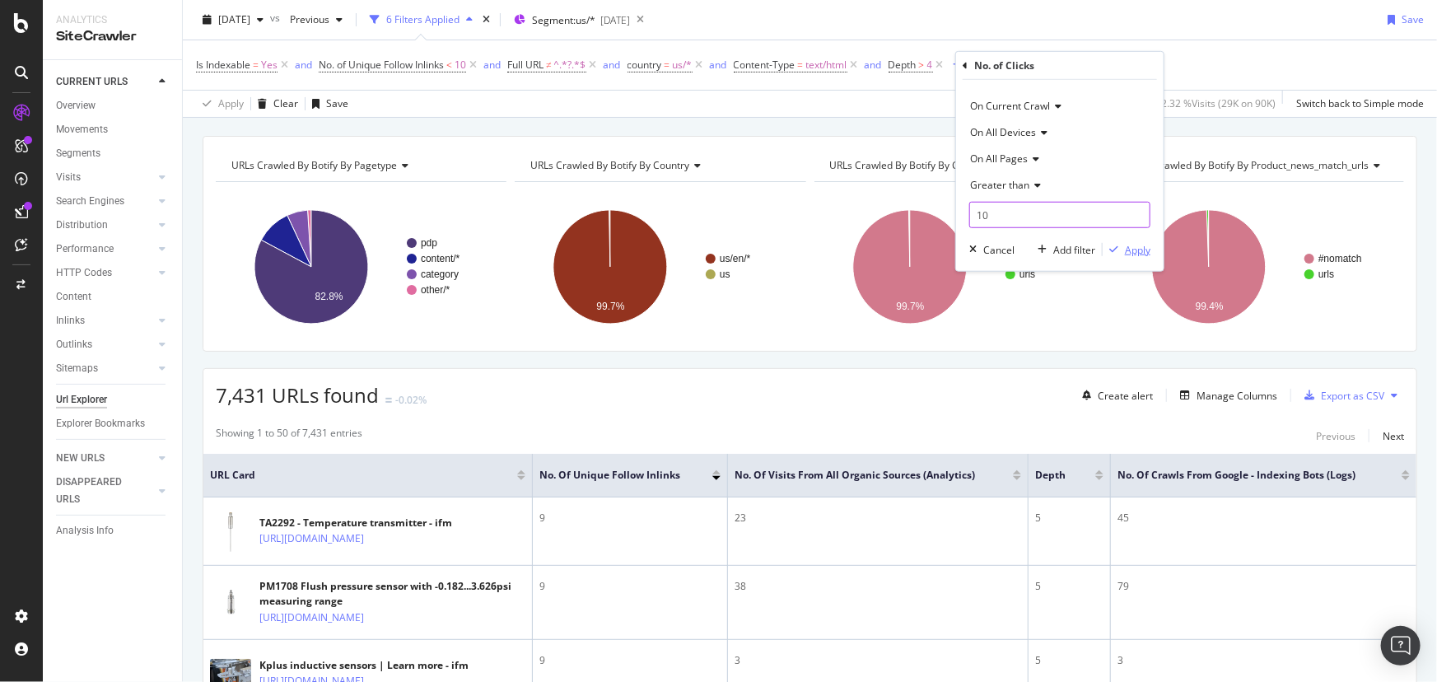
type input "10"
click at [1138, 256] on button "Apply" at bounding box center [1127, 249] width 48 height 16
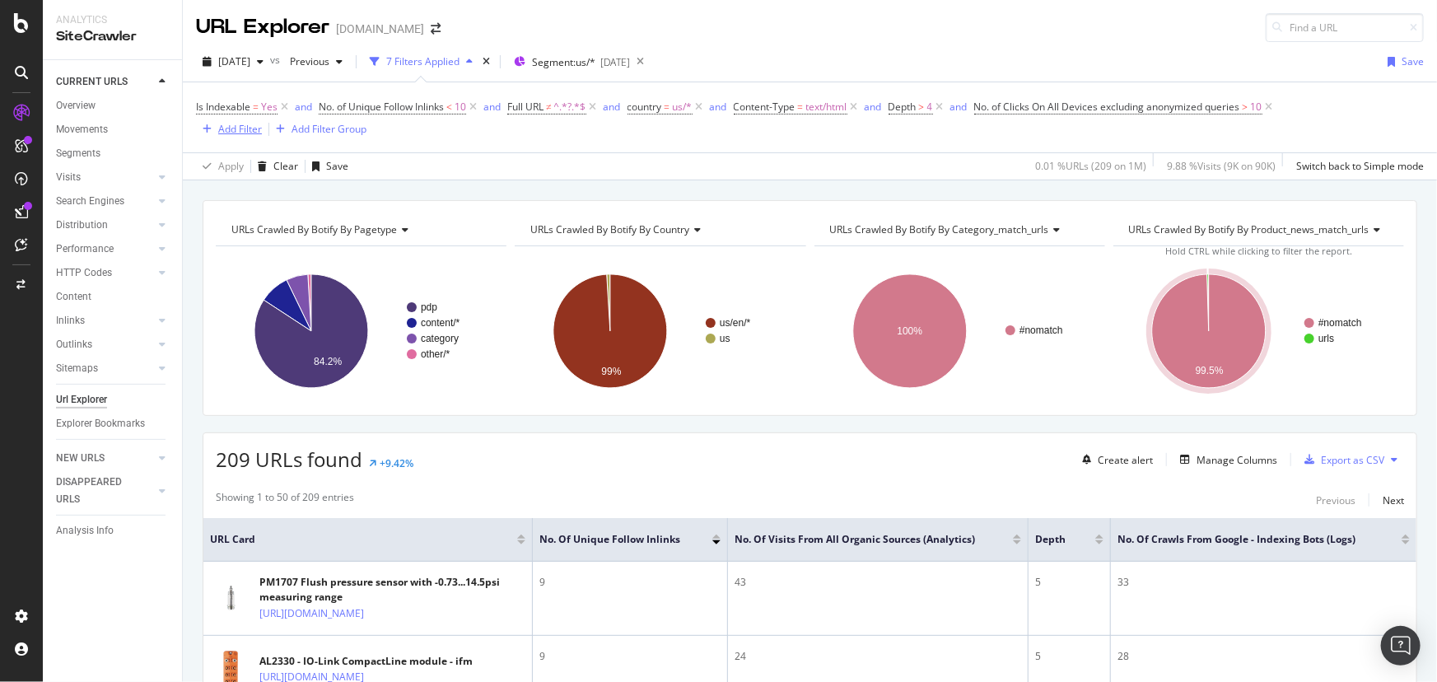
click at [251, 128] on div "Add Filter" at bounding box center [240, 129] width 44 height 14
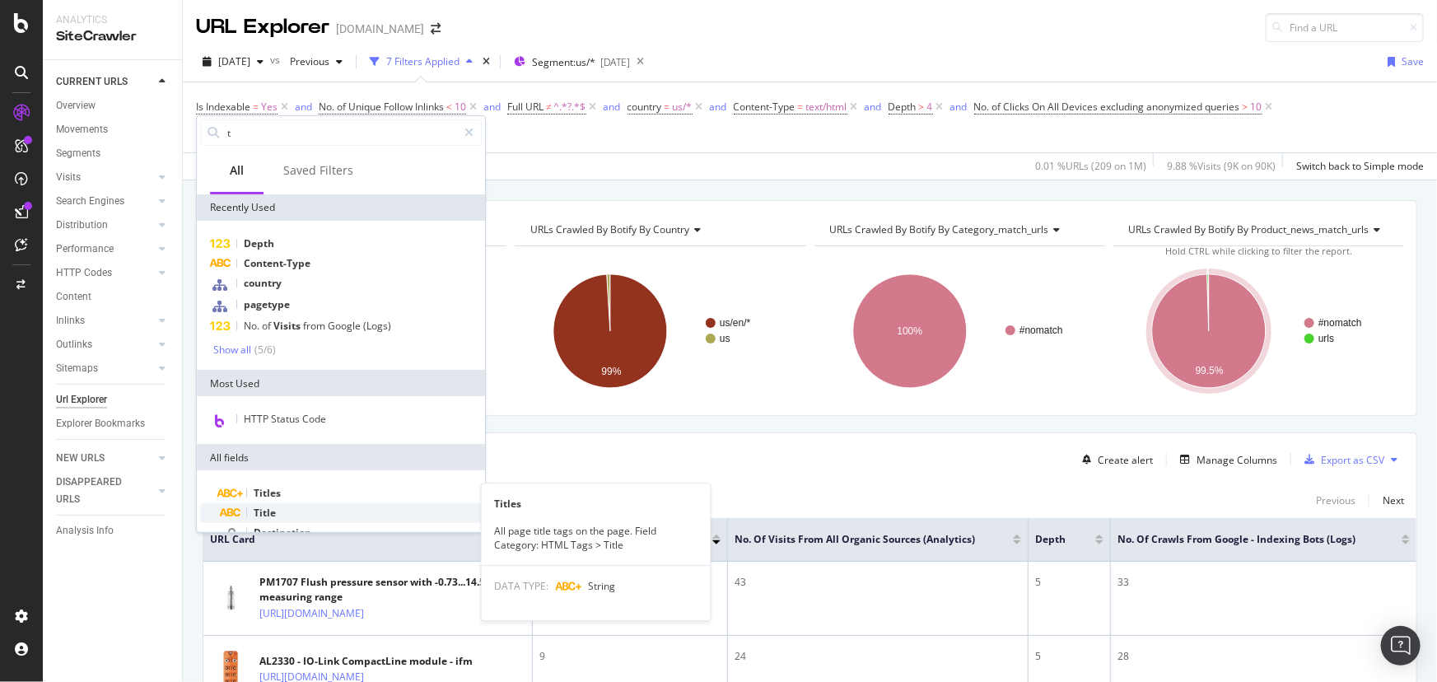
type input "t"
click at [298, 512] on div "Title" at bounding box center [351, 513] width 262 height 20
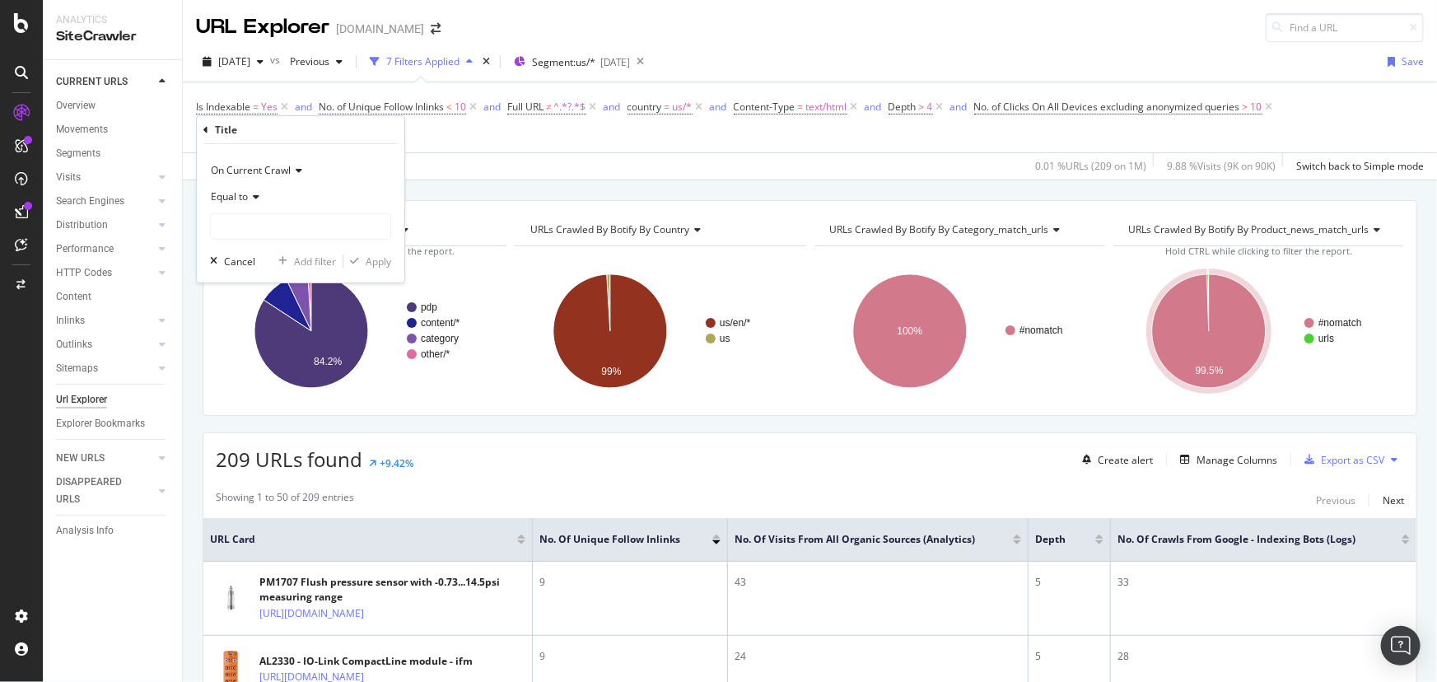
click at [235, 186] on div "Equal to" at bounding box center [300, 197] width 181 height 26
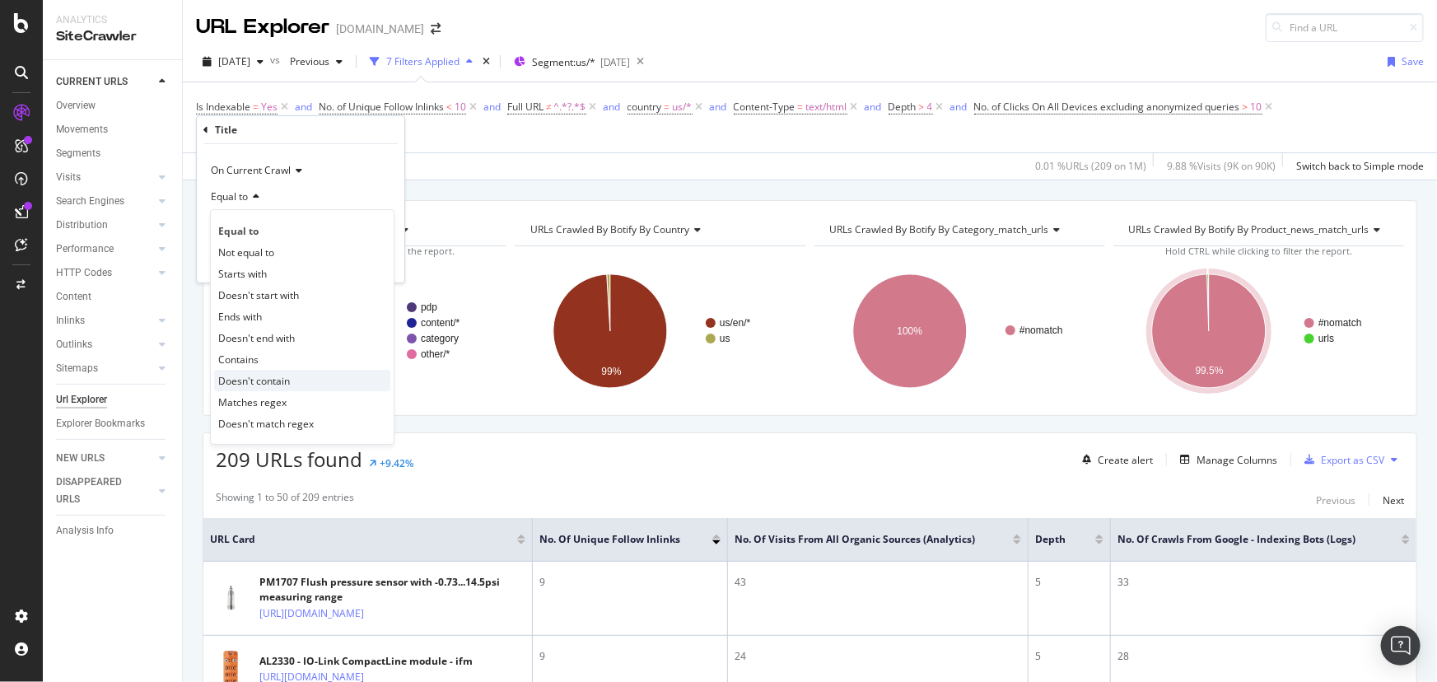
click at [296, 385] on div "Doesn't contain" at bounding box center [302, 380] width 176 height 21
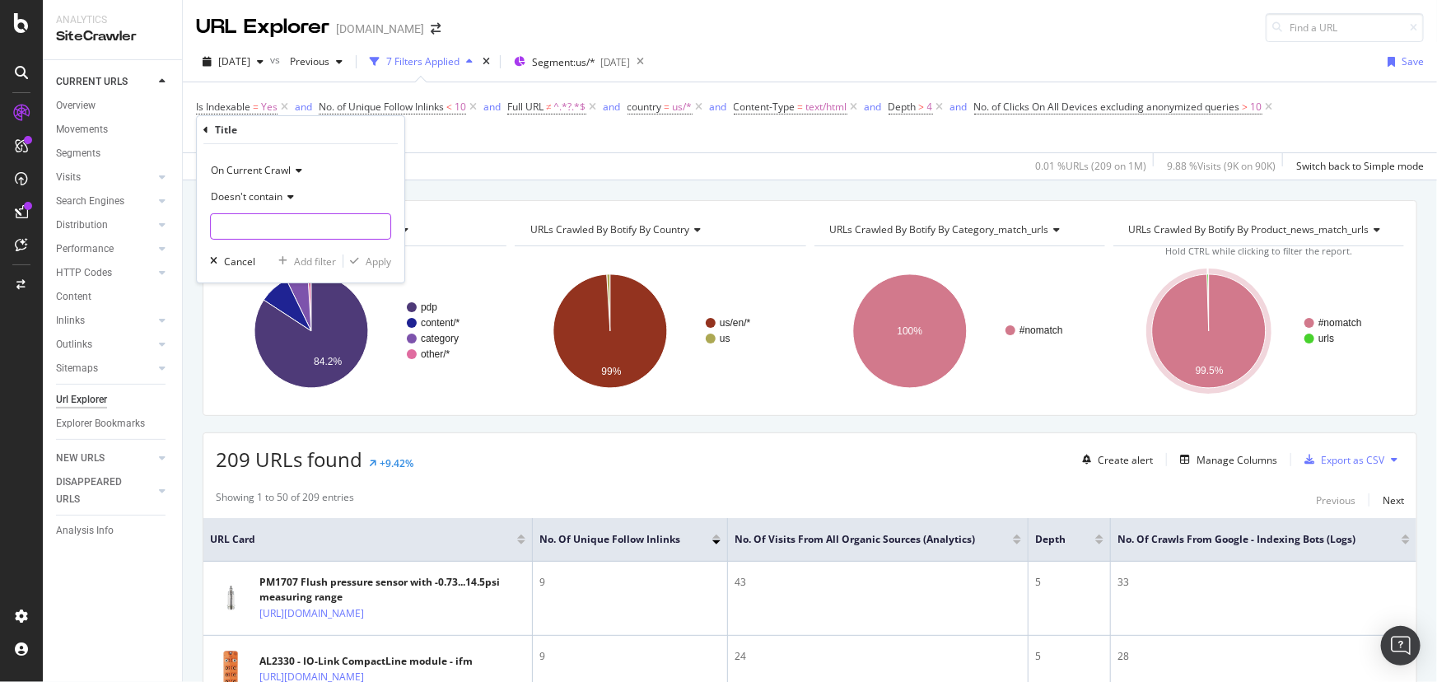
click at [278, 222] on input "text" at bounding box center [301, 226] width 180 height 26
type input "download"
click at [381, 263] on div "Apply" at bounding box center [379, 261] width 26 height 14
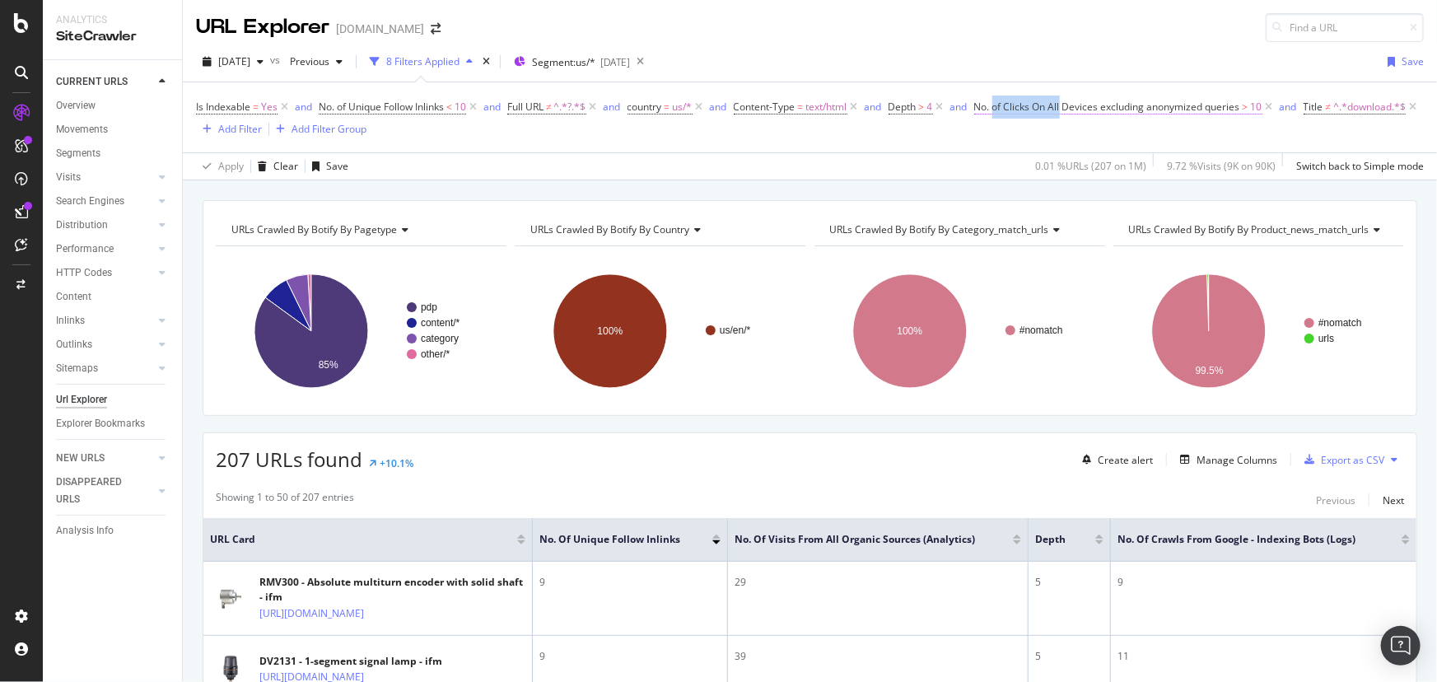
drag, startPoint x: 1069, startPoint y: 107, endPoint x: 1001, endPoint y: 105, distance: 67.5
click at [1001, 105] on span "No. of Clicks On All Devices excluding anonymized queries" at bounding box center [1107, 107] width 266 height 14
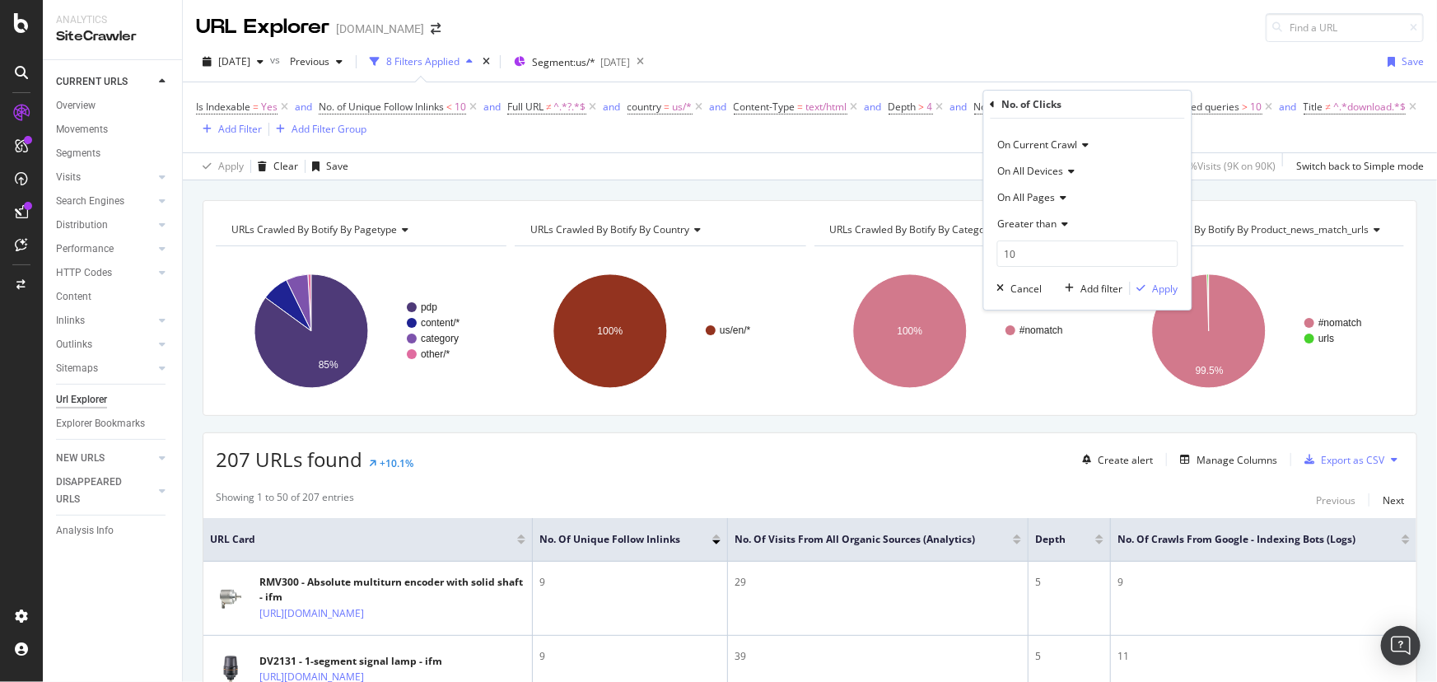
click at [1066, 57] on div "2025 Sep. 15th vs Previous 8 Filters Applied Segment: us/* 2025-09-05 Save" at bounding box center [810, 65] width 1254 height 33
click at [262, 133] on div "Add Filter" at bounding box center [240, 129] width 44 height 14
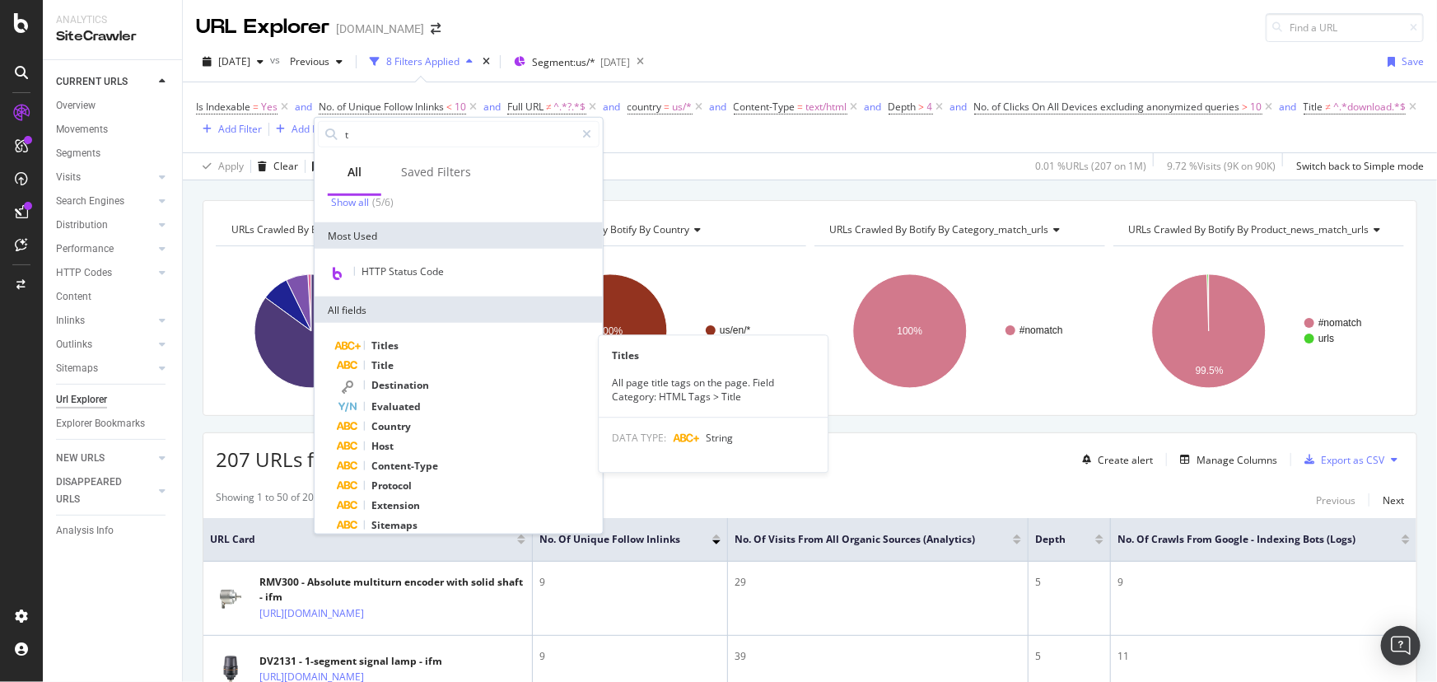
scroll to position [74, 0]
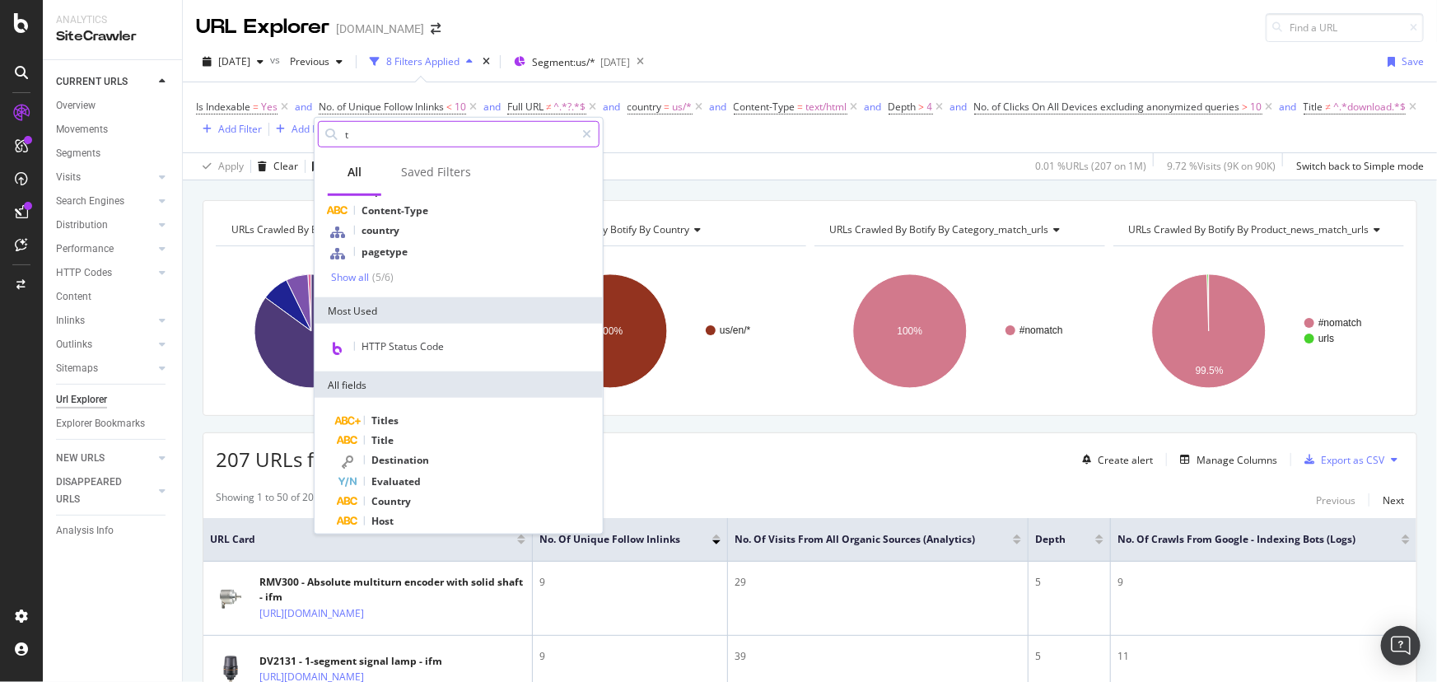
click at [373, 140] on input "t" at bounding box center [458, 134] width 231 height 25
drag, startPoint x: 353, startPoint y: 137, endPoint x: 321, endPoint y: 138, distance: 32.1
click at [321, 138] on div "t" at bounding box center [459, 134] width 282 height 26
click at [380, 208] on span "Content-Type" at bounding box center [394, 210] width 67 height 14
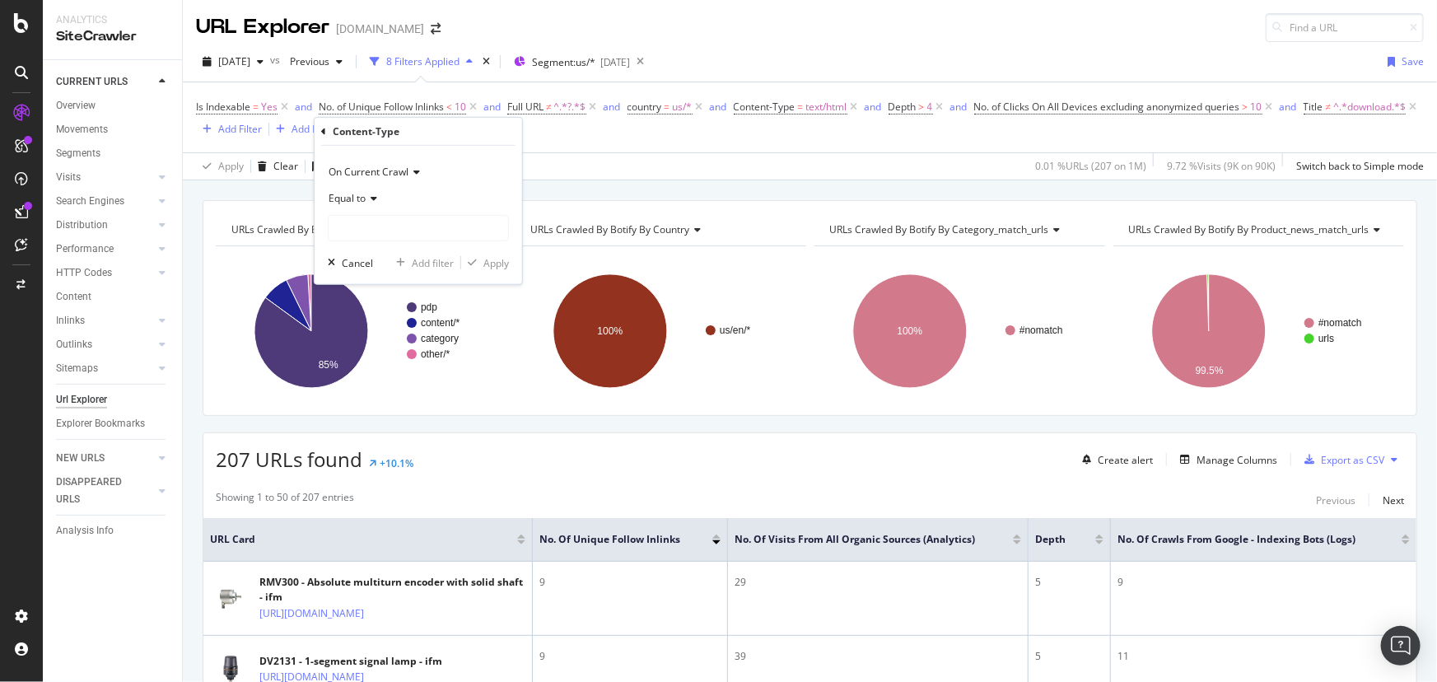
click at [364, 193] on span "Equal to" at bounding box center [347, 198] width 37 height 14
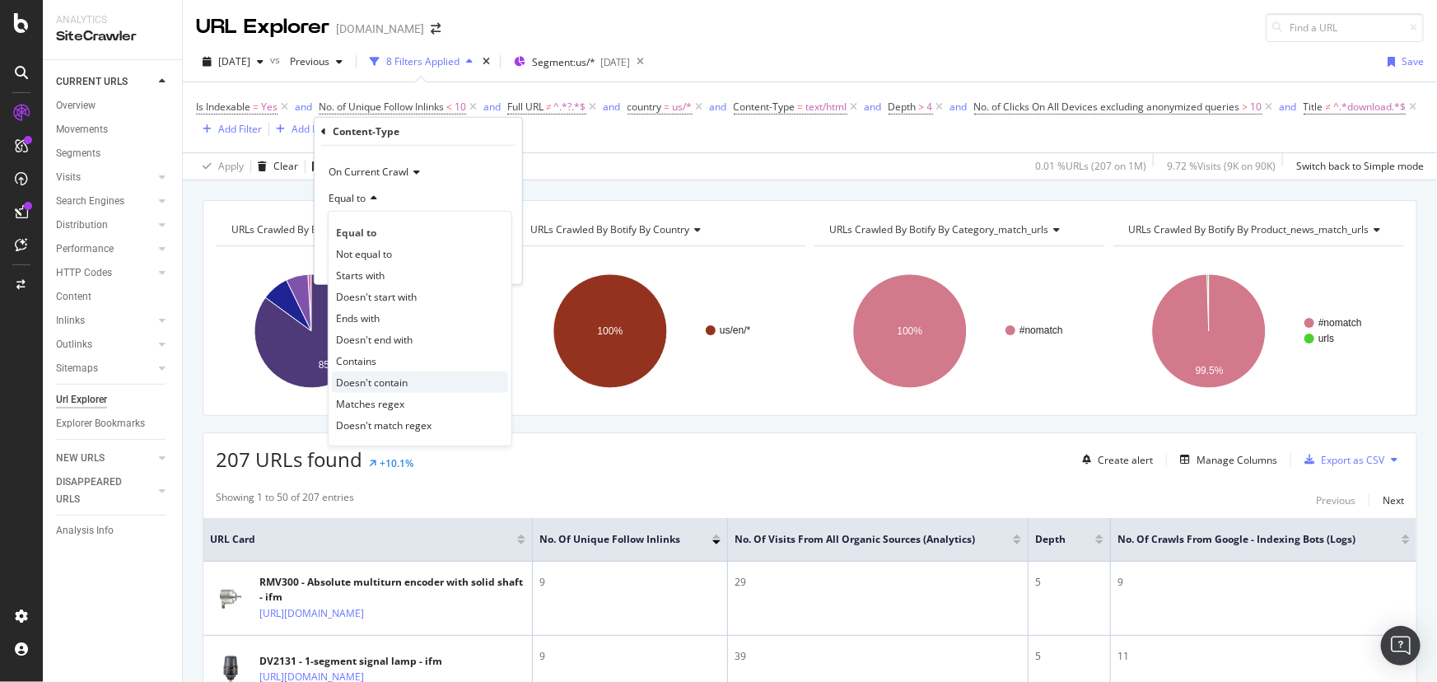
click at [408, 388] on div "Doesn't contain" at bounding box center [420, 381] width 176 height 21
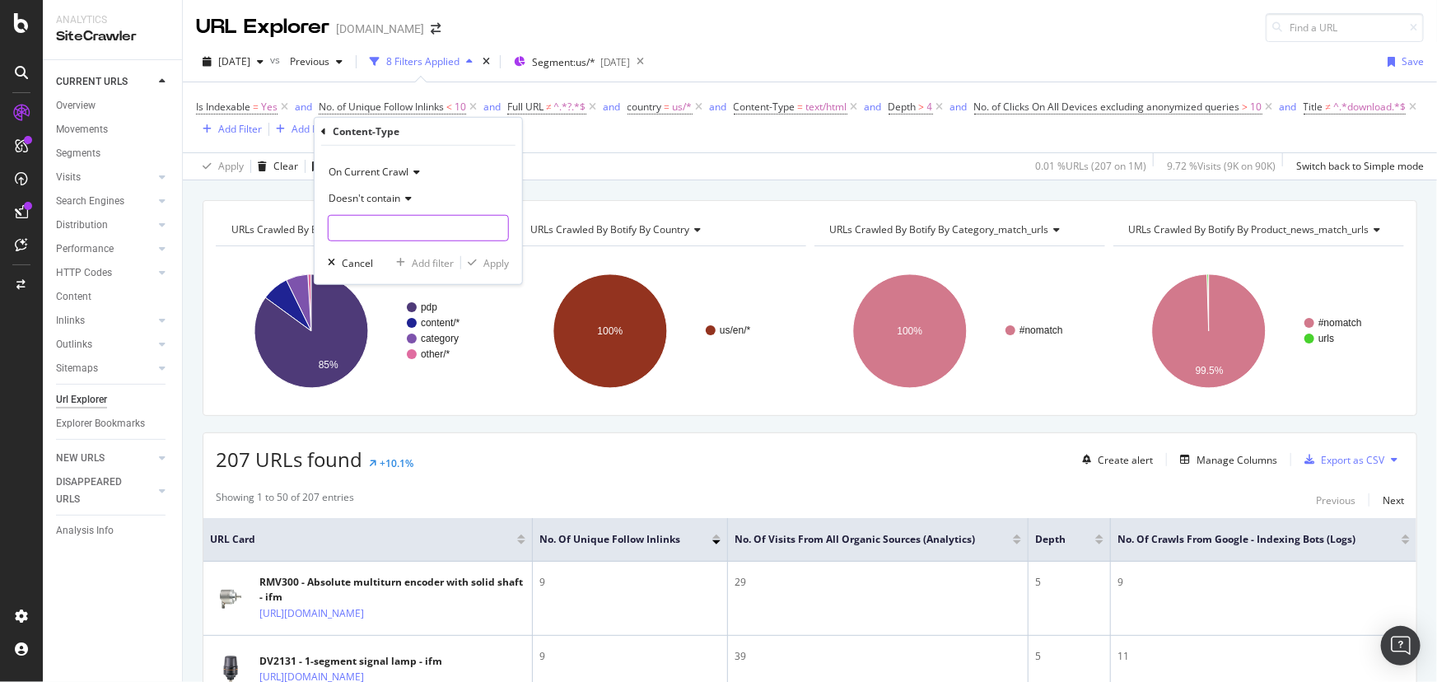
click at [390, 225] on input "text" at bounding box center [419, 228] width 180 height 26
click at [325, 135] on icon at bounding box center [323, 131] width 5 height 10
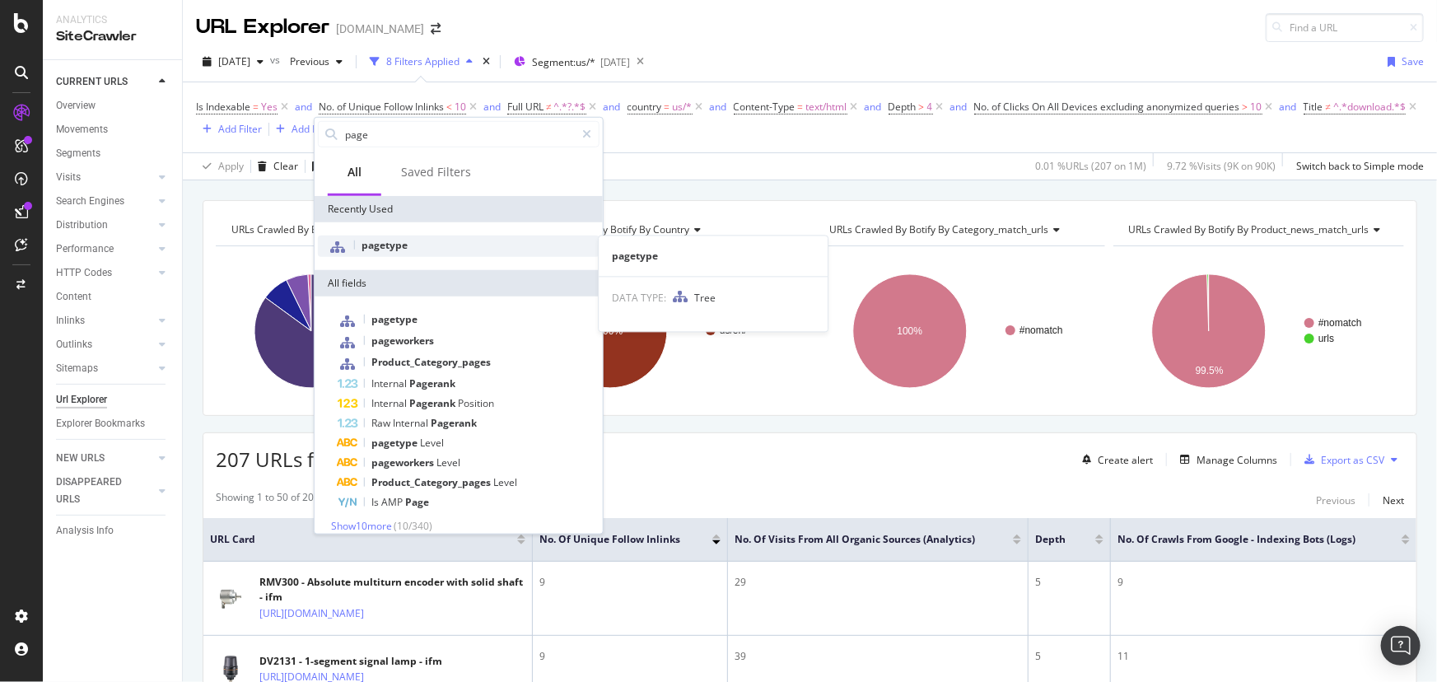
type input "page"
click at [380, 243] on span "pagetype" at bounding box center [384, 245] width 46 height 14
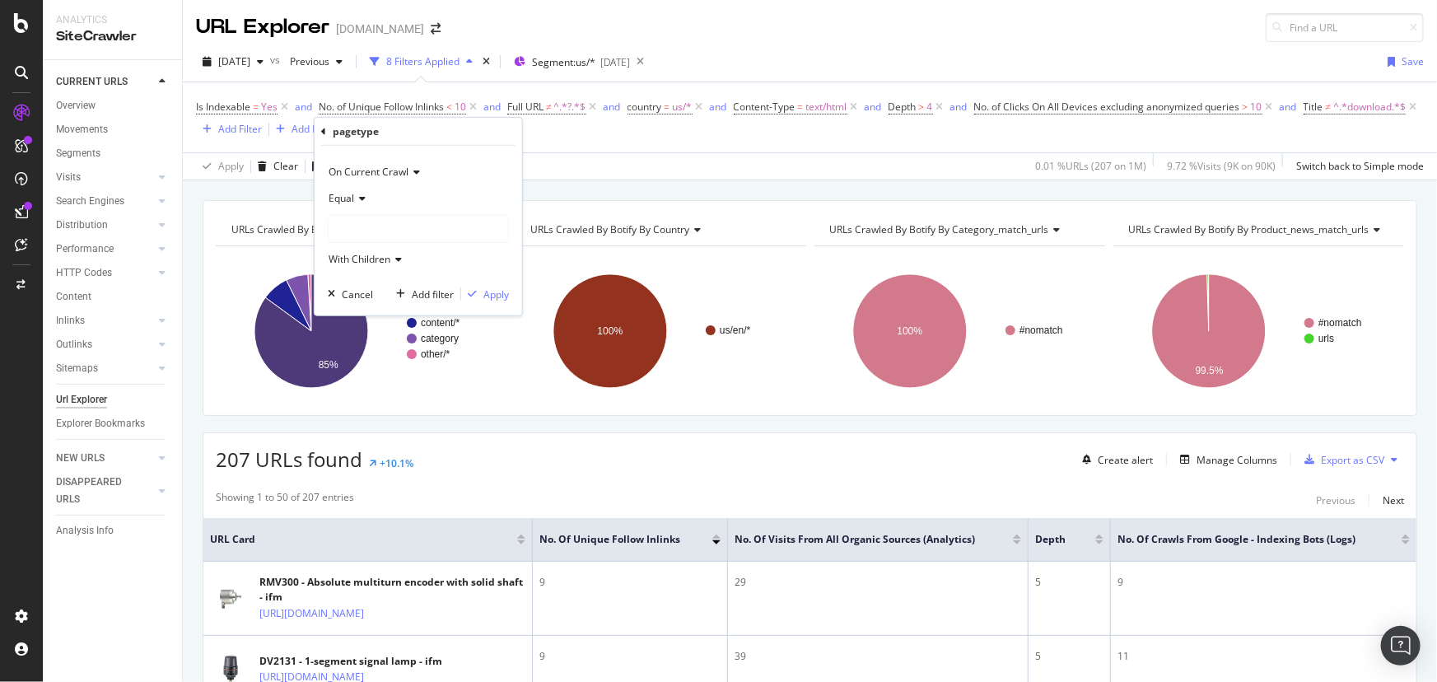
click at [358, 198] on icon at bounding box center [360, 199] width 12 height 10
click at [358, 255] on span "Not Equal" at bounding box center [358, 253] width 44 height 14
click at [364, 239] on div at bounding box center [419, 229] width 180 height 26
click at [365, 258] on div "pdp 478,407 URLS" at bounding box center [421, 262] width 176 height 21
click at [496, 296] on div "Apply" at bounding box center [496, 294] width 26 height 14
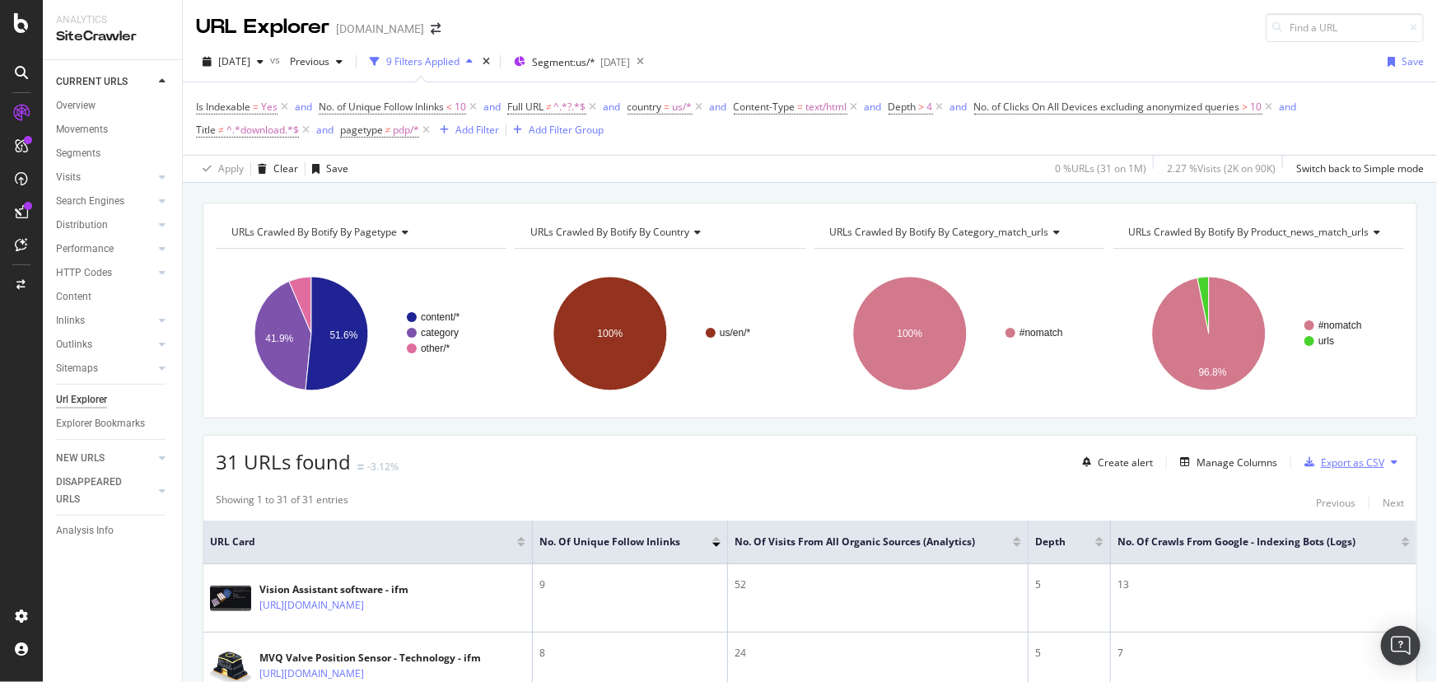
click at [1260, 466] on div "Export as CSV" at bounding box center [1352, 462] width 63 height 14
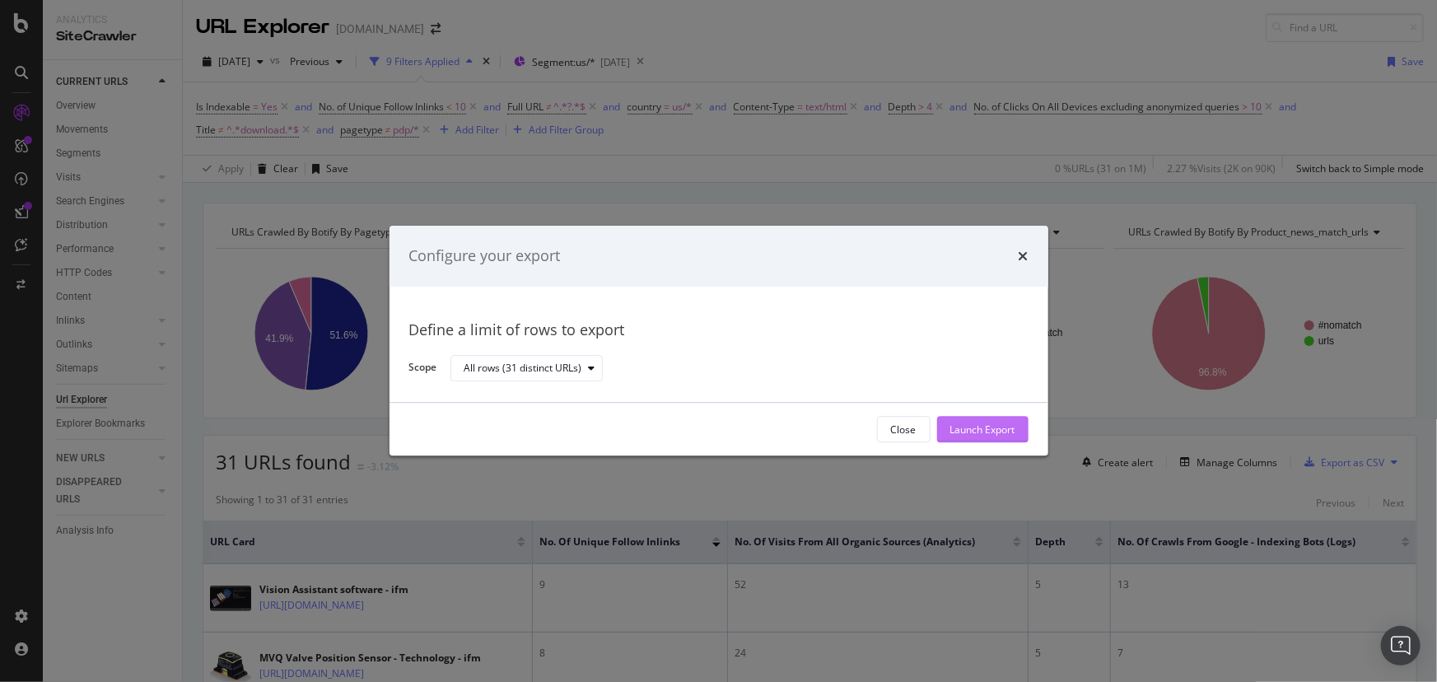
click at [1006, 430] on div "Launch Export" at bounding box center [982, 429] width 65 height 14
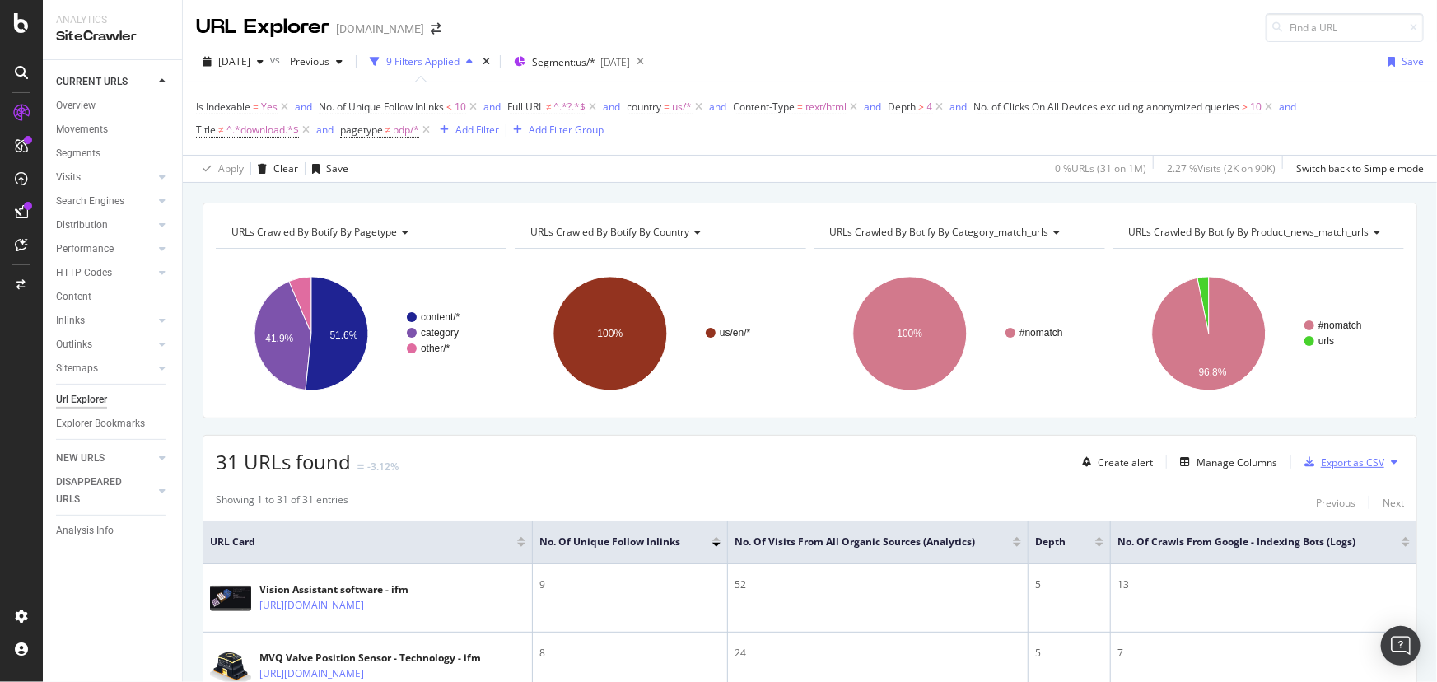
click at [1260, 465] on div "Export as CSV" at bounding box center [1352, 462] width 63 height 14
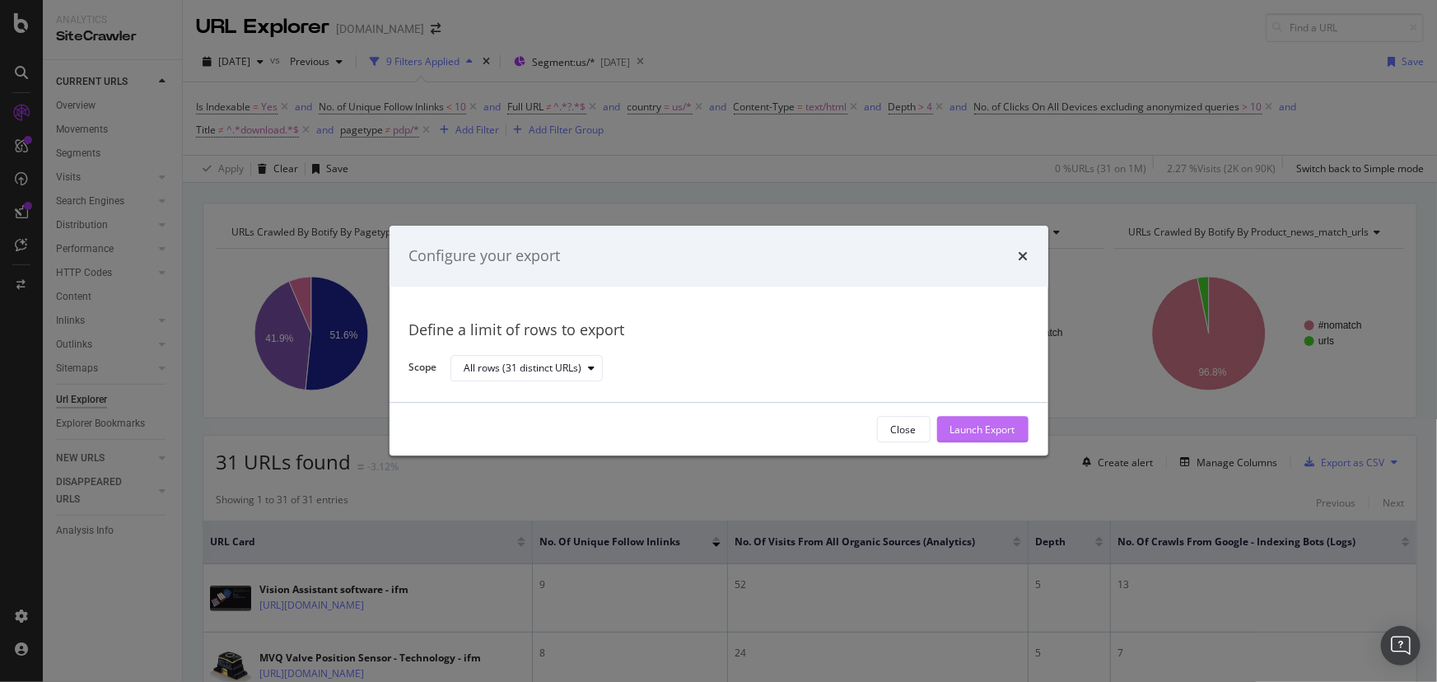
click at [972, 425] on div "Launch Export" at bounding box center [982, 429] width 65 height 14
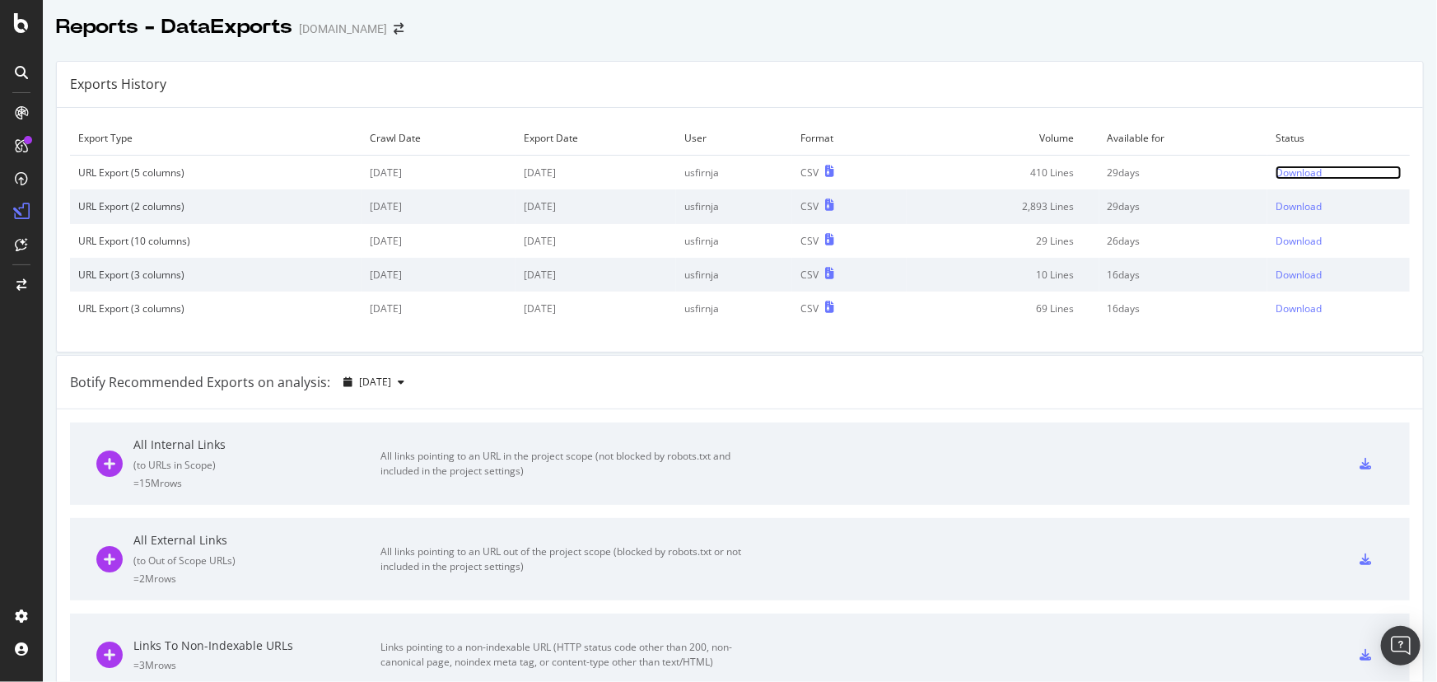
click at [1290, 170] on div "Download" at bounding box center [1298, 173] width 46 height 14
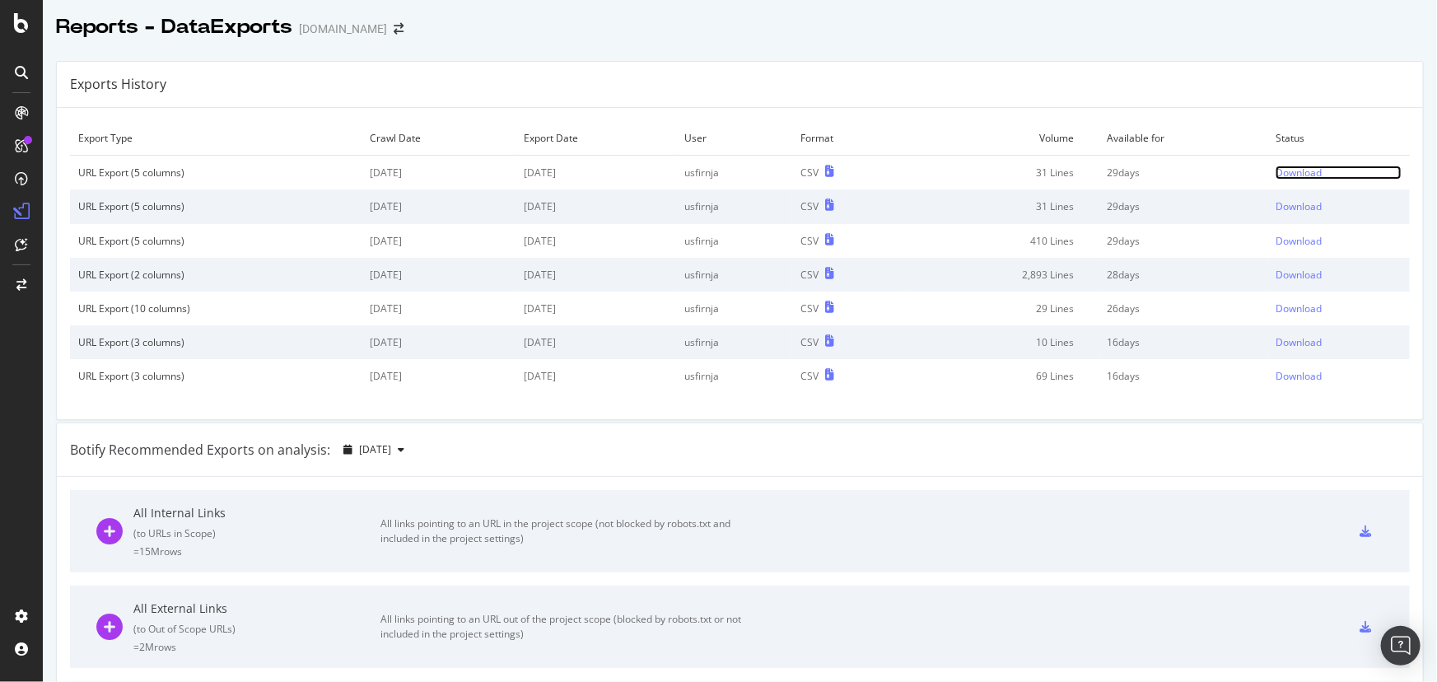
click at [1284, 171] on div "Download" at bounding box center [1298, 173] width 46 height 14
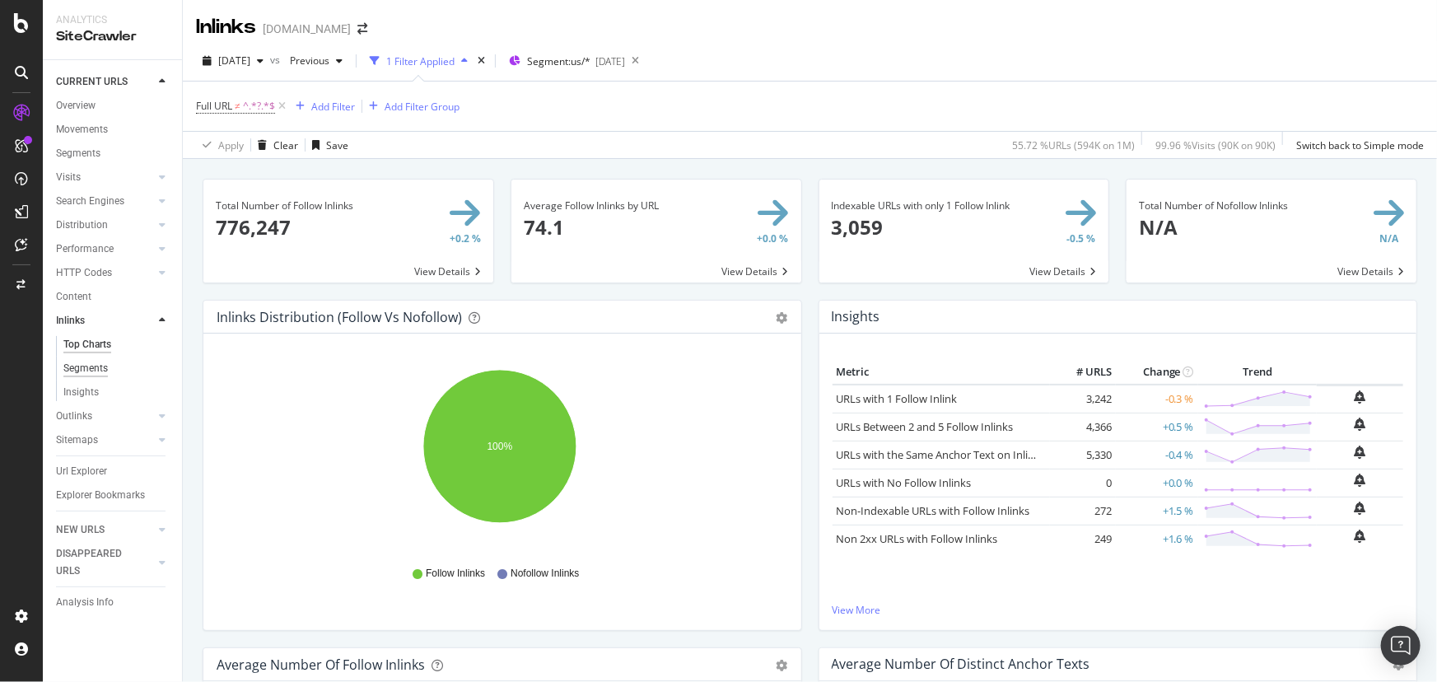
click at [105, 366] on div "Segments" at bounding box center [85, 368] width 44 height 17
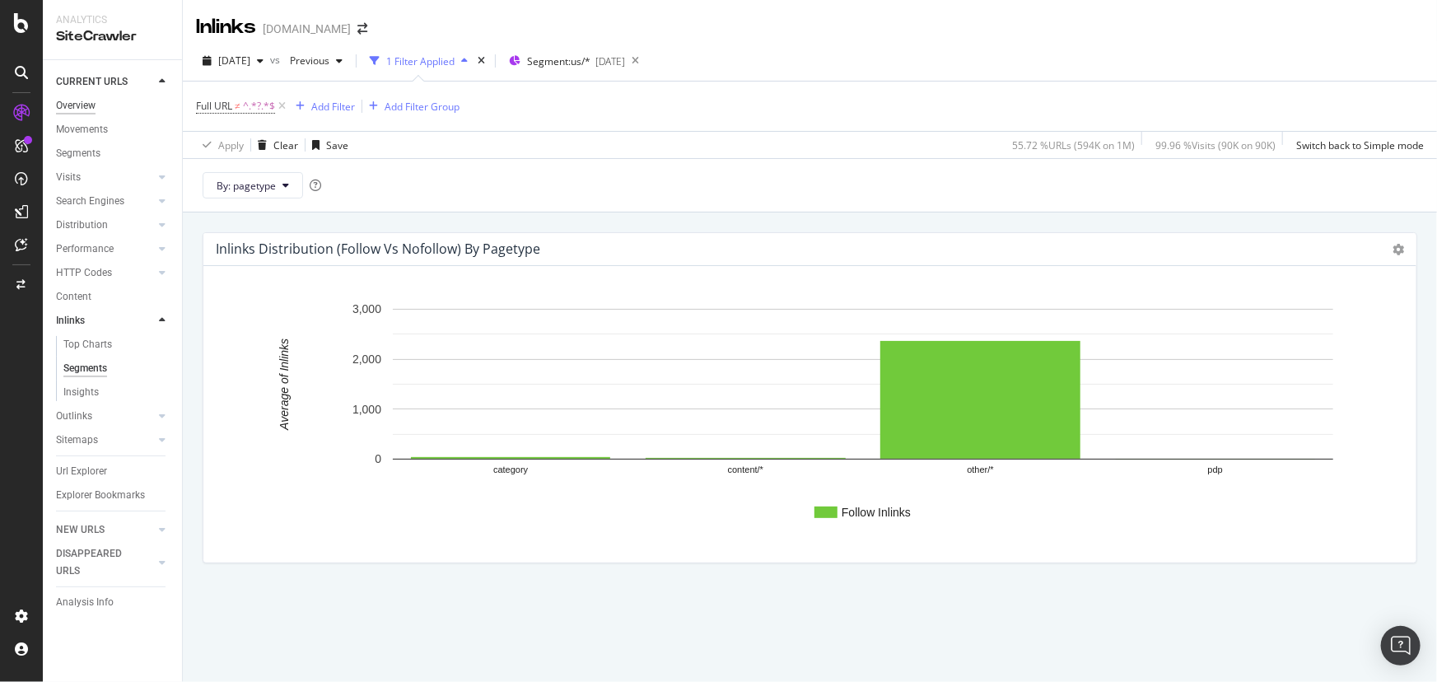
click at [76, 106] on div "Overview" at bounding box center [76, 105] width 40 height 17
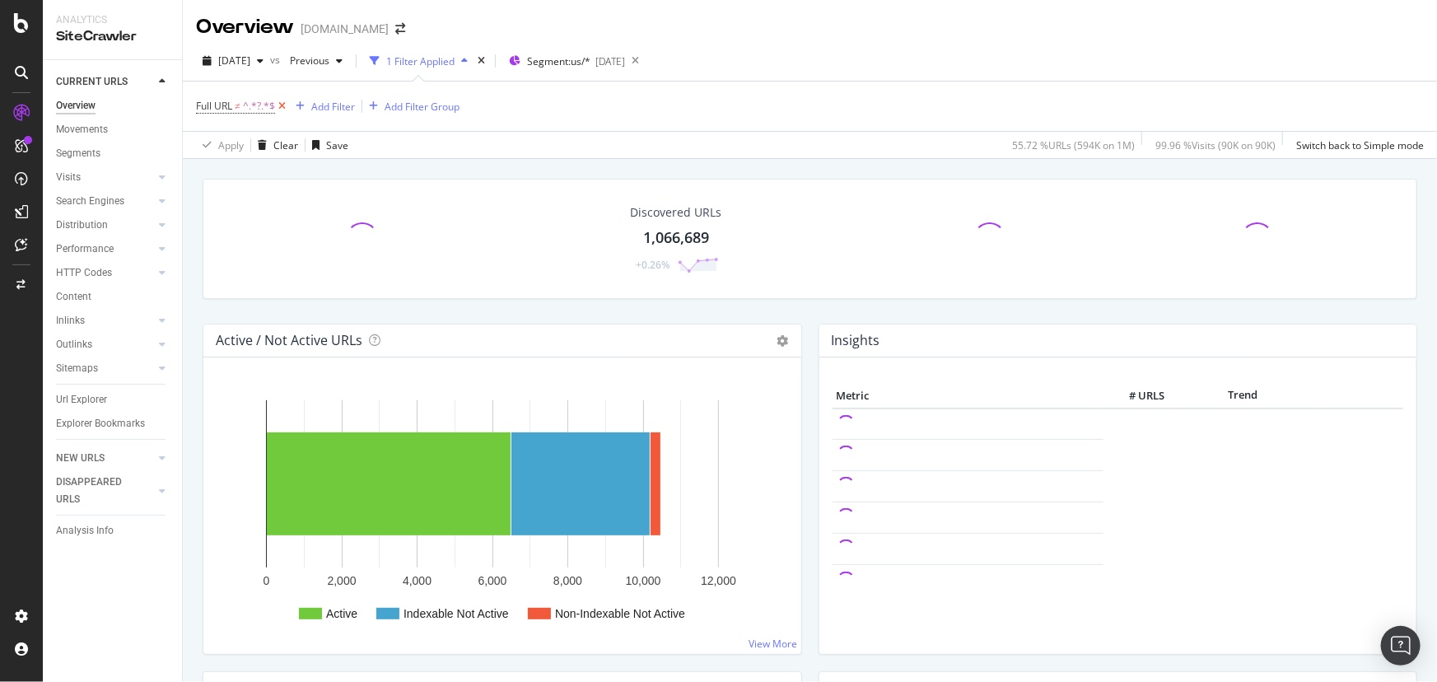
click at [283, 109] on icon at bounding box center [282, 106] width 14 height 16
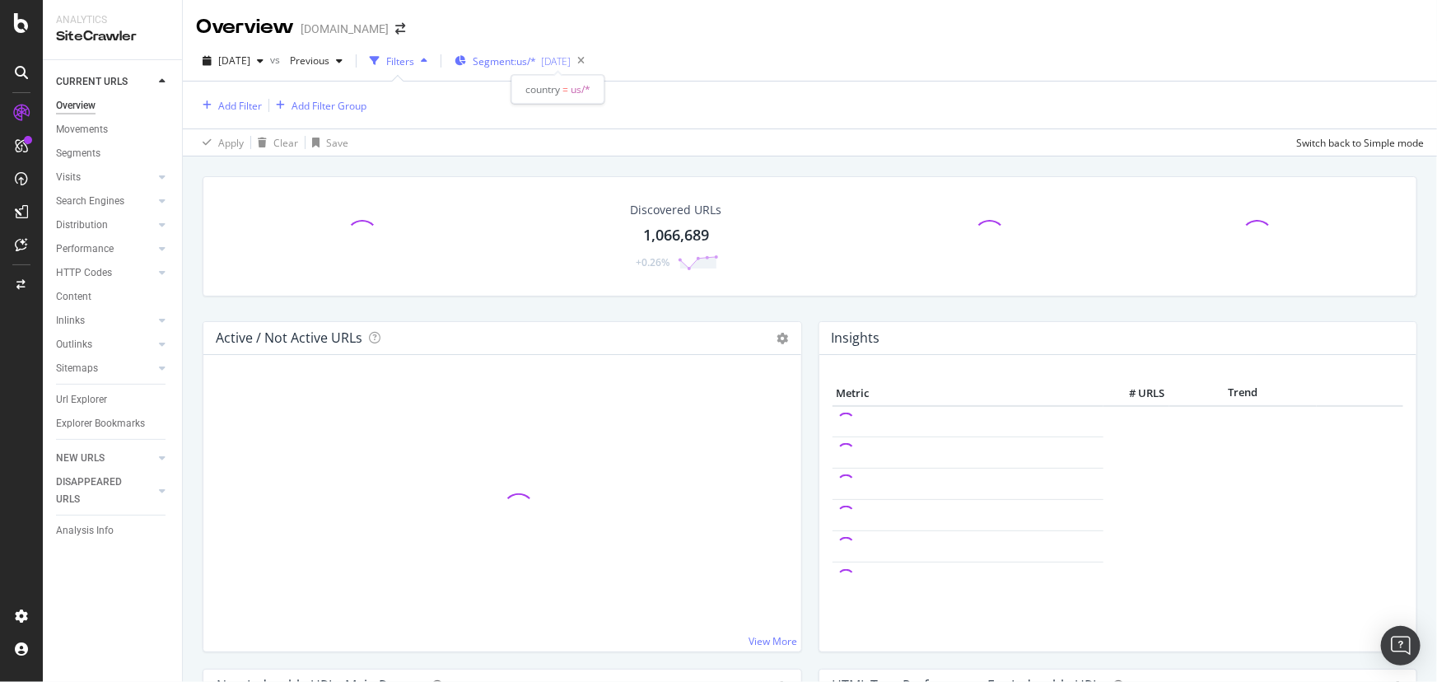
click at [536, 64] on span "Segment: us/*" at bounding box center [504, 61] width 63 height 14
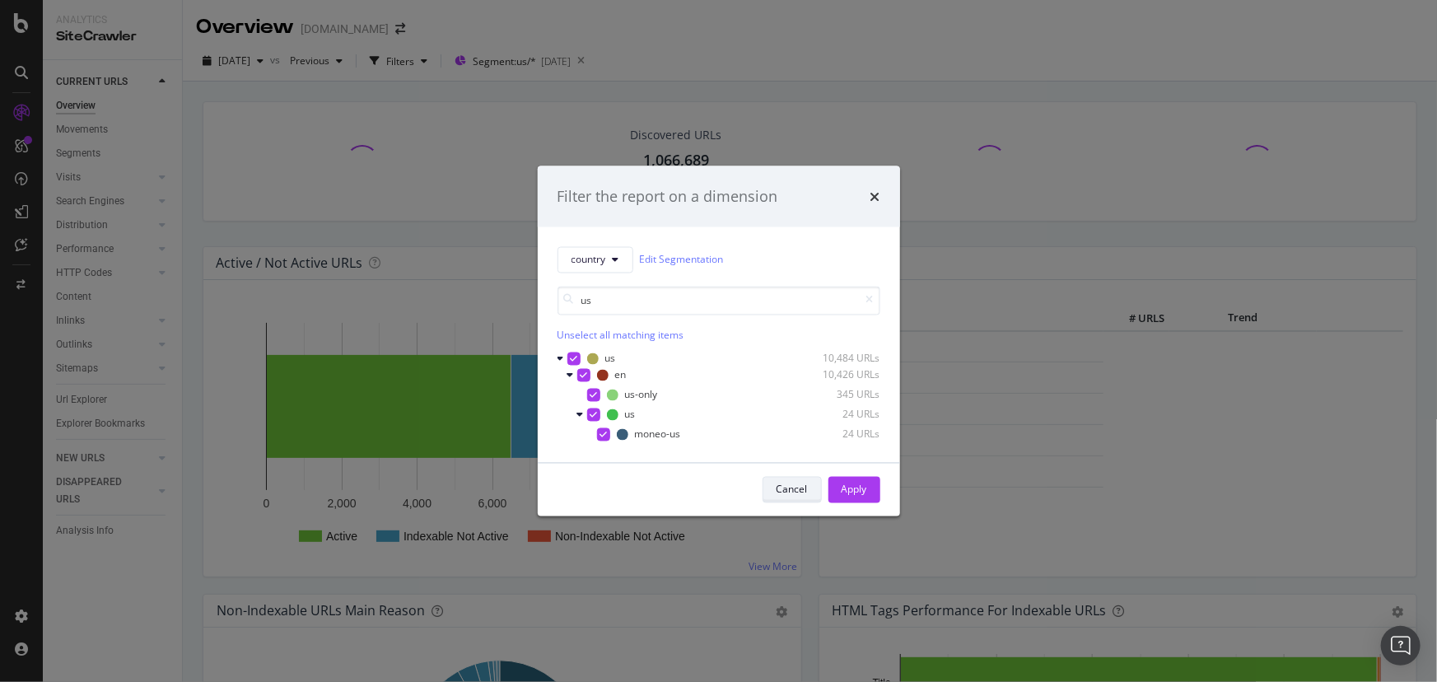
type input "us"
click at [790, 496] on div "Cancel" at bounding box center [791, 490] width 31 height 14
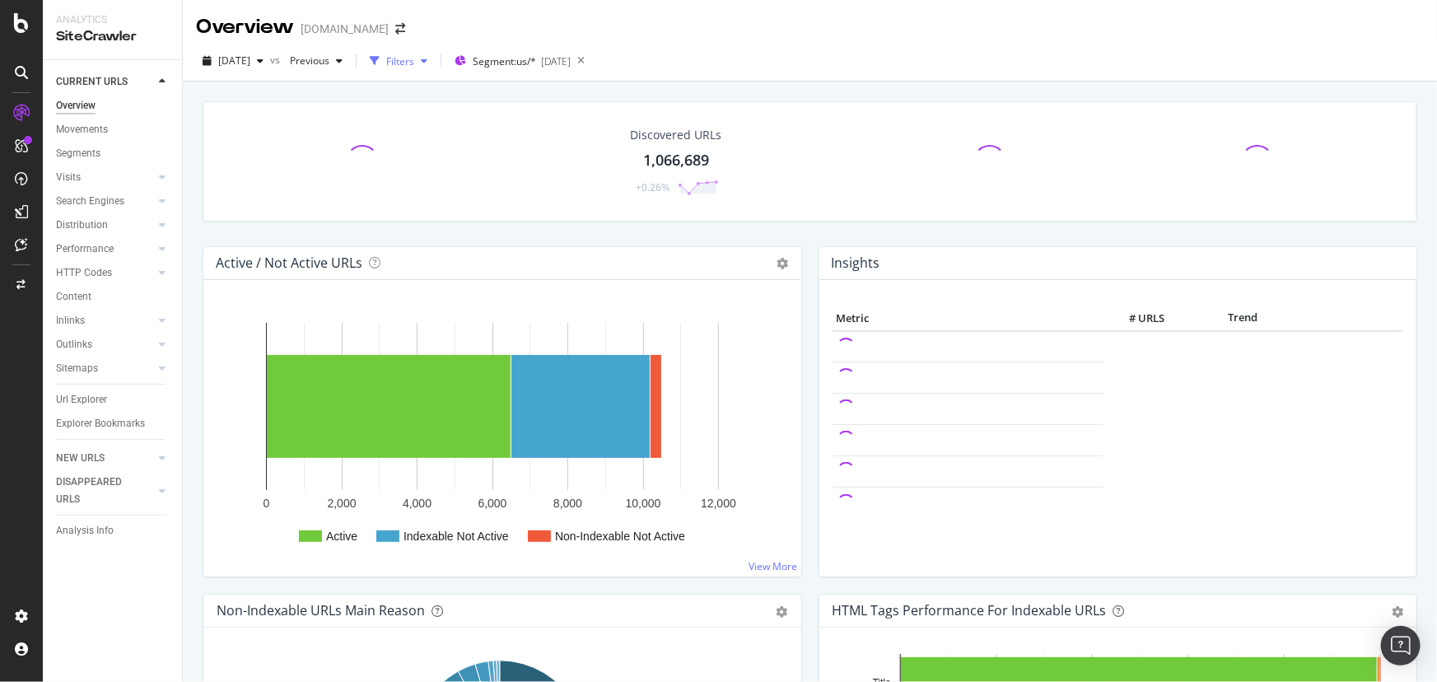
click at [414, 58] on div "Filters" at bounding box center [400, 61] width 28 height 14
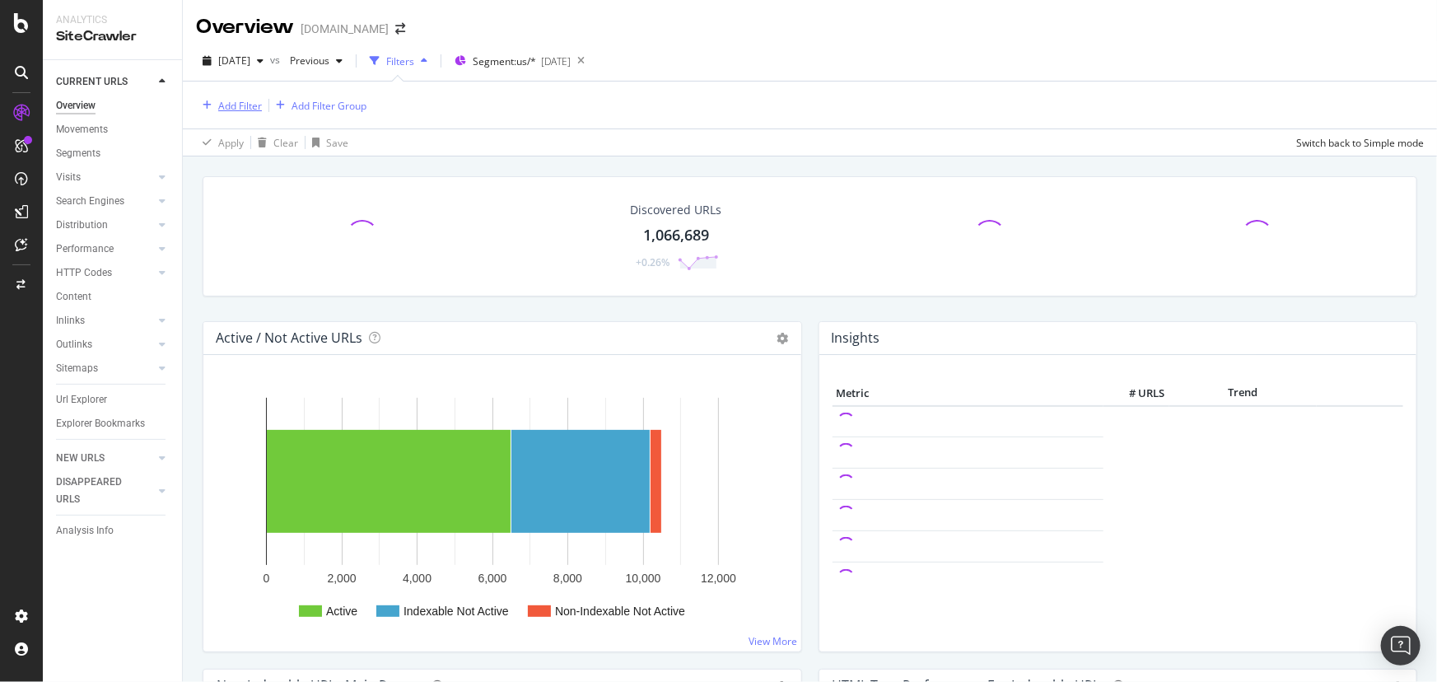
click at [220, 105] on div "Add Filter" at bounding box center [240, 106] width 44 height 14
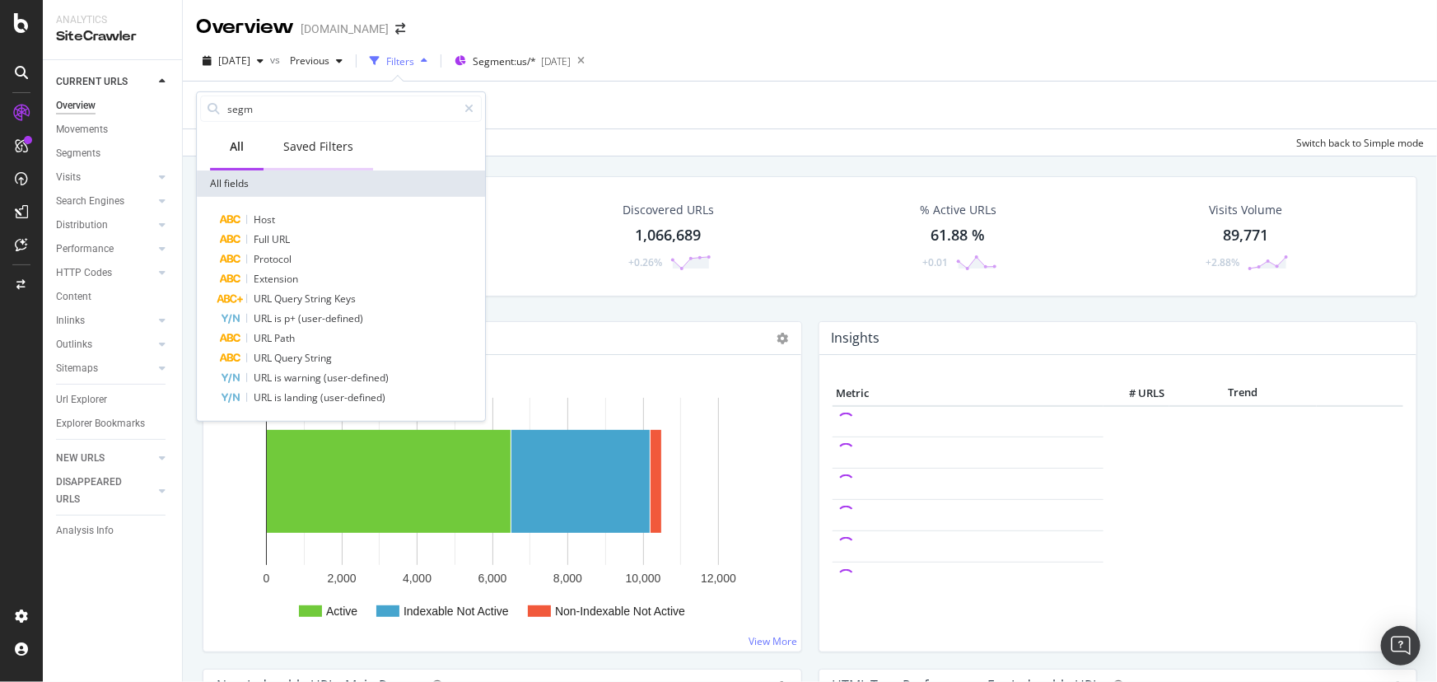
type input "segme"
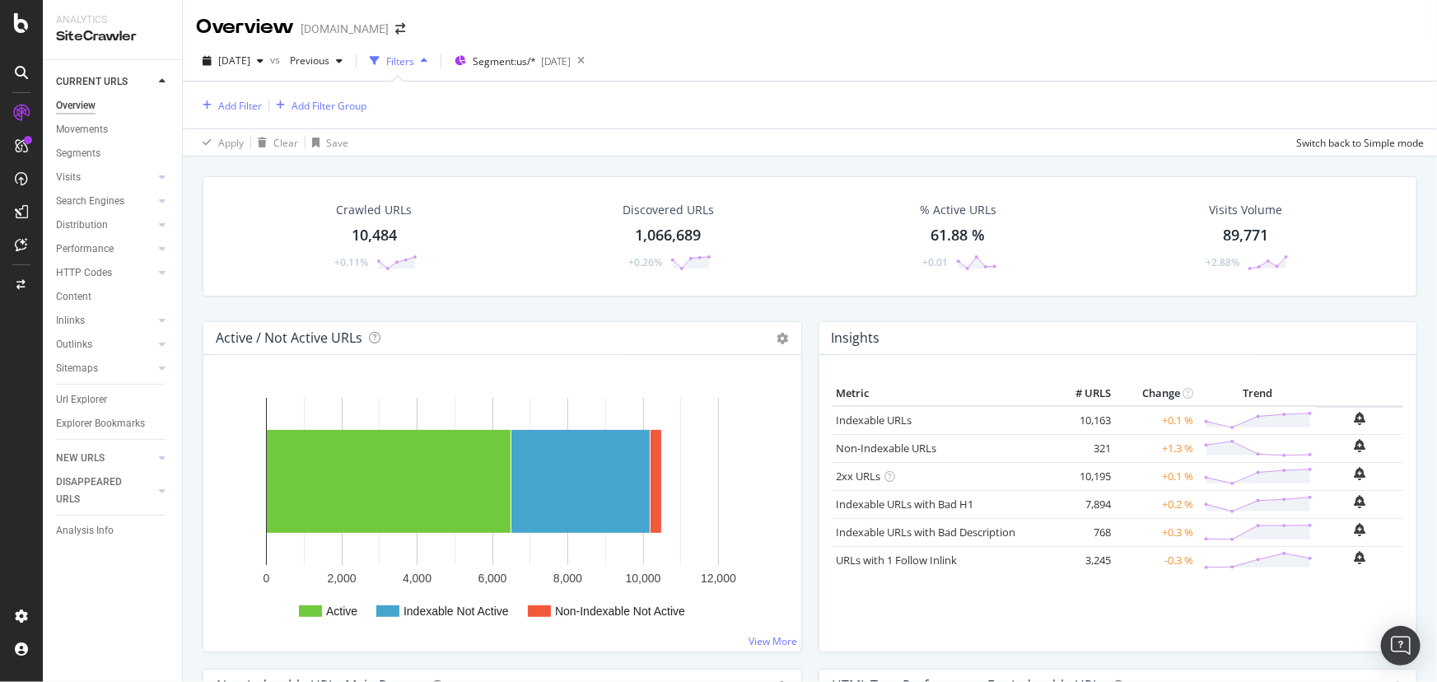
click at [677, 105] on div "Add Filter Add Filter Group" at bounding box center [810, 105] width 1228 height 47
click at [591, 58] on icon at bounding box center [581, 60] width 21 height 23
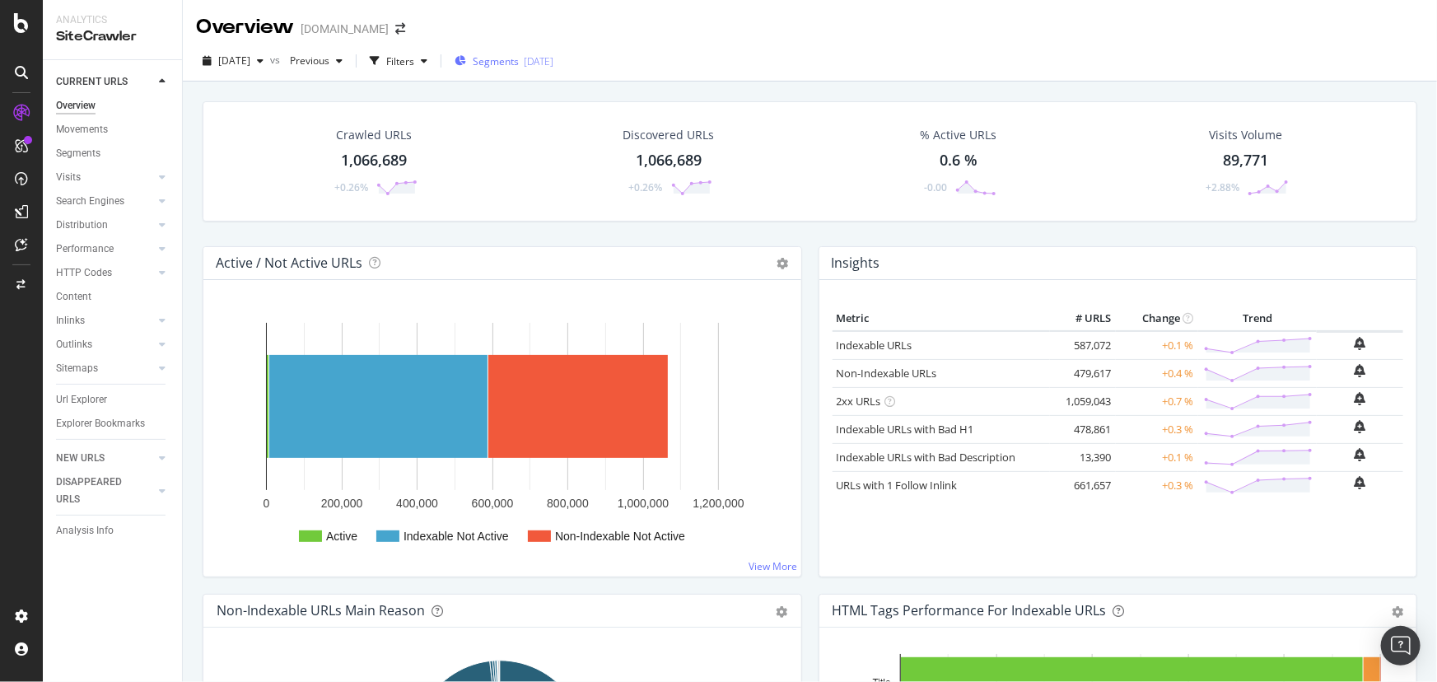
click at [519, 59] on span "Segments" at bounding box center [496, 61] width 46 height 14
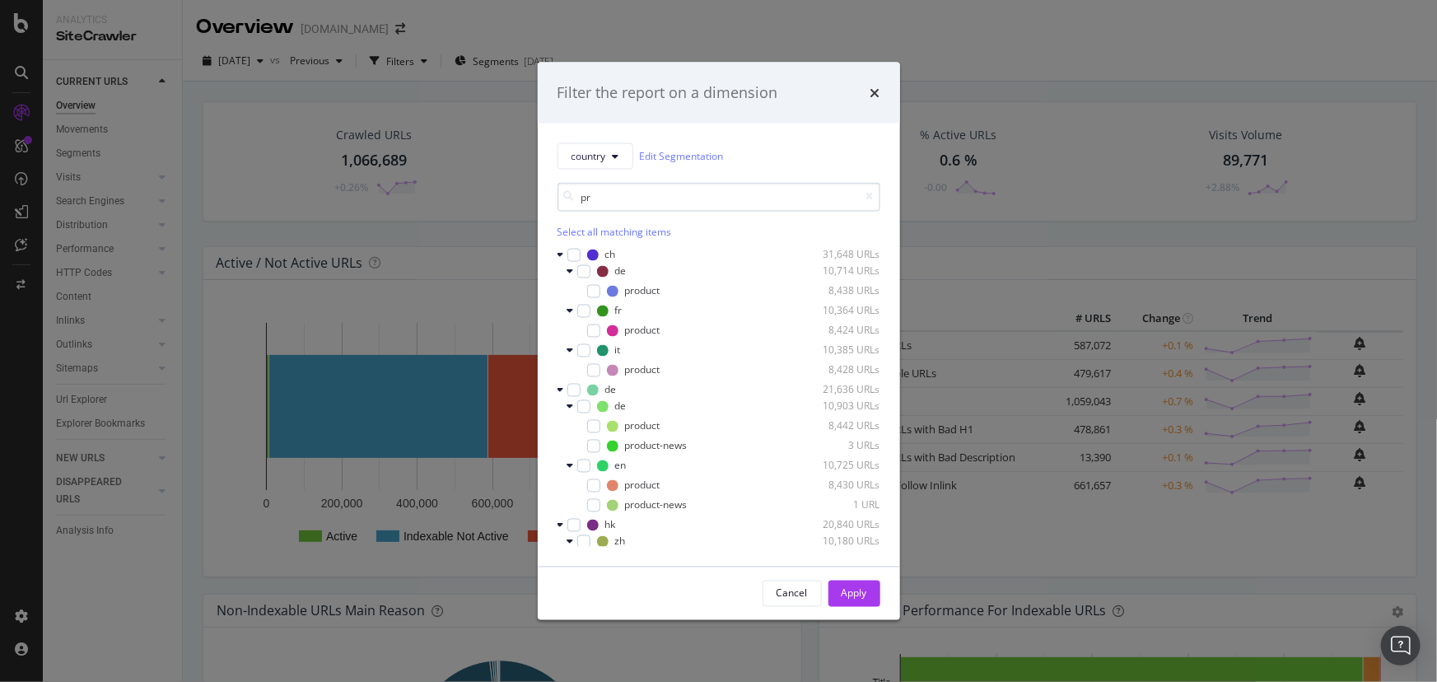
type input "p"
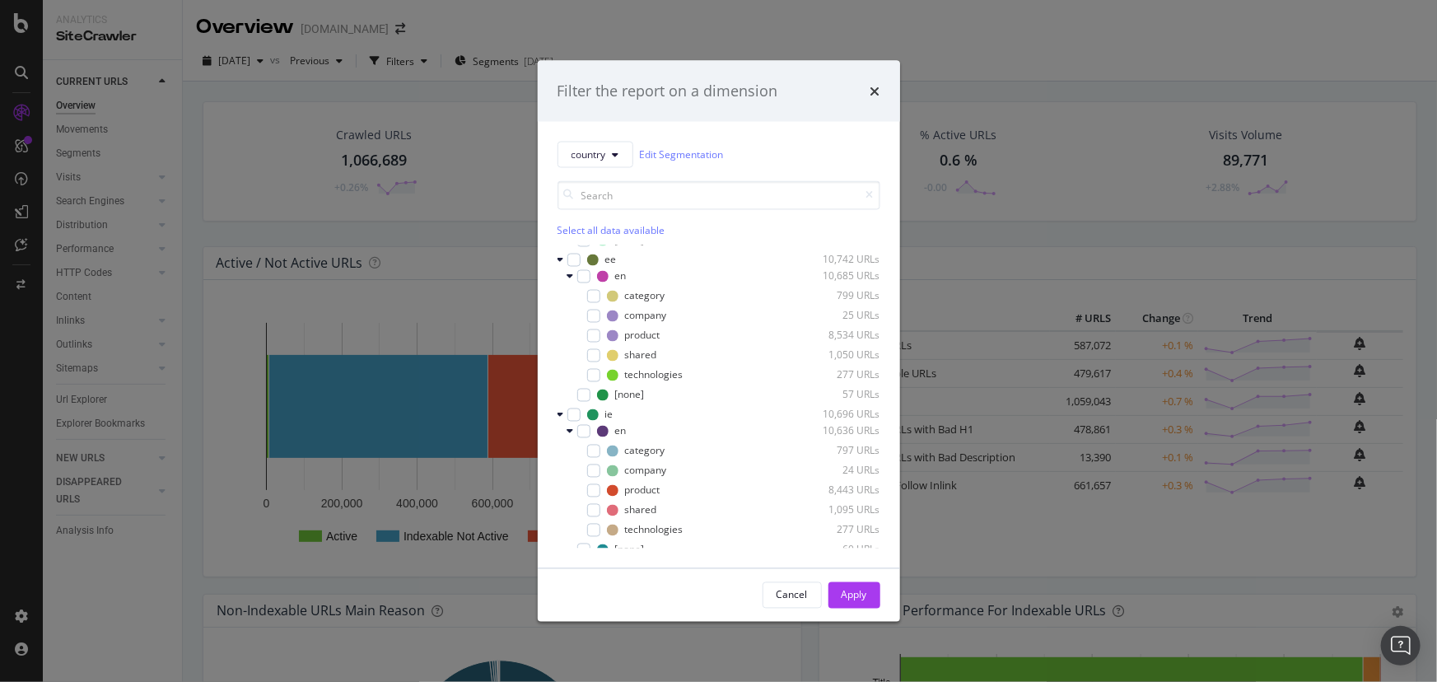
scroll to position [7777, 0]
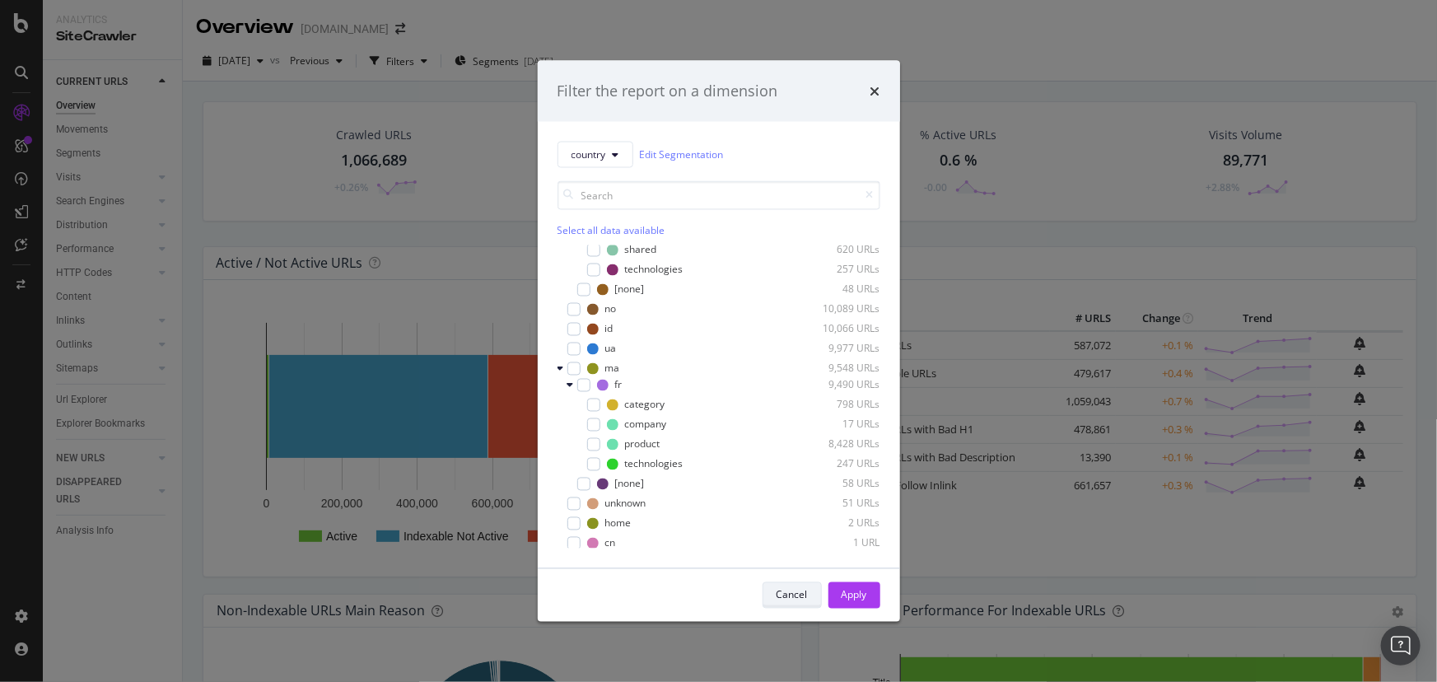
click at [794, 597] on div "Cancel" at bounding box center [791, 595] width 31 height 14
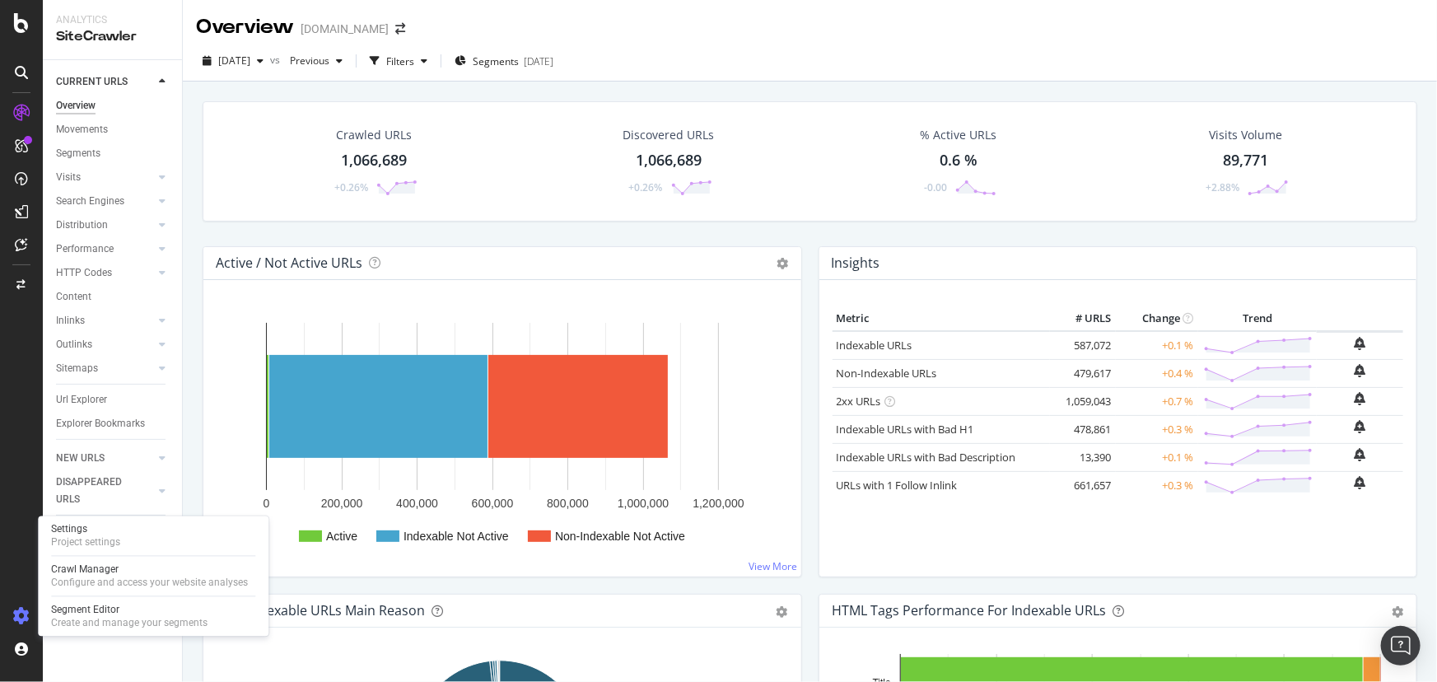
click at [8, 615] on div at bounding box center [22, 616] width 40 height 26
click at [19, 613] on icon at bounding box center [21, 616] width 16 height 16
click at [21, 613] on icon at bounding box center [21, 616] width 16 height 16
click at [85, 611] on div "Segment Editor" at bounding box center [129, 610] width 156 height 13
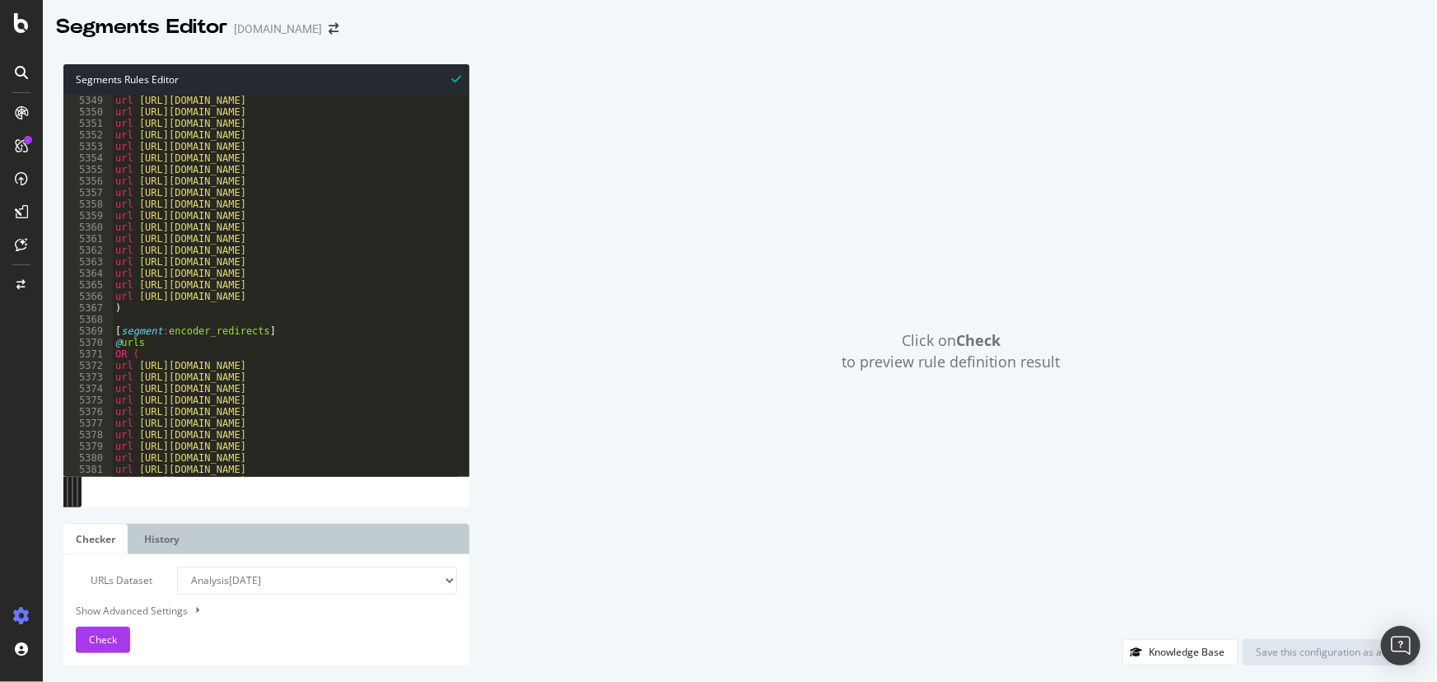
scroll to position [26612, 0]
